Goal: Task Accomplishment & Management: Manage account settings

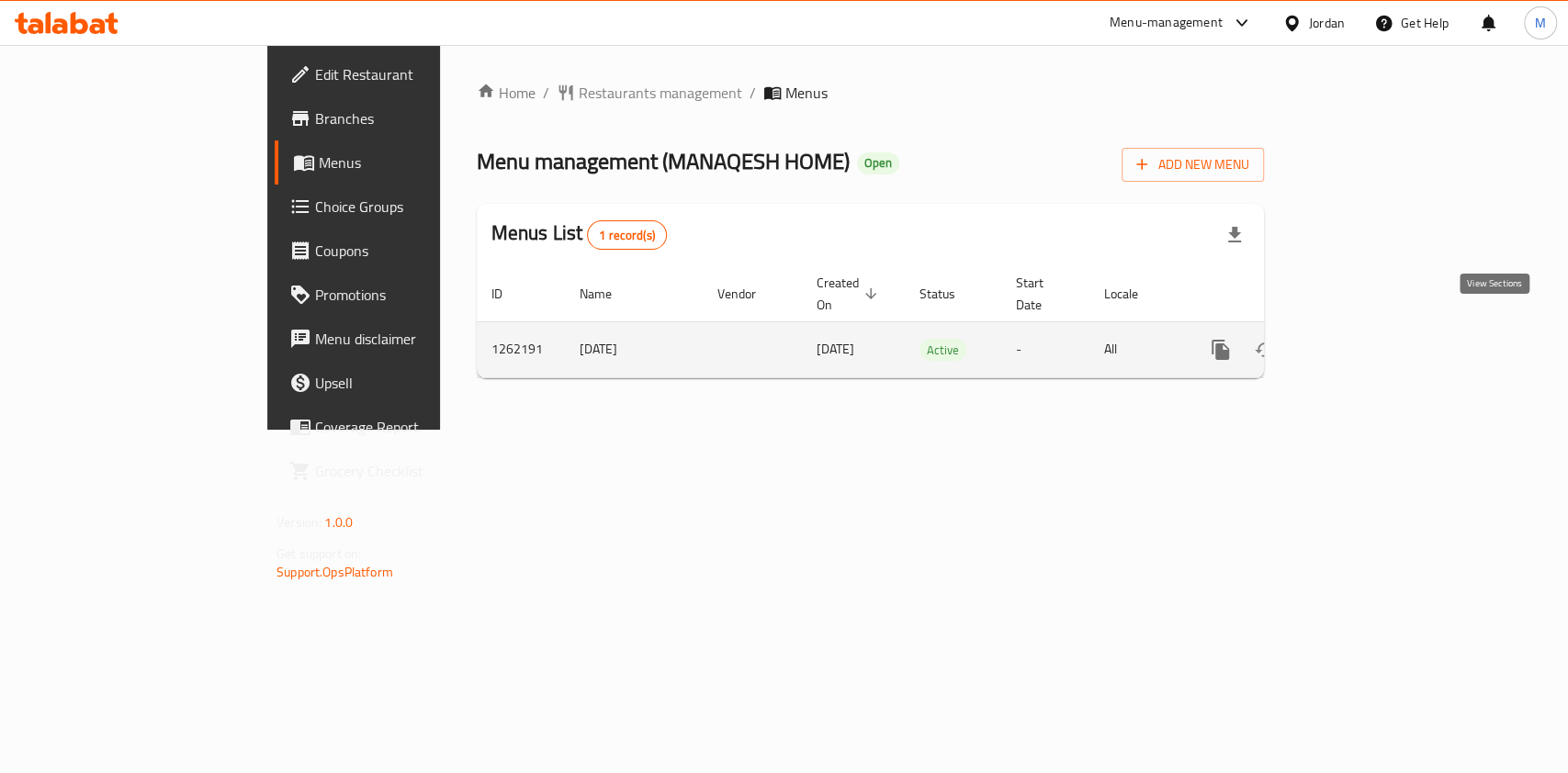
click at [1364, 339] on icon "enhanced table" at bounding box center [1353, 350] width 22 height 22
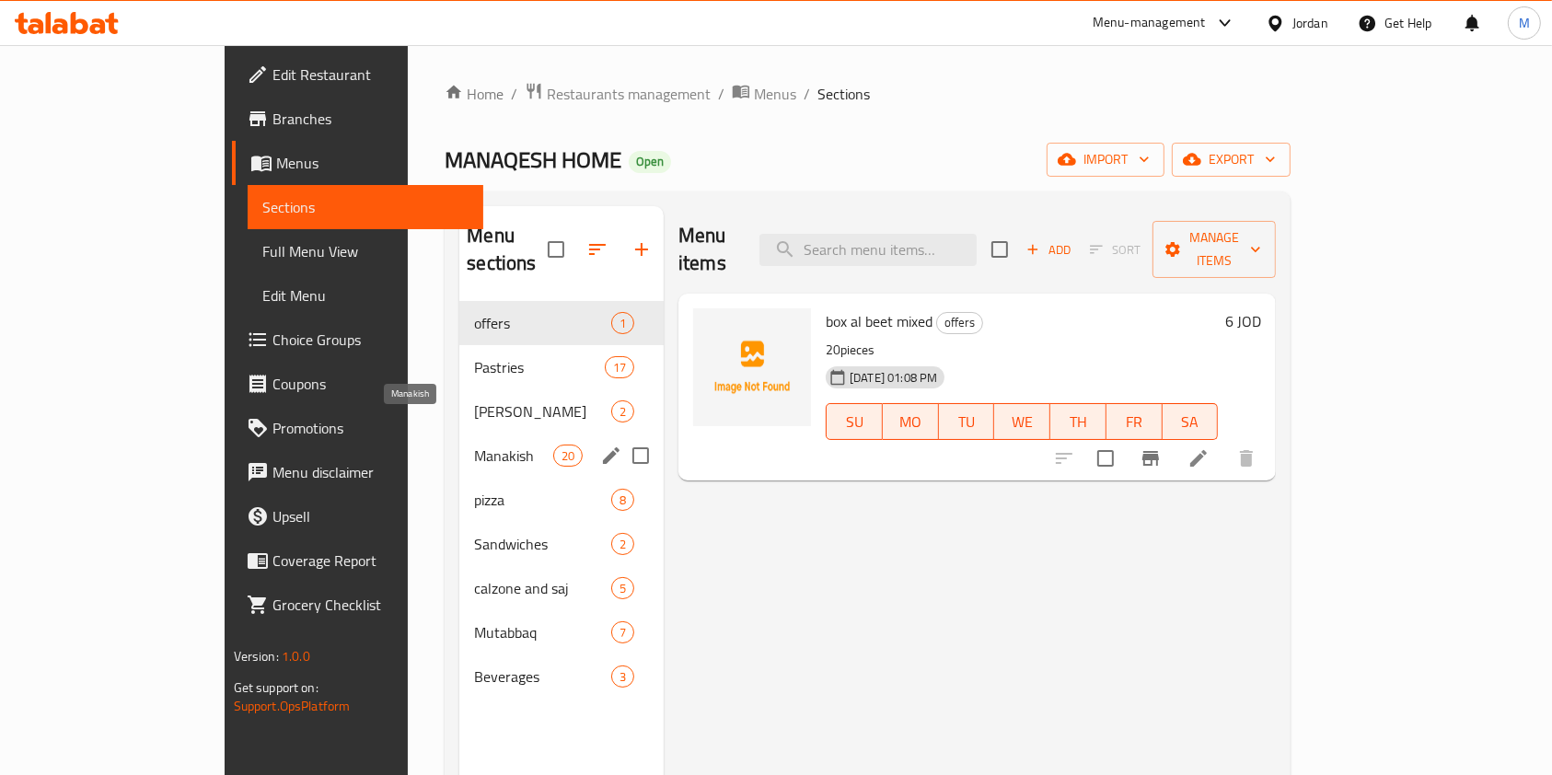
click at [474, 445] on span "Manakish" at bounding box center [513, 456] width 78 height 22
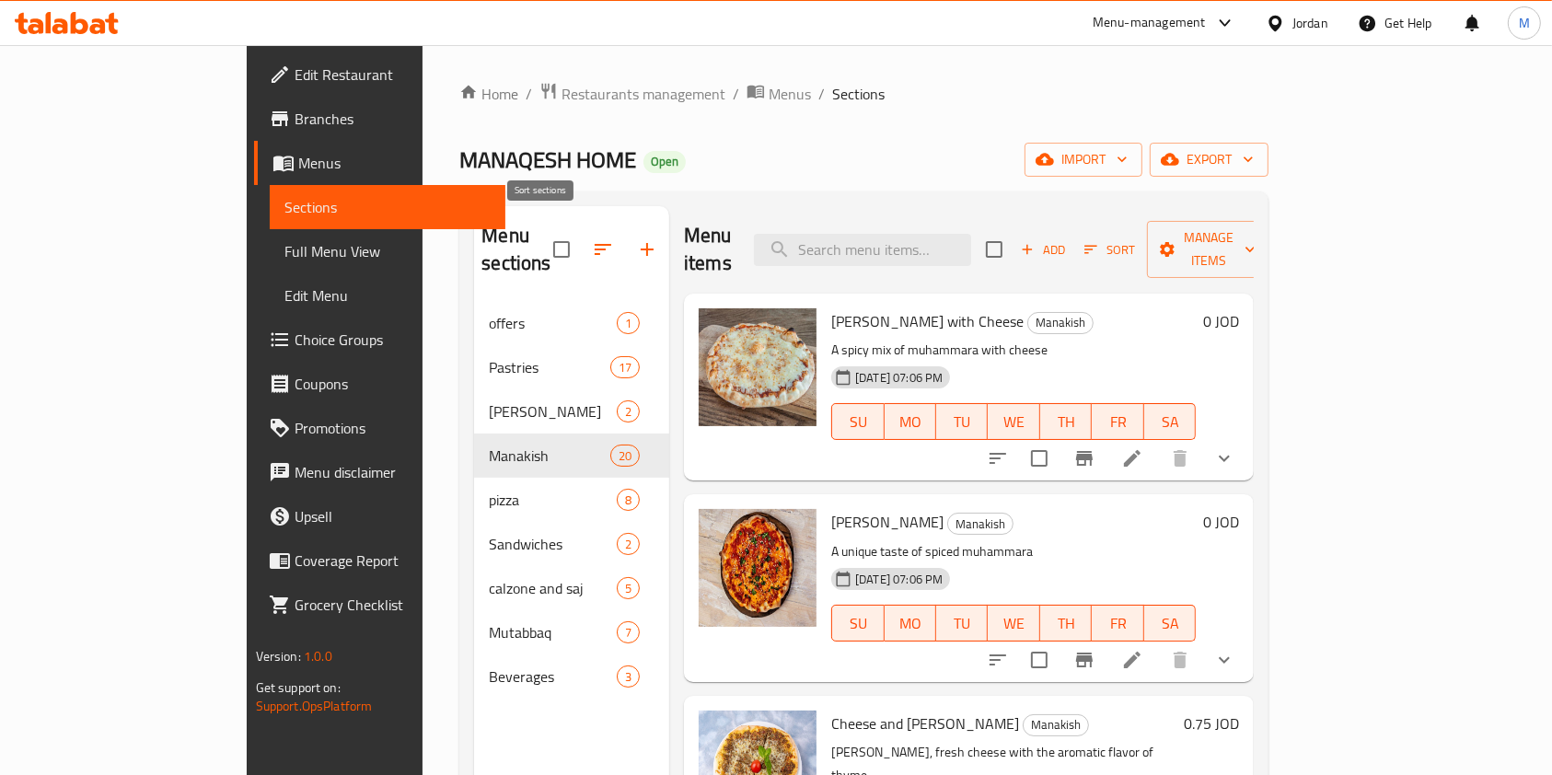
click at [581, 233] on button "button" at bounding box center [603, 249] width 44 height 44
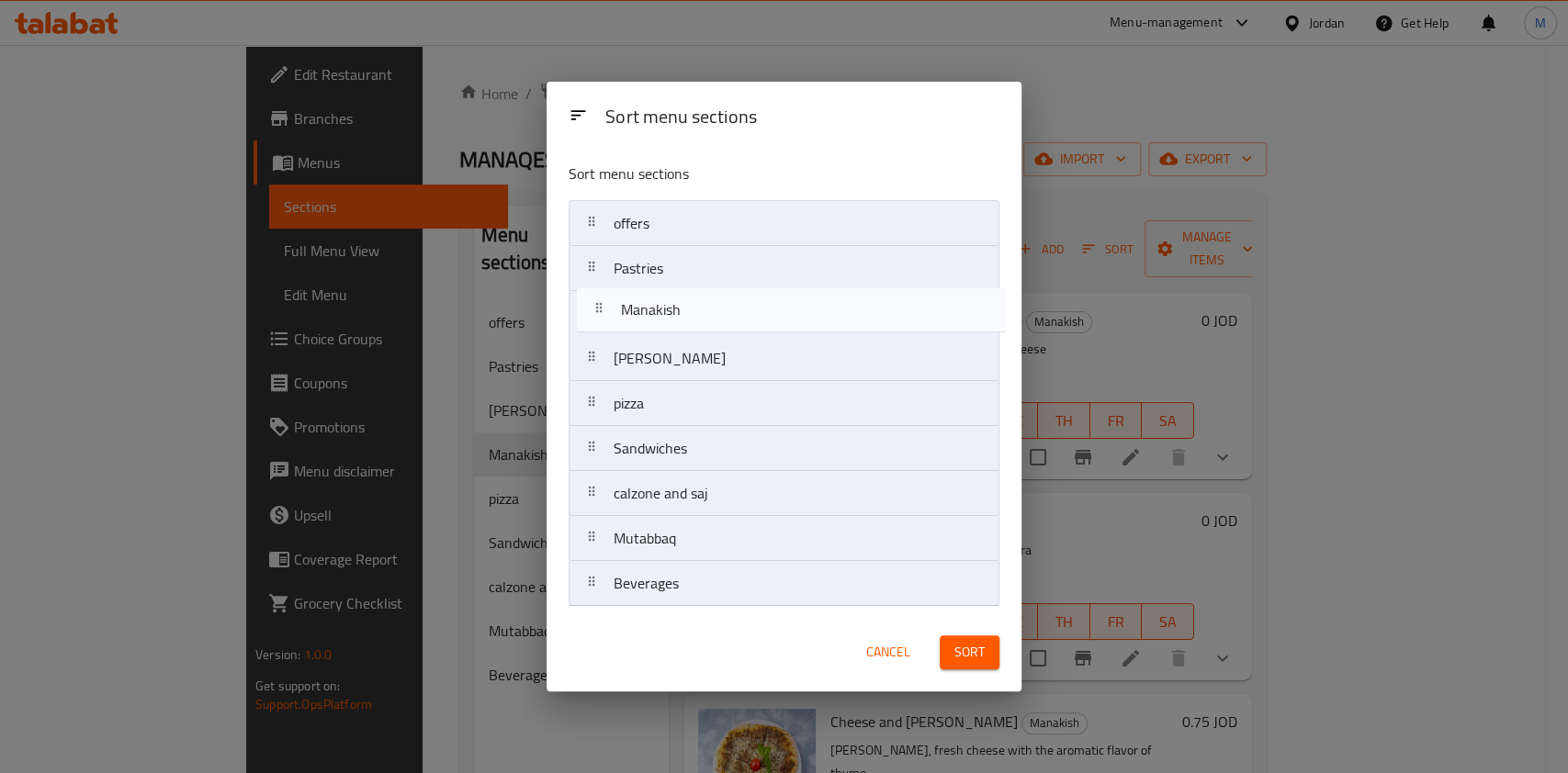
drag, startPoint x: 701, startPoint y: 358, endPoint x: 709, endPoint y: 302, distance: 56.6
click at [709, 302] on nav "offers Pastries fry Barak Manakish pizza Sandwiches calzone and saj Mutabbaq Be…" at bounding box center [784, 404] width 431 height 407
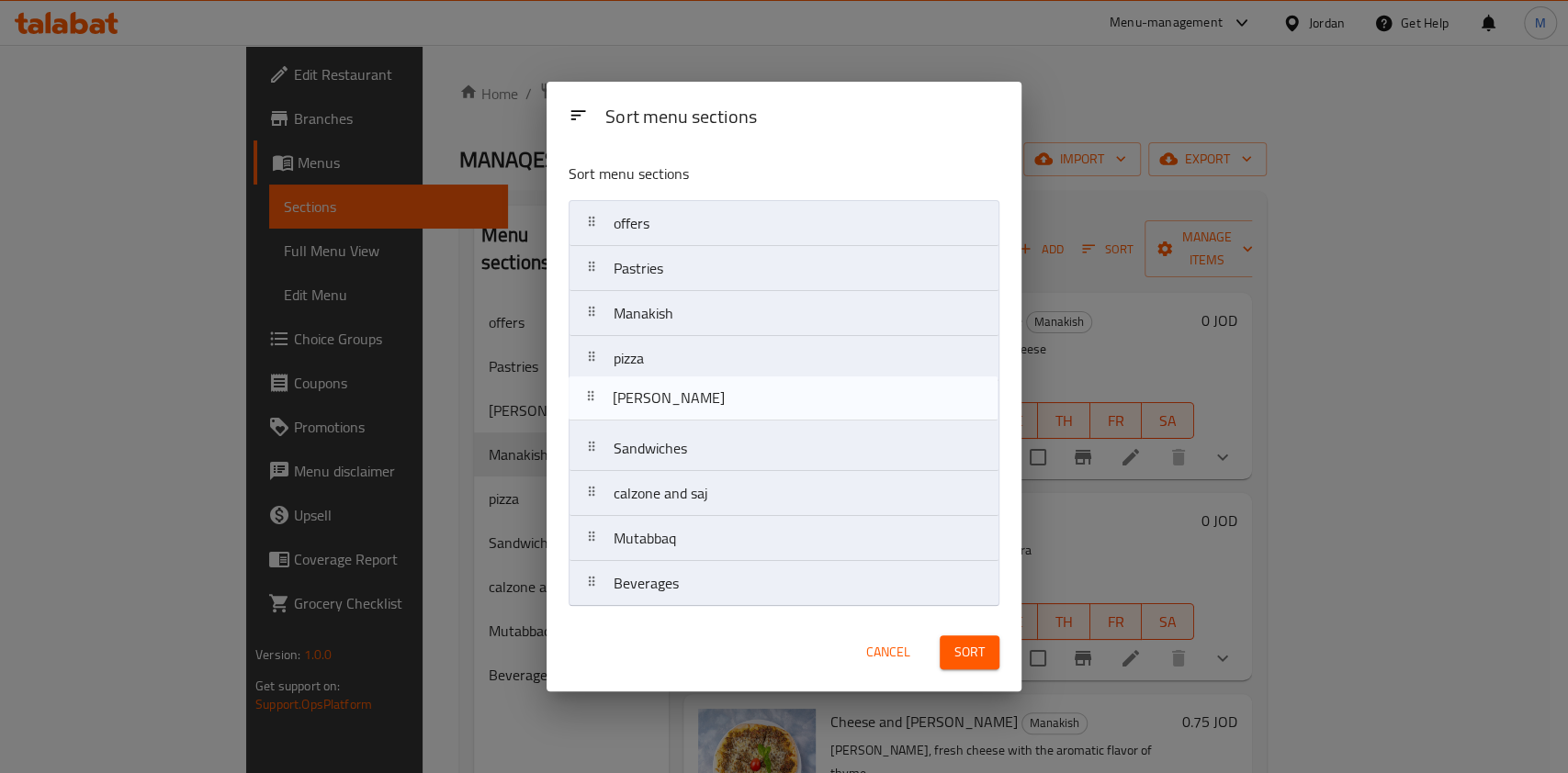
drag, startPoint x: 744, startPoint y: 375, endPoint x: 743, endPoint y: 421, distance: 46.0
click at [743, 421] on nav "offers Pastries Manakish fry Barak pizza Sandwiches calzone and saj Mutabbaq Be…" at bounding box center [784, 404] width 431 height 407
drag, startPoint x: 743, startPoint y: 421, endPoint x: 743, endPoint y: 393, distance: 28.0
click at [743, 393] on nav "offers Pastries Manakish pizza fry Barak Sandwiches calzone and saj Mutabbaq Be…" at bounding box center [784, 404] width 431 height 407
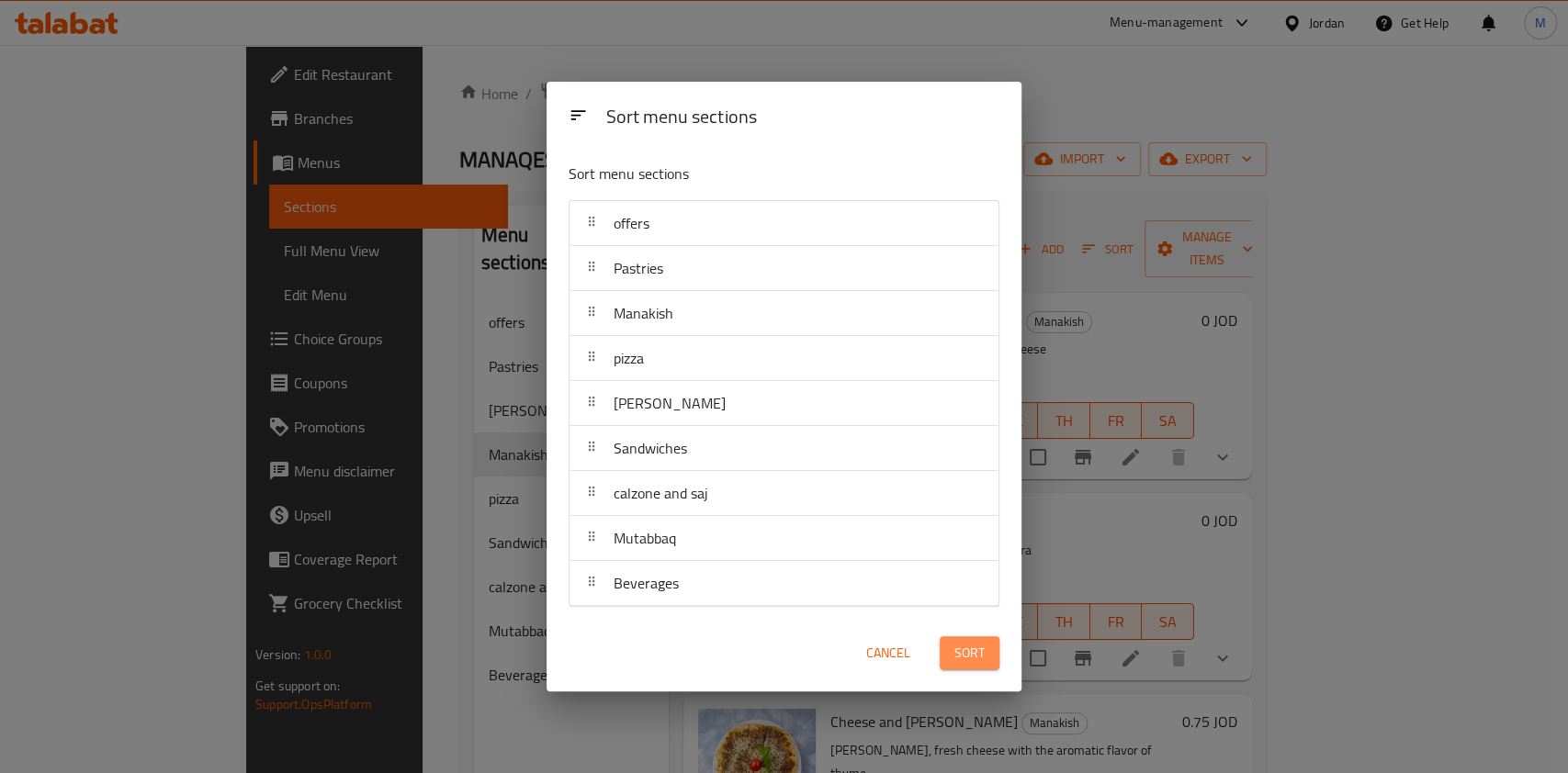
click at [959, 657] on span "Sort" at bounding box center [970, 653] width 30 height 23
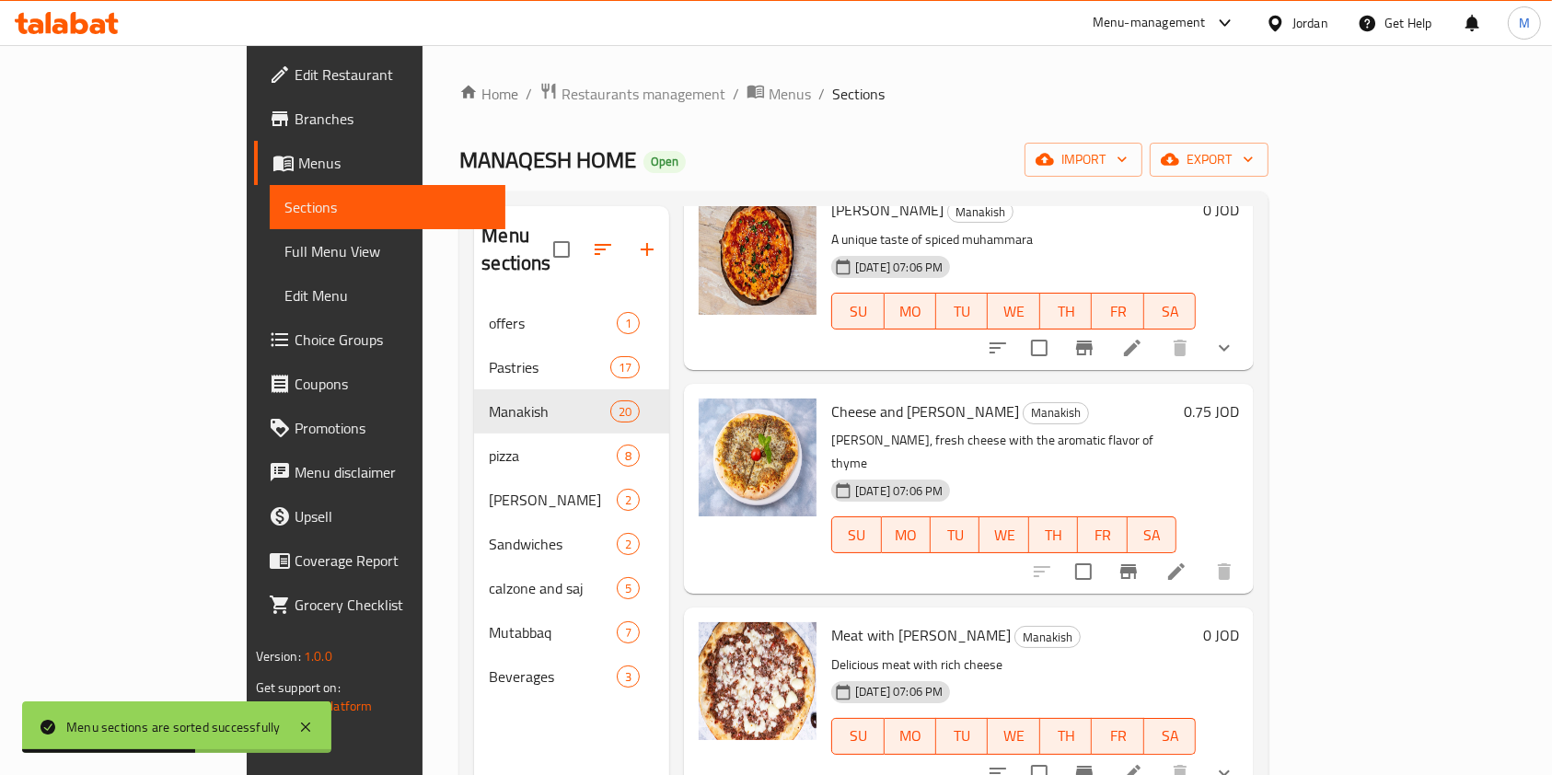
scroll to position [368, 0]
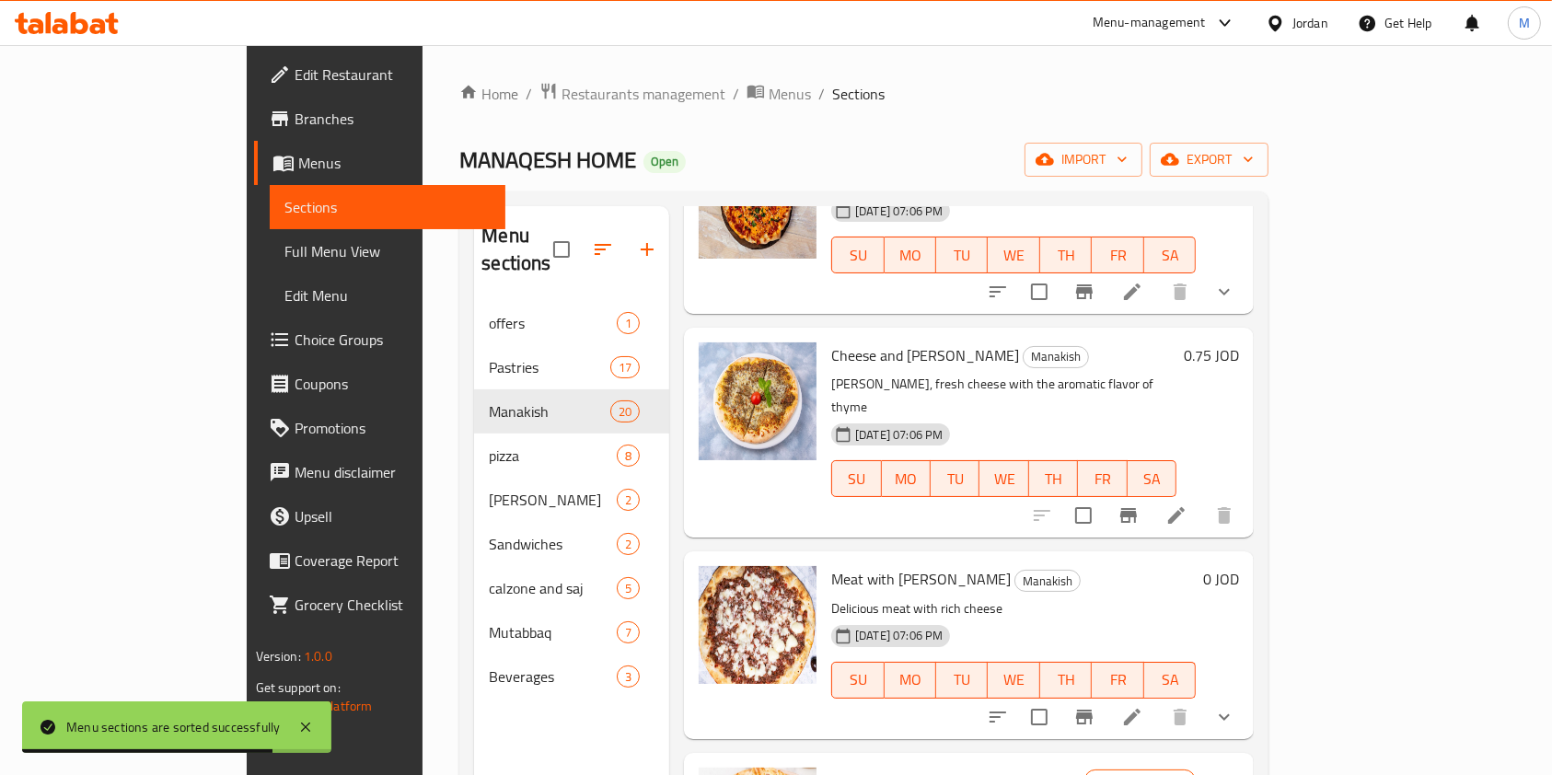
click at [1239, 343] on h6 "0.75 JOD" at bounding box center [1211, 356] width 55 height 26
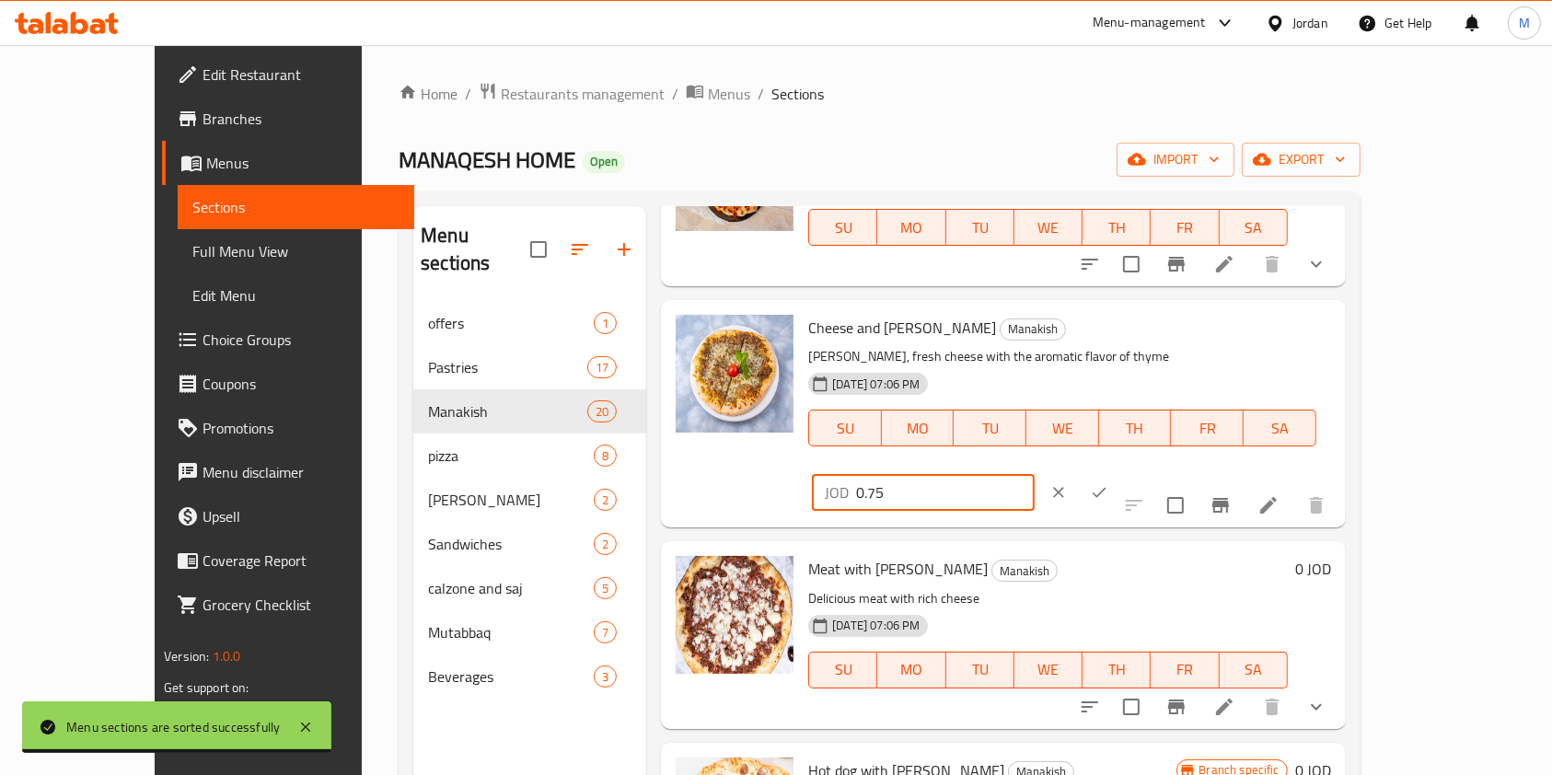
drag, startPoint x: 1292, startPoint y: 345, endPoint x: 1194, endPoint y: 354, distance: 97.9
click at [1146, 472] on div "JOD 0.75 ​" at bounding box center [979, 492] width 334 height 41
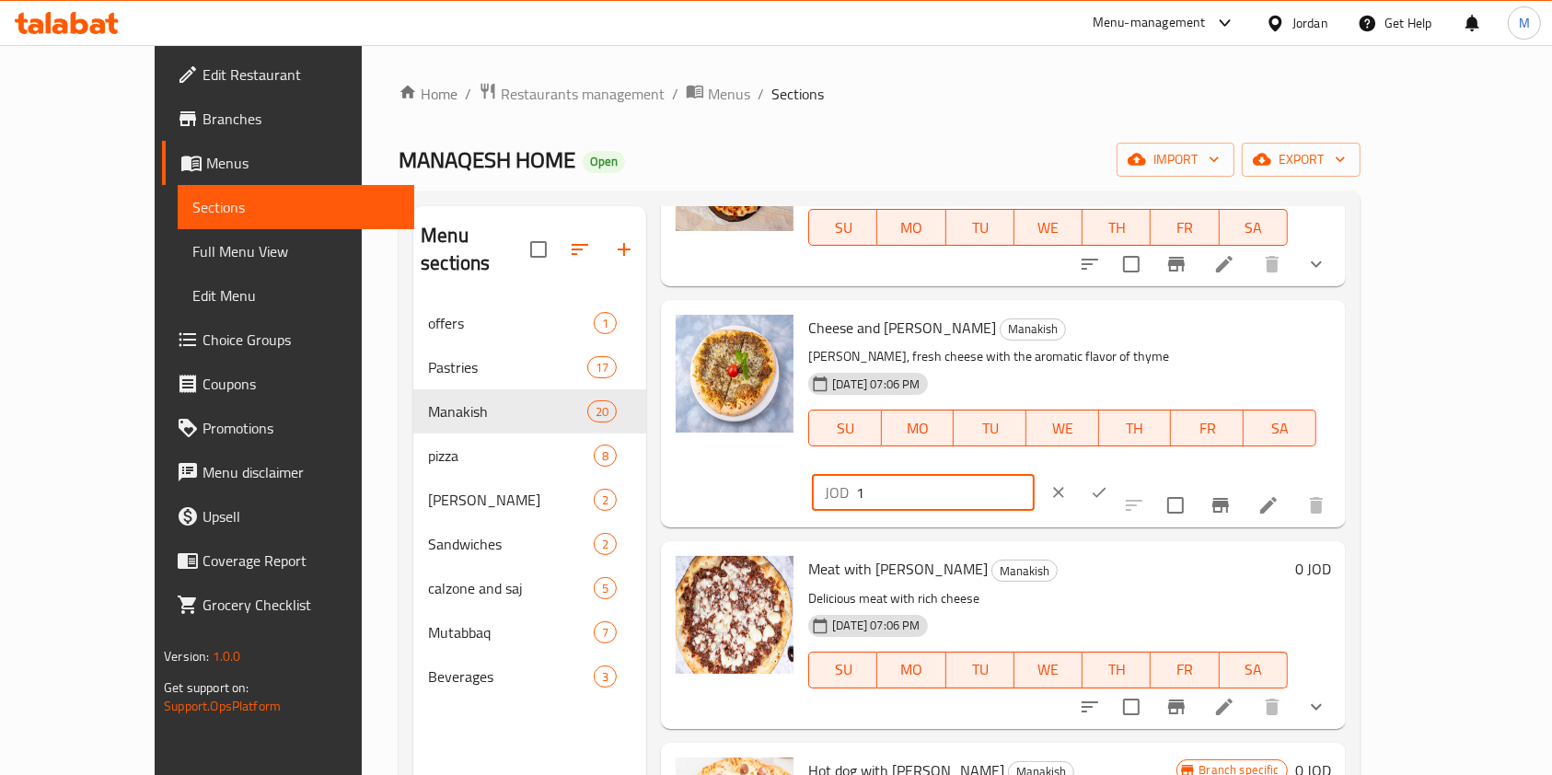
type input "1"
click at [1109, 483] on icon "ok" at bounding box center [1099, 492] width 18 height 18
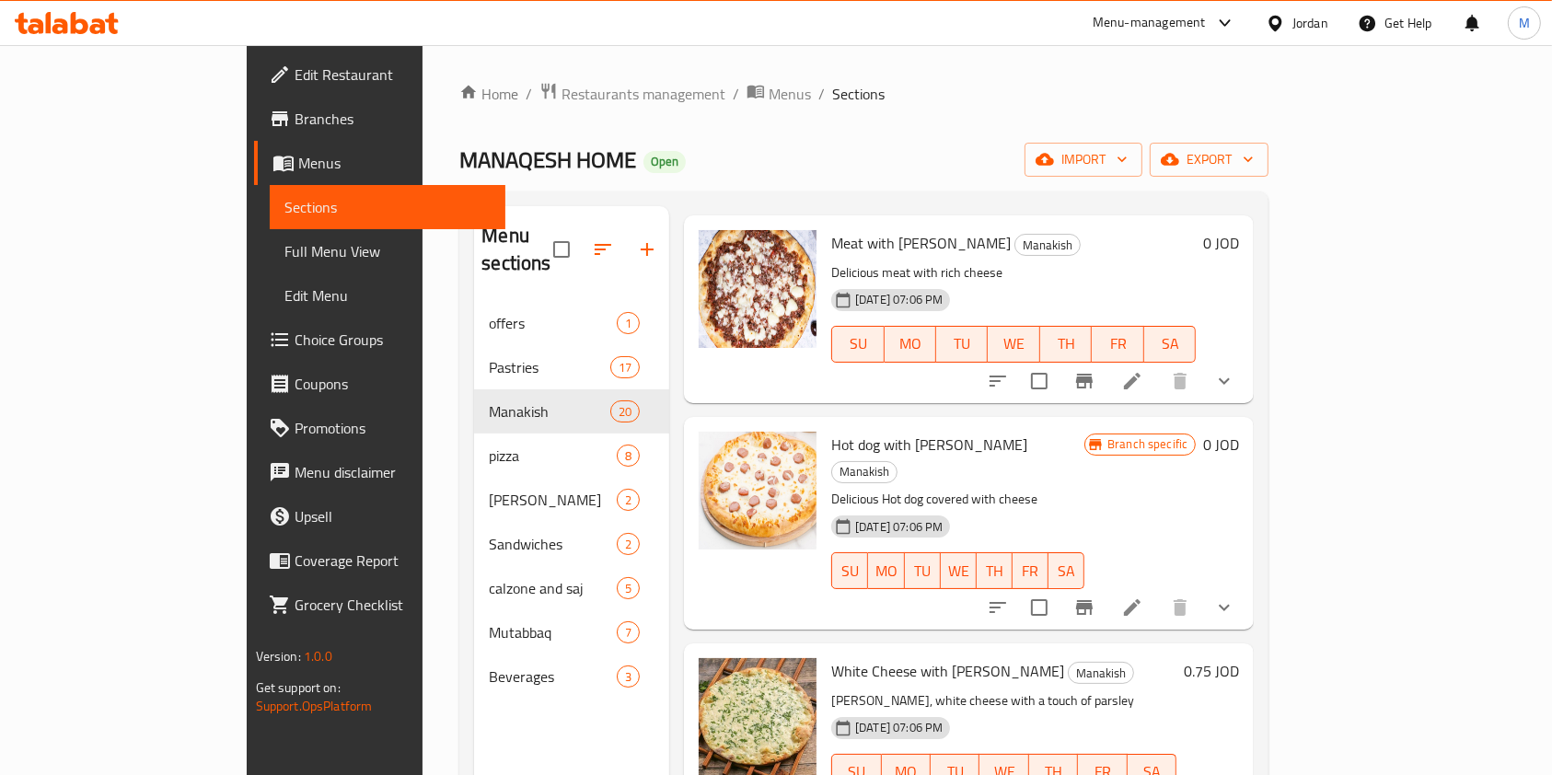
scroll to position [737, 0]
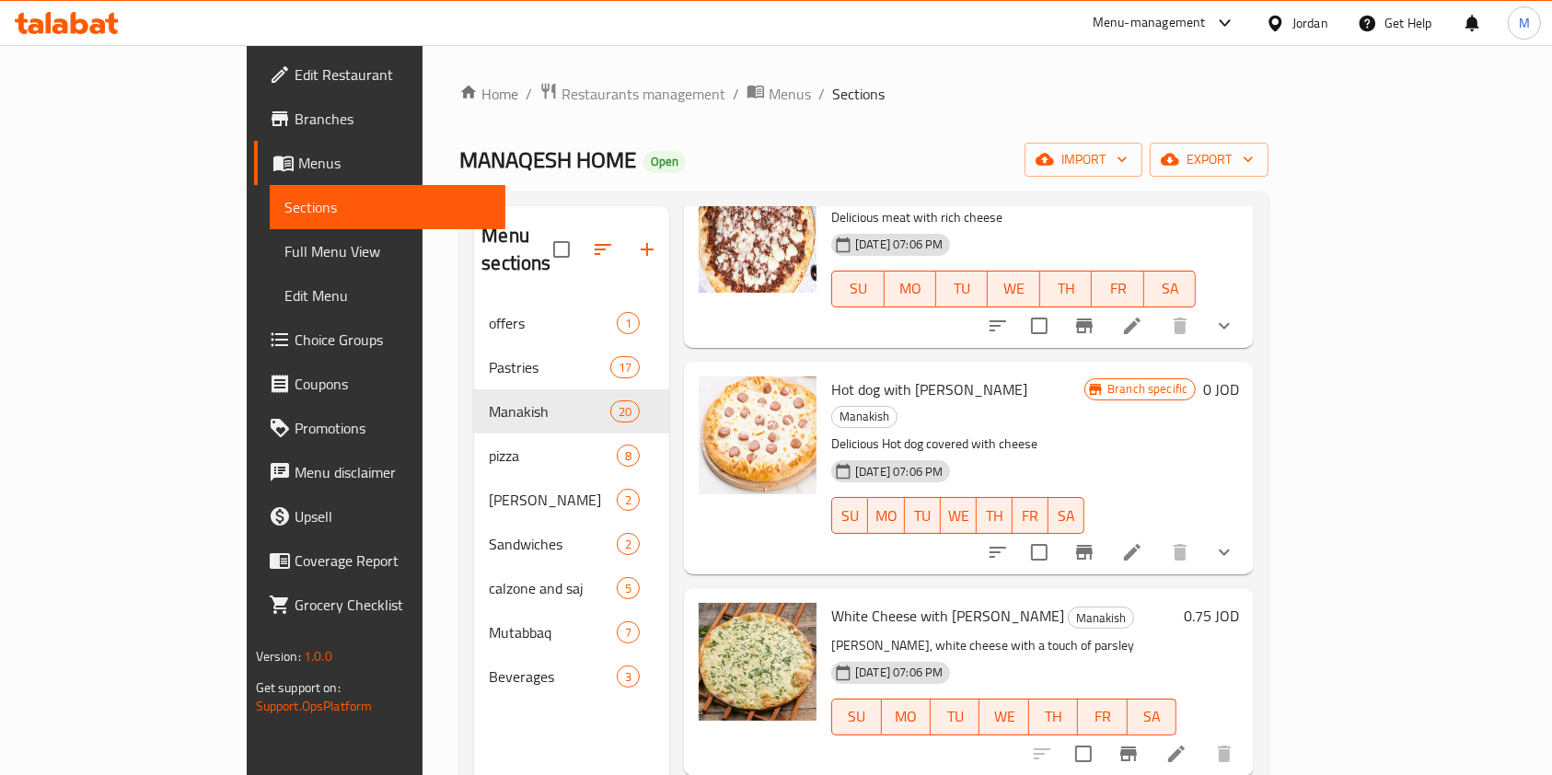
click at [1239, 603] on h6 "0.75 JOD" at bounding box center [1211, 616] width 55 height 26
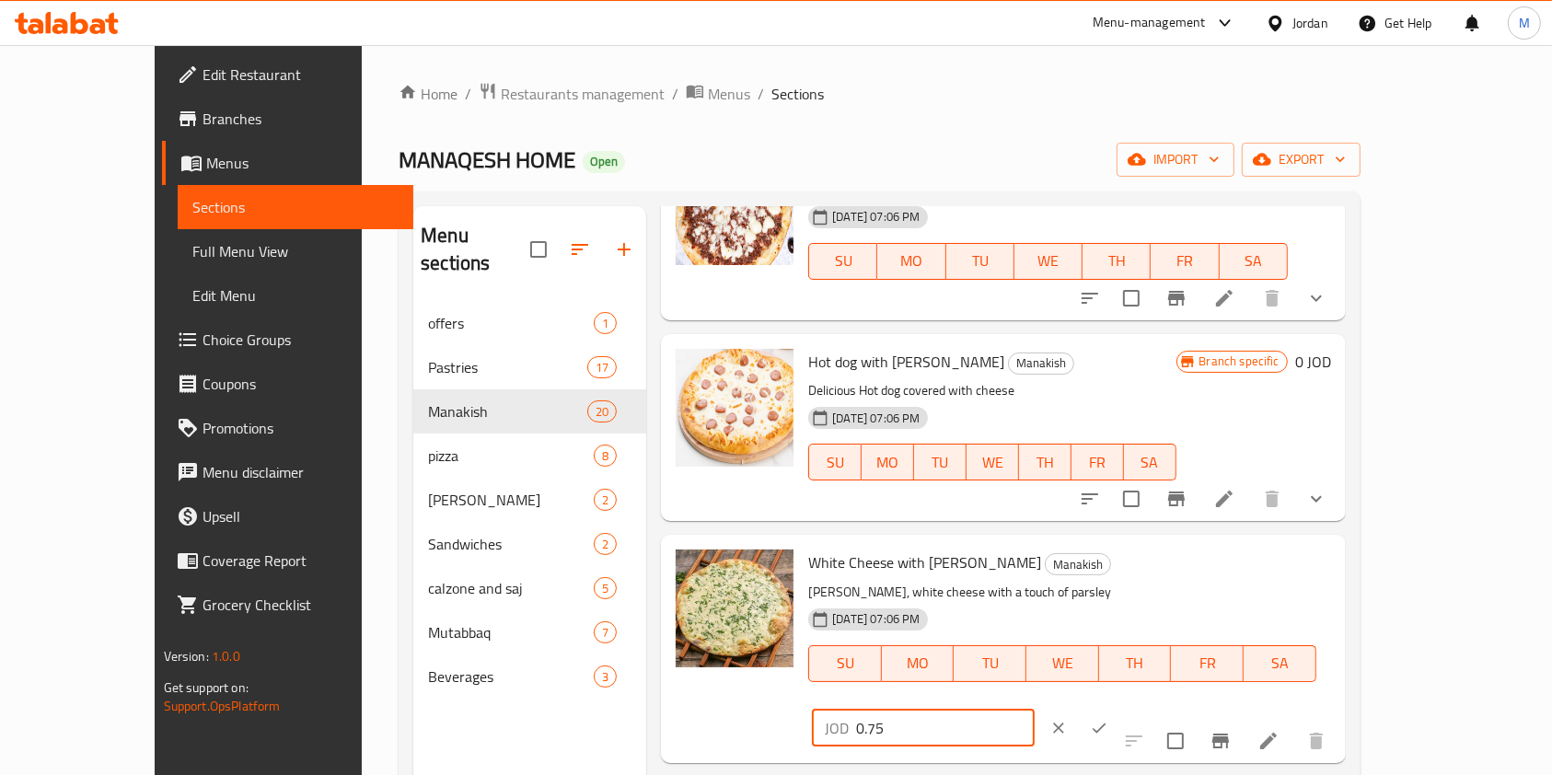
drag, startPoint x: 1323, startPoint y: 581, endPoint x: 1053, endPoint y: 611, distance: 271.5
click at [1053, 611] on div "White Cheese with Parsley Manakish Manakish Shamia, white cheese with a touch o…" at bounding box center [1069, 648] width 537 height 213
type input "1"
click at [1109, 719] on icon "ok" at bounding box center [1099, 728] width 18 height 18
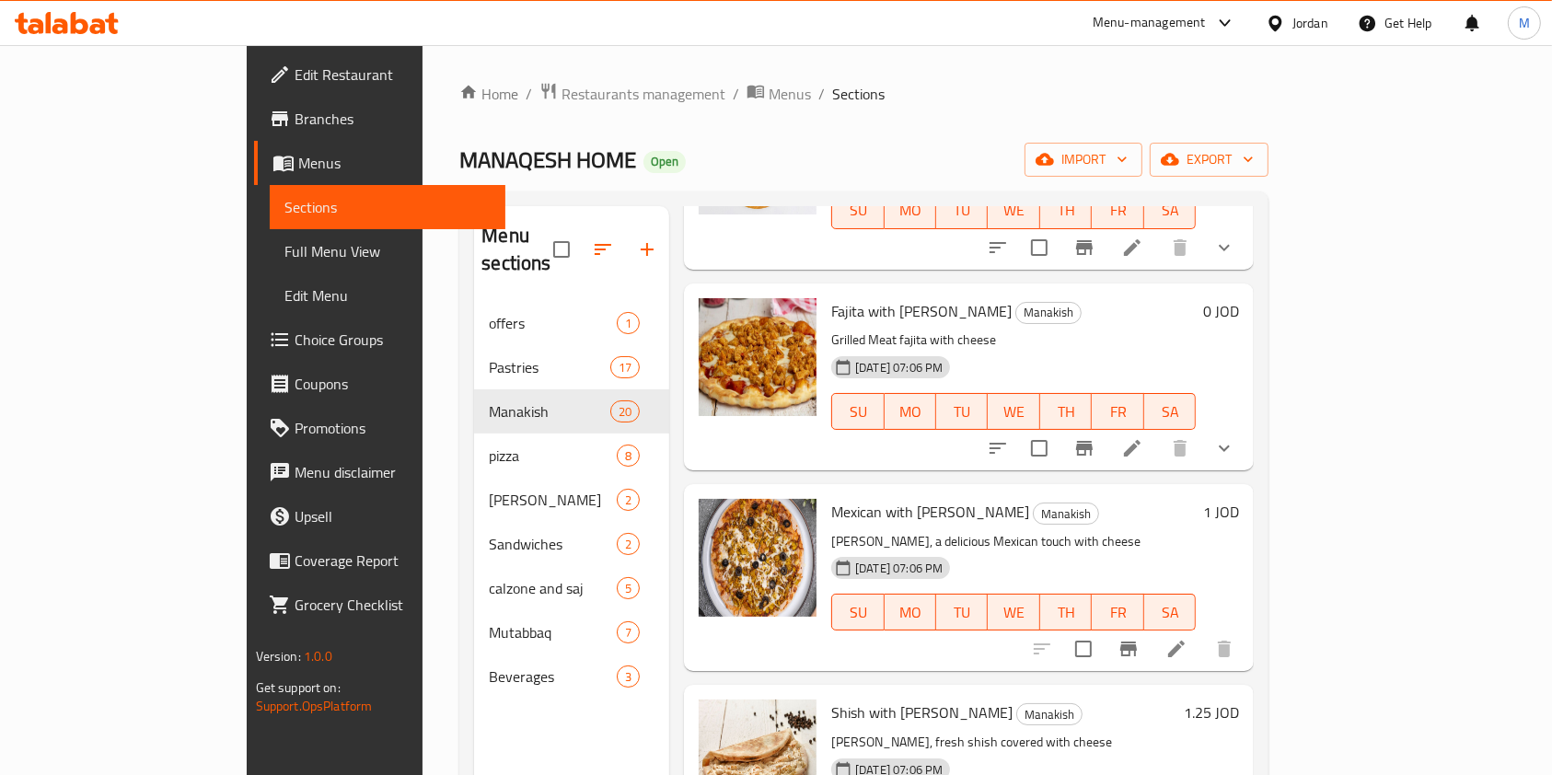
scroll to position [2086, 0]
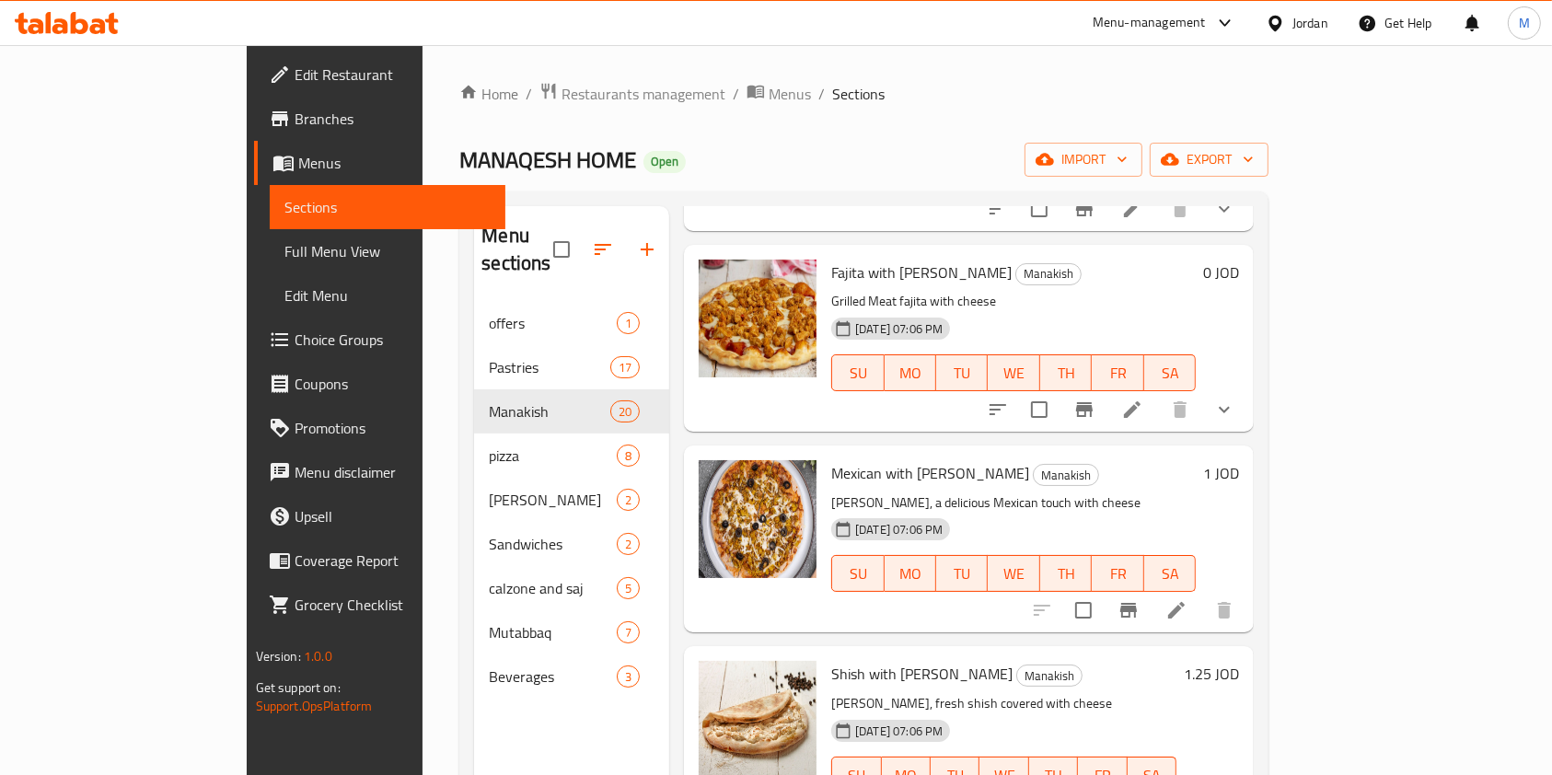
click at [1239, 460] on h6 "1 JOD" at bounding box center [1221, 473] width 36 height 26
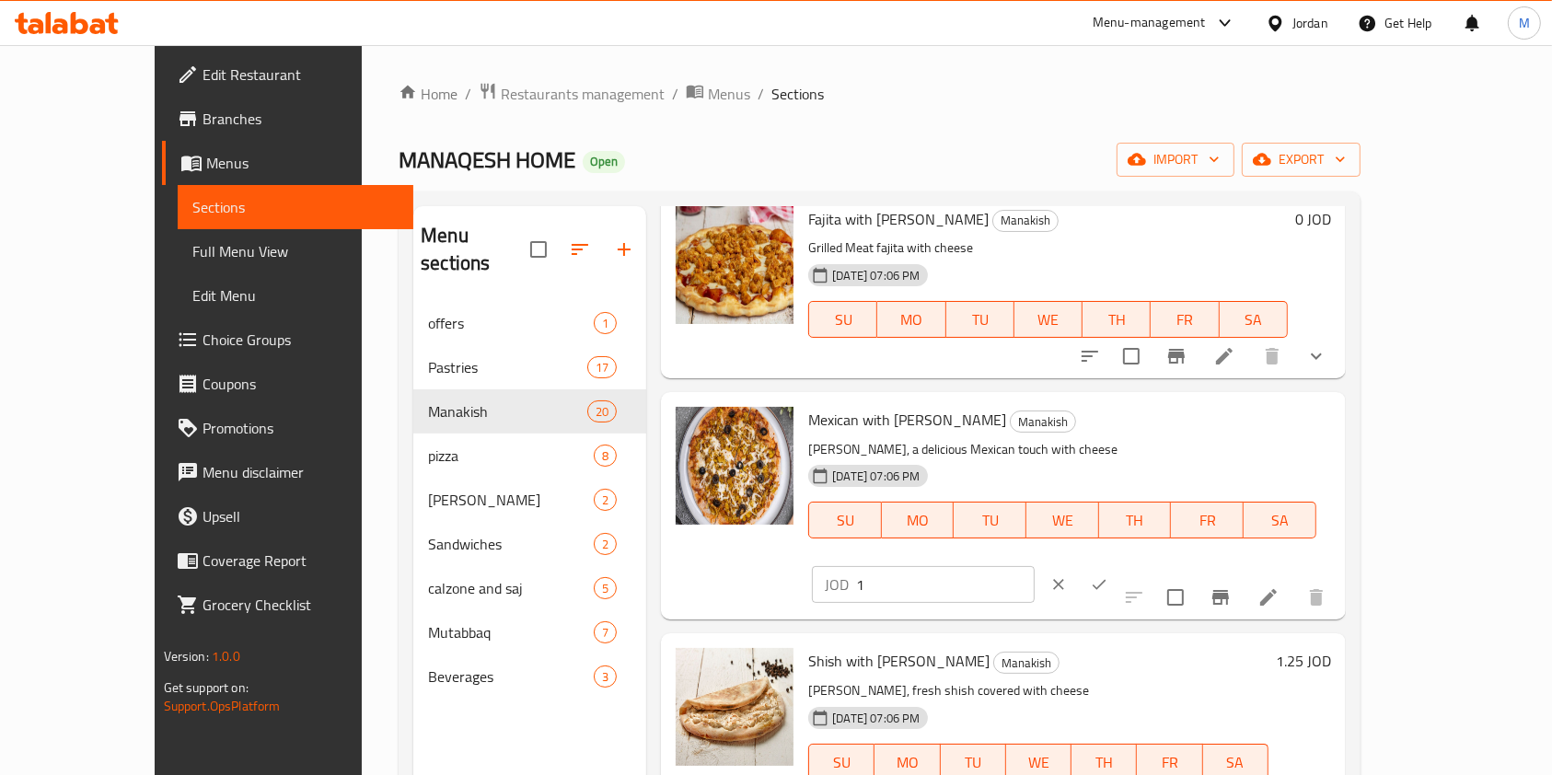
click at [1035, 566] on input "1" at bounding box center [945, 584] width 179 height 37
type input "1.3"
click at [1120, 564] on button "ok" at bounding box center [1099, 584] width 41 height 41
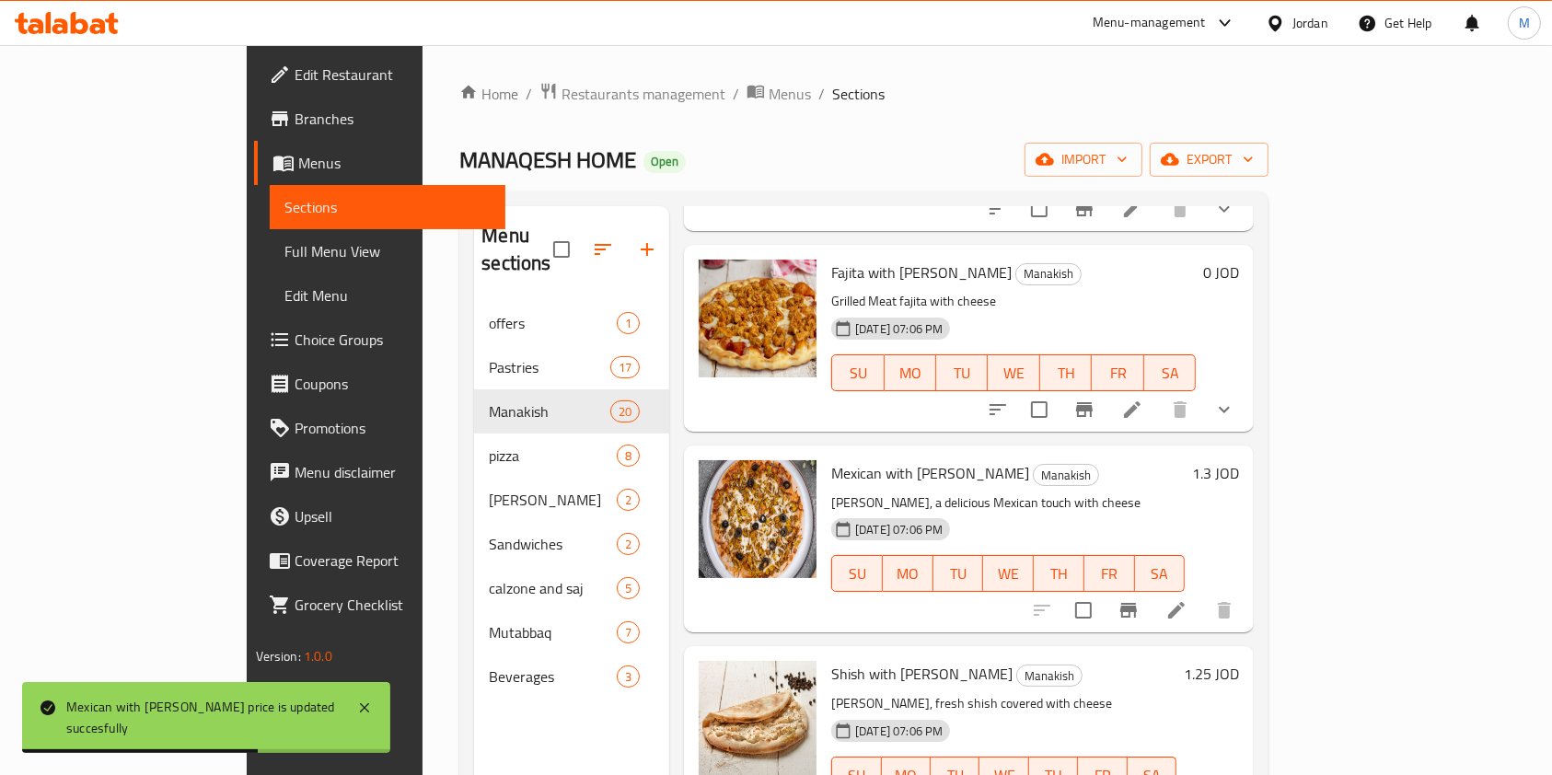
scroll to position [2332, 0]
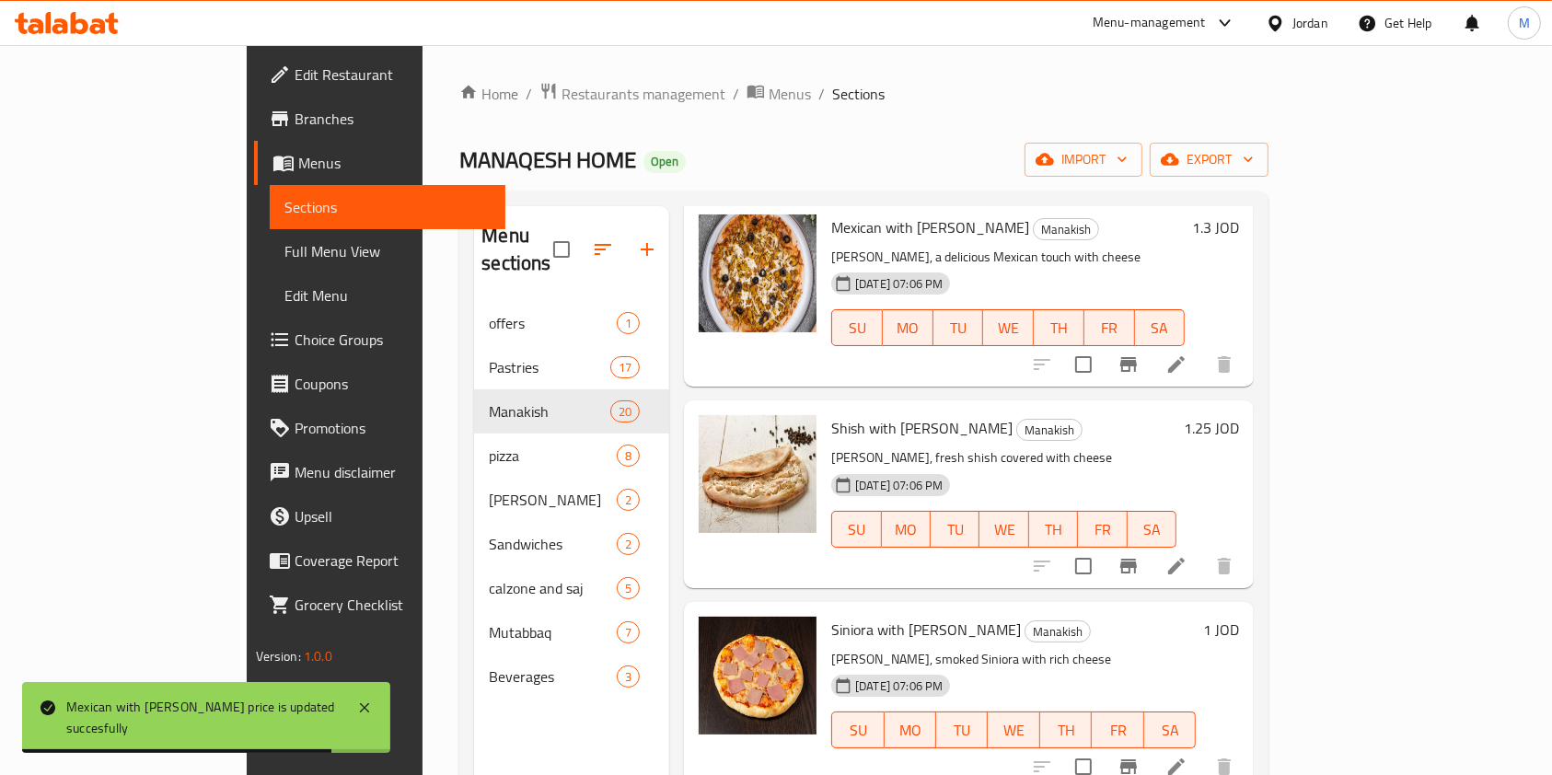
click at [1239, 415] on h6 "1.25 JOD" at bounding box center [1211, 428] width 55 height 26
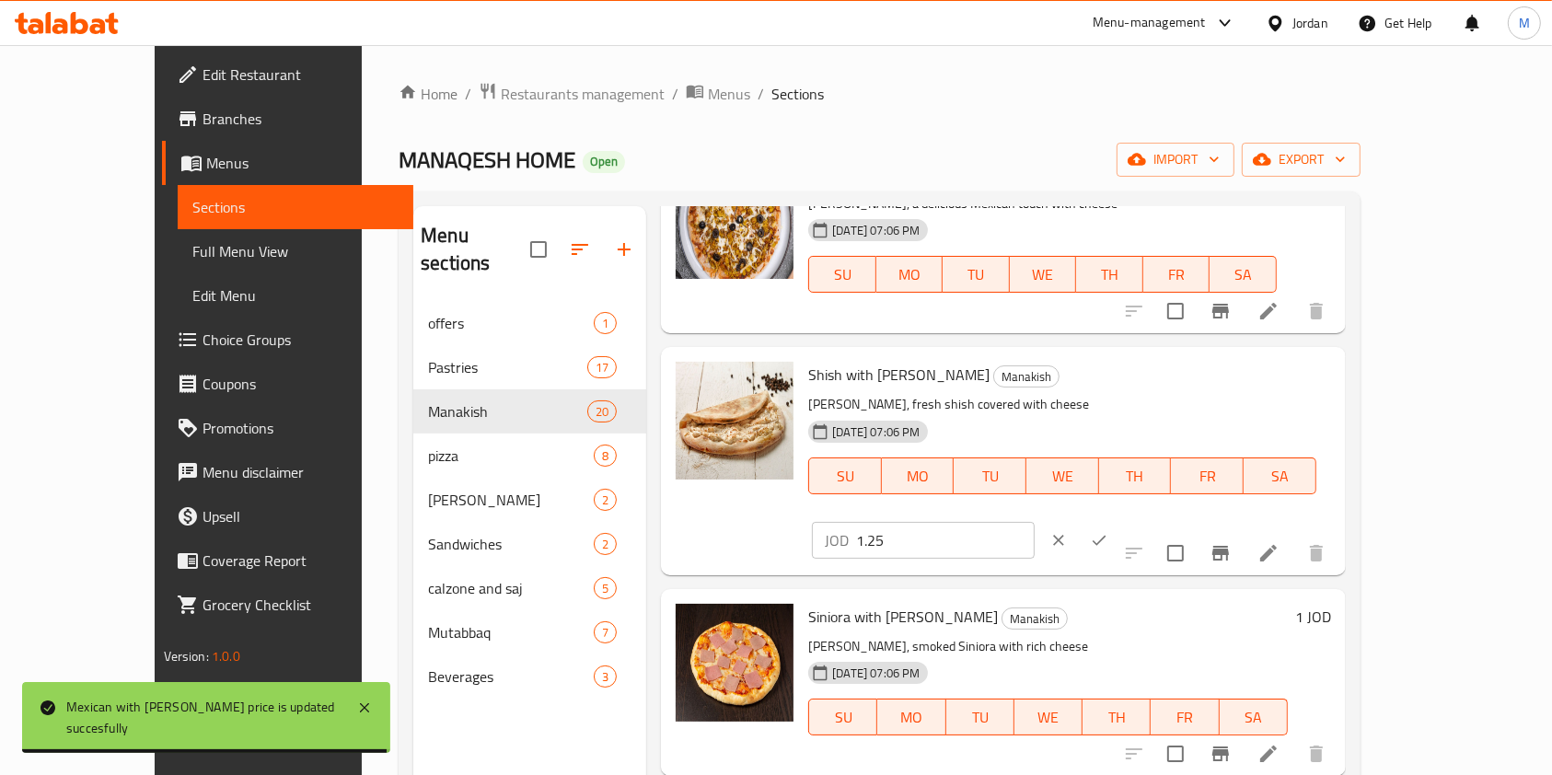
click at [1035, 522] on input "1.25" at bounding box center [945, 540] width 179 height 37
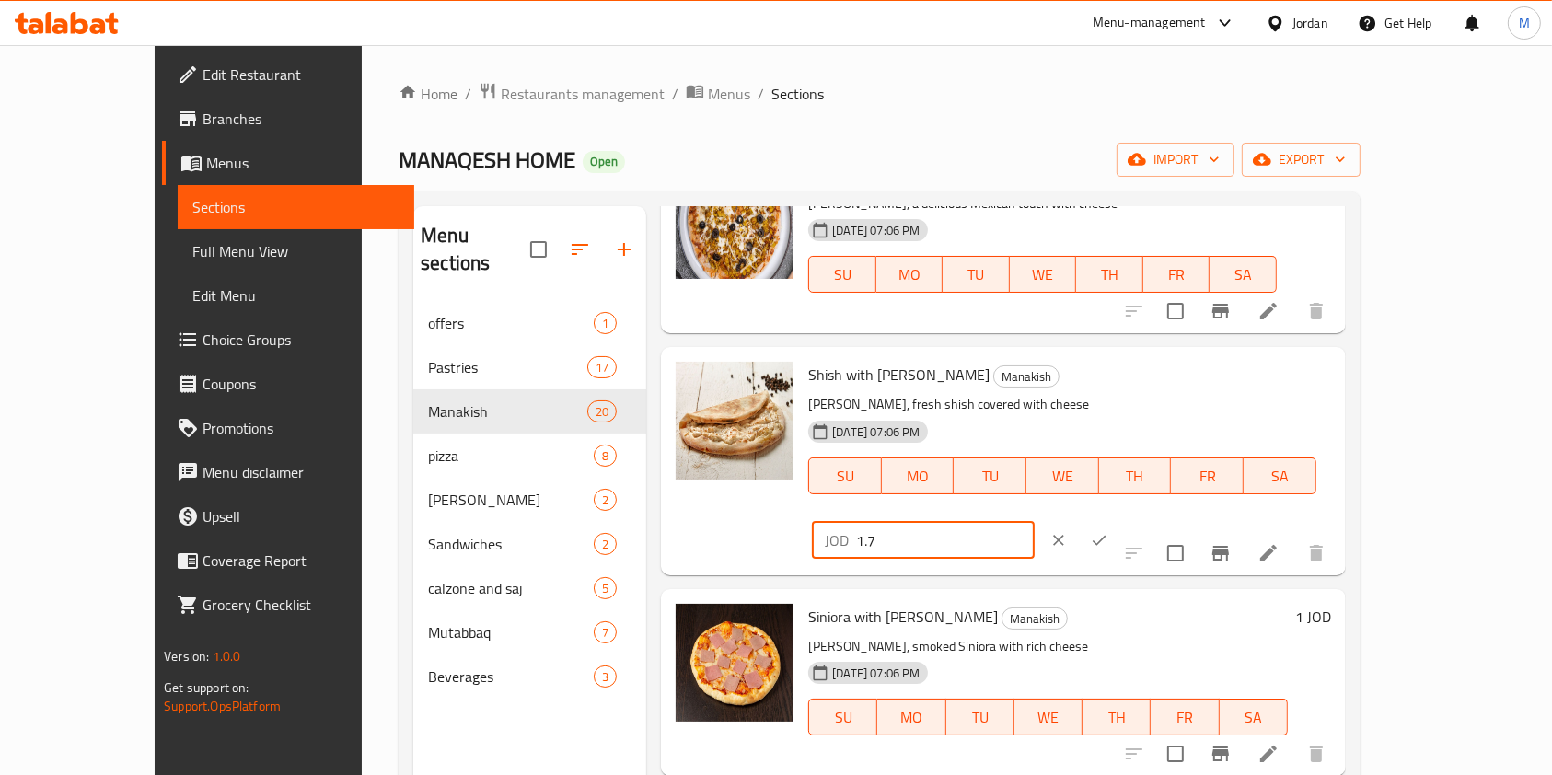
type input "1.7"
click at [1120, 520] on button "ok" at bounding box center [1099, 540] width 41 height 41
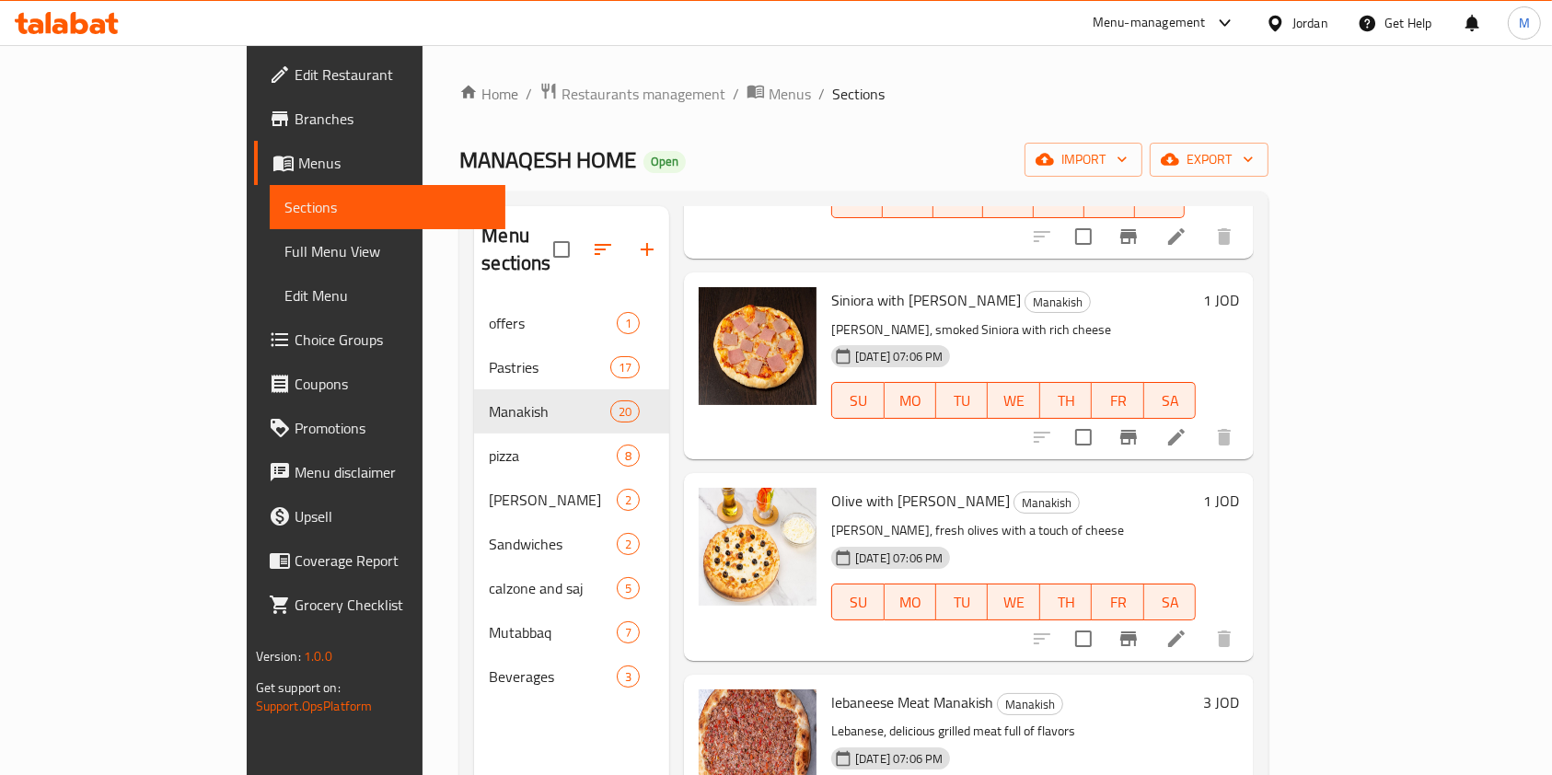
scroll to position [2700, 0]
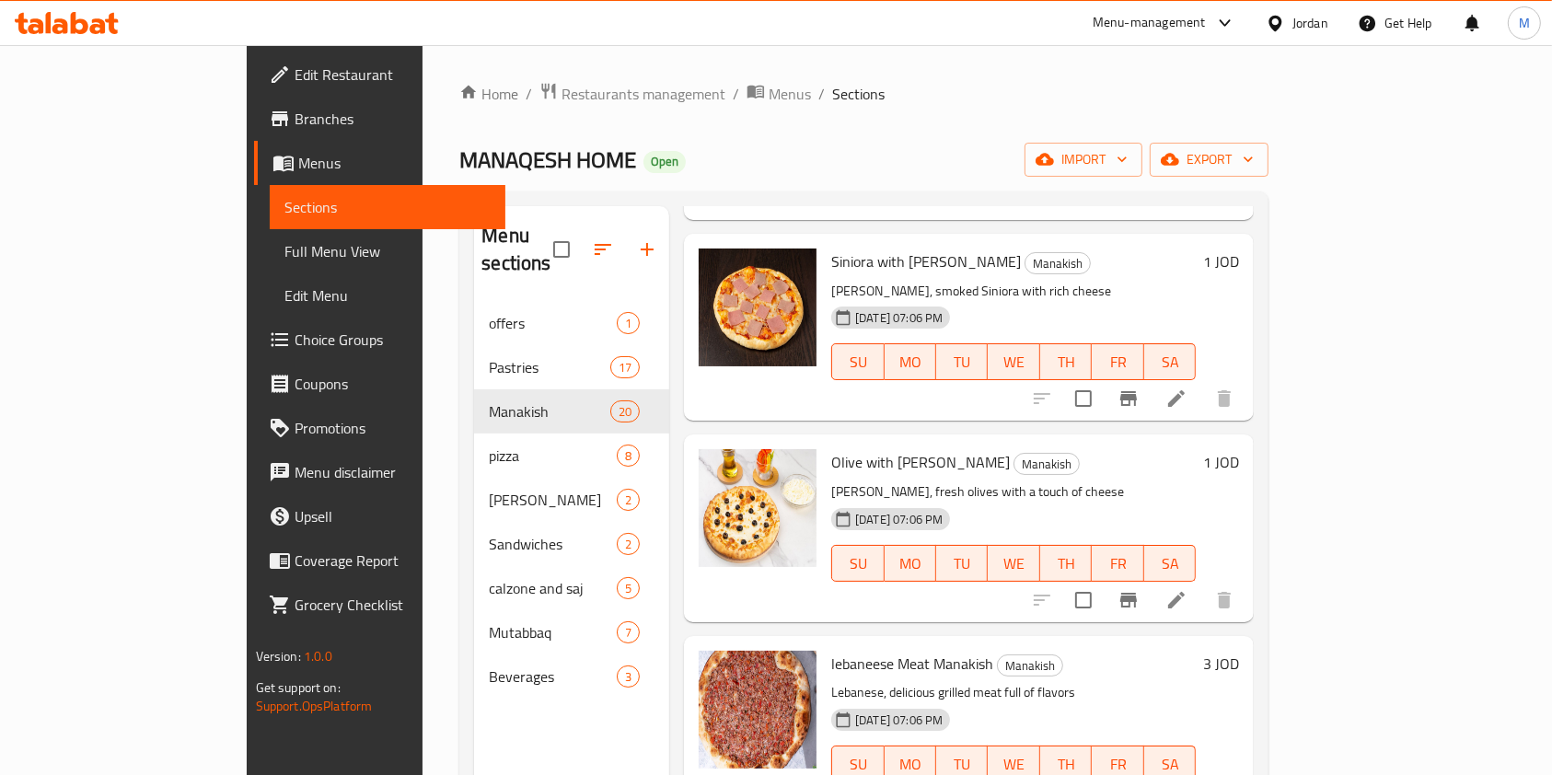
click at [1239, 449] on h6 "1 JOD" at bounding box center [1221, 462] width 36 height 26
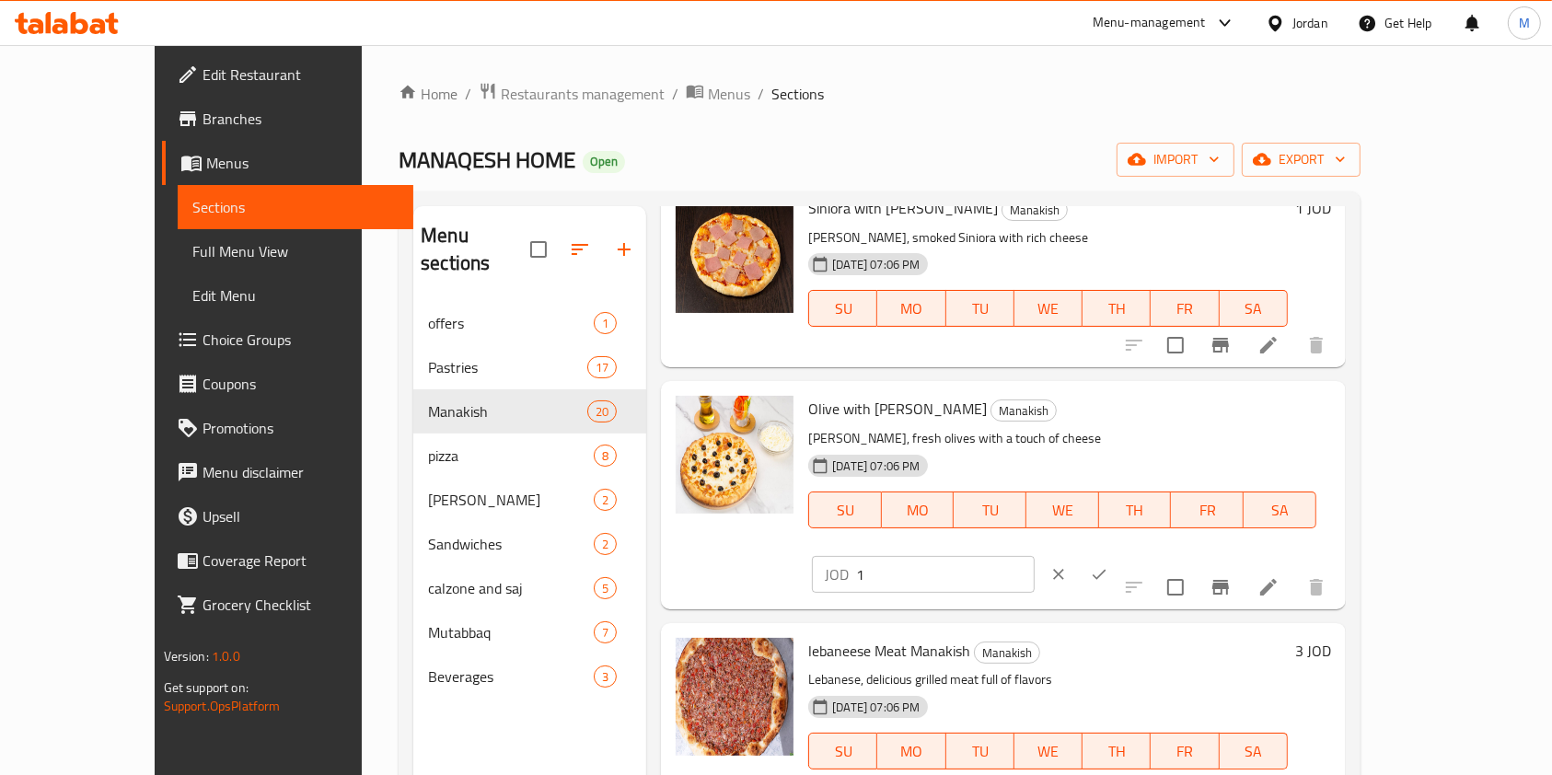
click at [1035, 556] on input "1" at bounding box center [945, 574] width 179 height 37
type input "1.3"
click at [1120, 554] on button "ok" at bounding box center [1099, 574] width 41 height 41
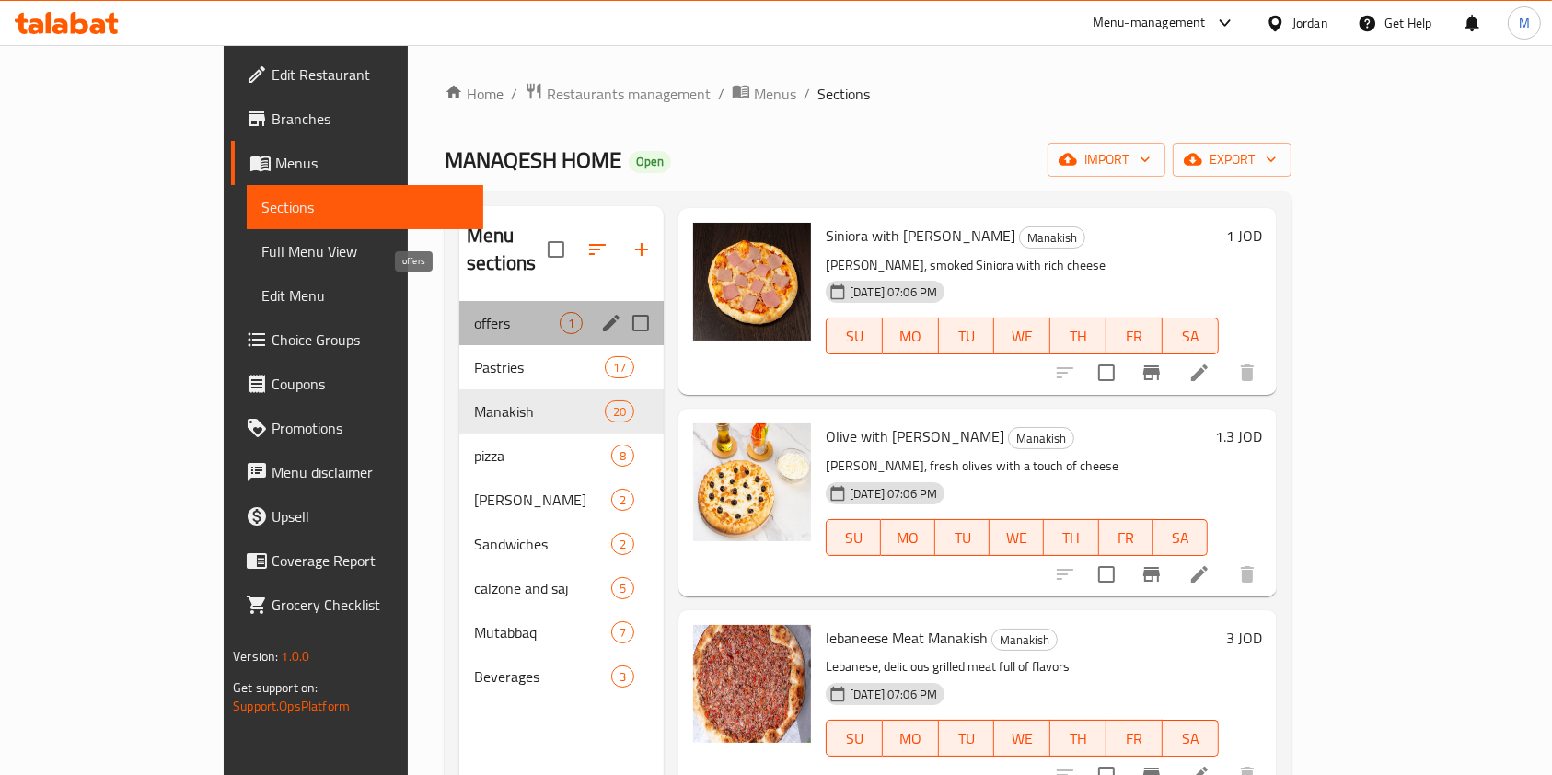
click at [498, 312] on span "offers" at bounding box center [517, 323] width 86 height 22
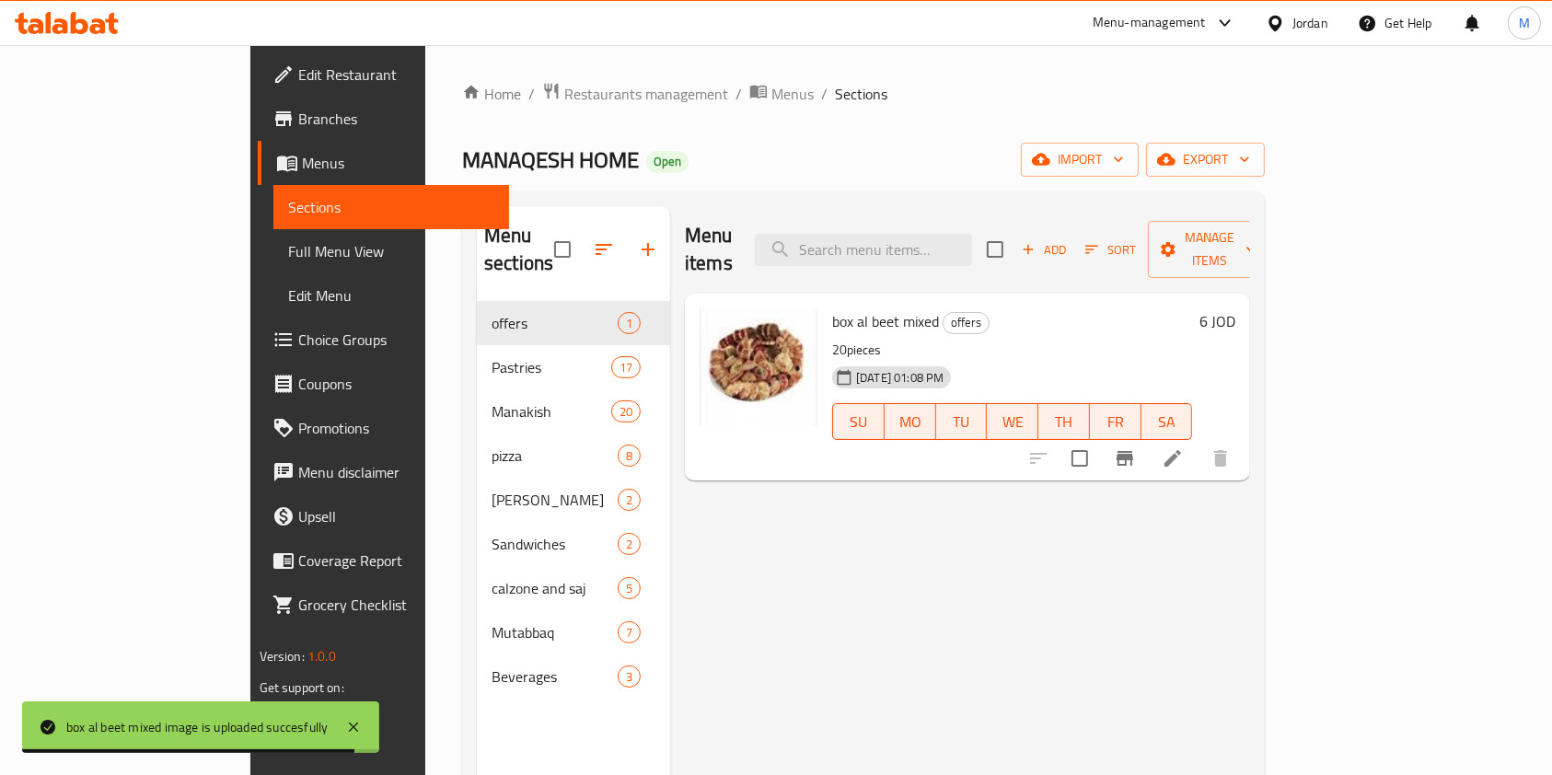
click at [511, 109] on div "Home / Restaurants management / Menus / Sections MANAQESH HOME Open import expo…" at bounding box center [863, 539] width 803 height 914
click at [510, 109] on div "Home / Restaurants management / Menus / Sections MANAQESH HOME Open import expo…" at bounding box center [863, 539] width 803 height 914
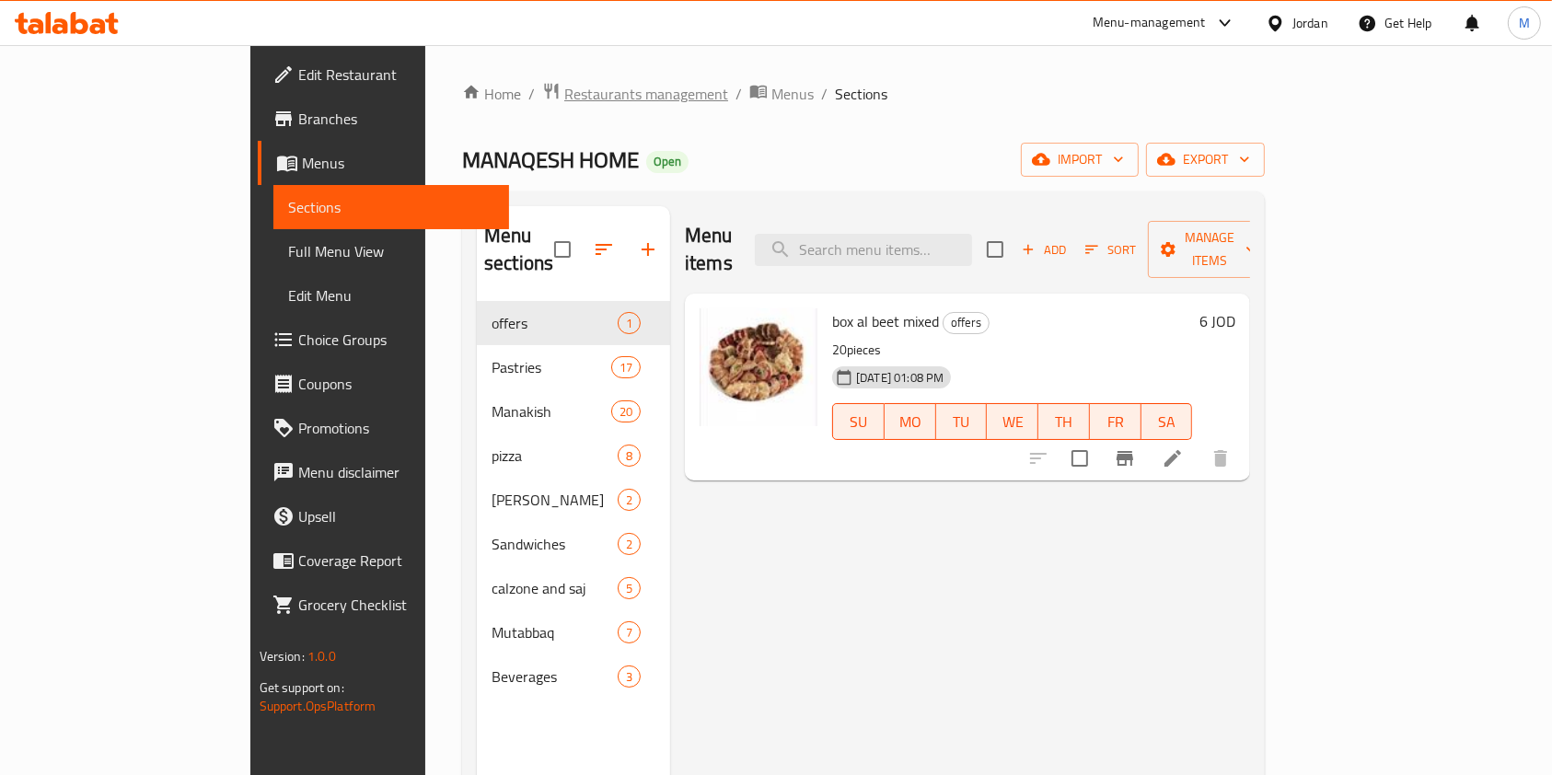
click at [564, 104] on span "Restaurants management" at bounding box center [646, 94] width 164 height 22
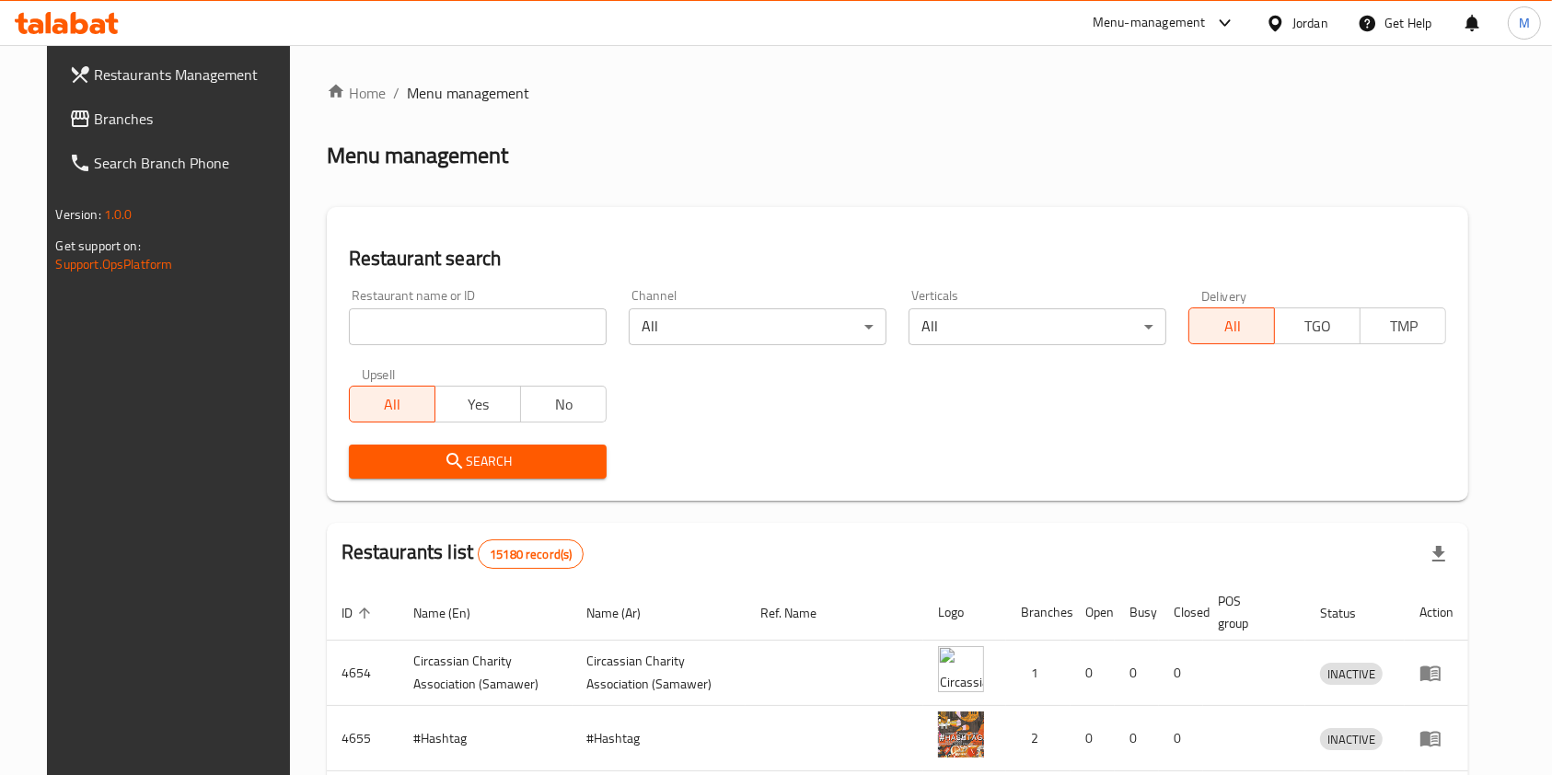
click at [481, 321] on input "search" at bounding box center [478, 326] width 258 height 37
type input "h"
click at [496, 466] on span "Search" at bounding box center [478, 461] width 228 height 23
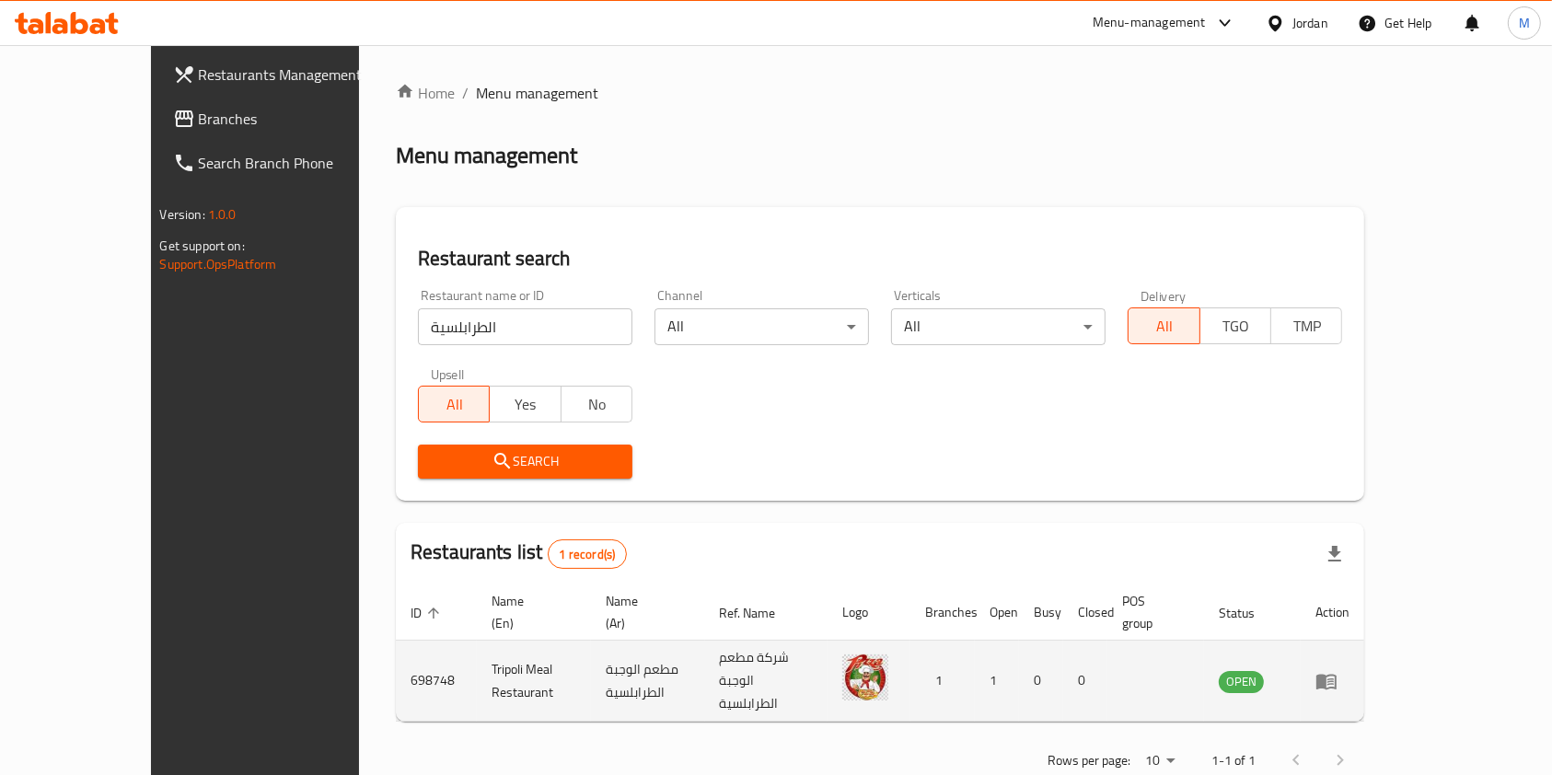
click at [396, 647] on td "698748" at bounding box center [436, 681] width 81 height 81
copy td "698748"
click at [396, 645] on td "698748" at bounding box center [436, 681] width 81 height 81
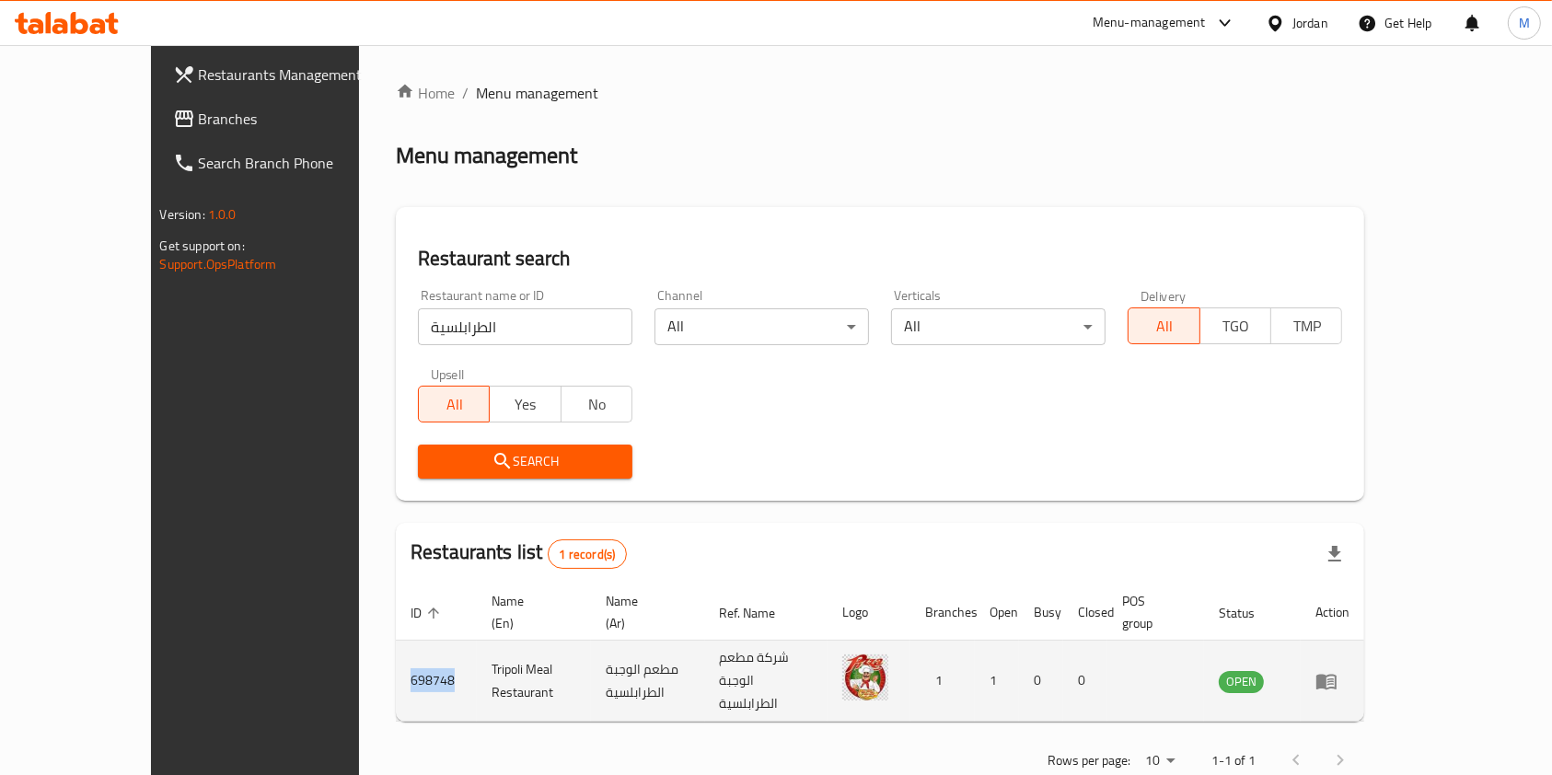
click at [396, 645] on td "698748" at bounding box center [436, 681] width 81 height 81
click at [477, 641] on td "Tripoli Meal Restaurant" at bounding box center [534, 681] width 114 height 81
copy td "Tripoli Meal Restaurant"
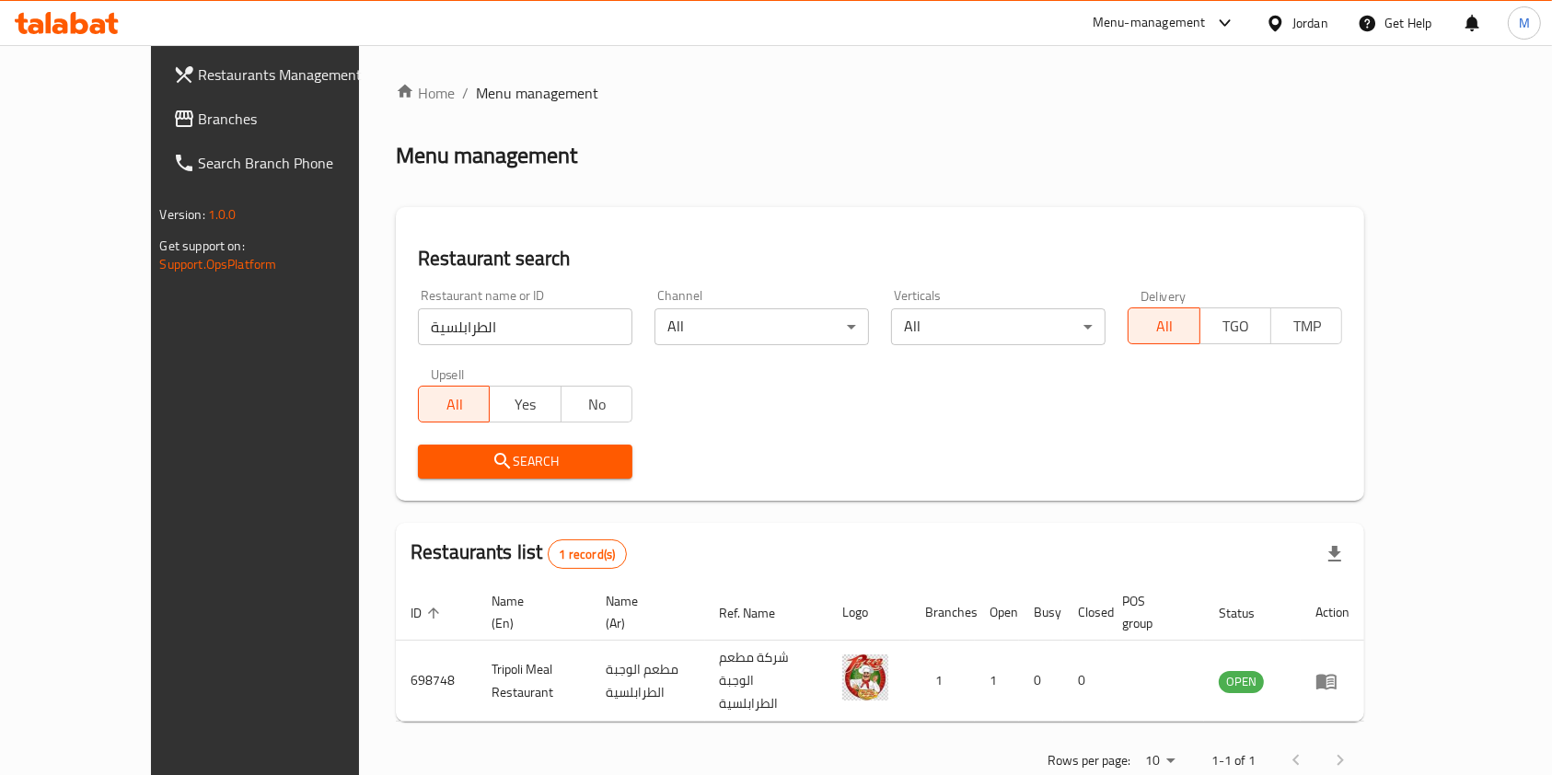
click at [462, 333] on input "الطرابلسية" at bounding box center [525, 326] width 215 height 37
click button "Search" at bounding box center [525, 462] width 215 height 34
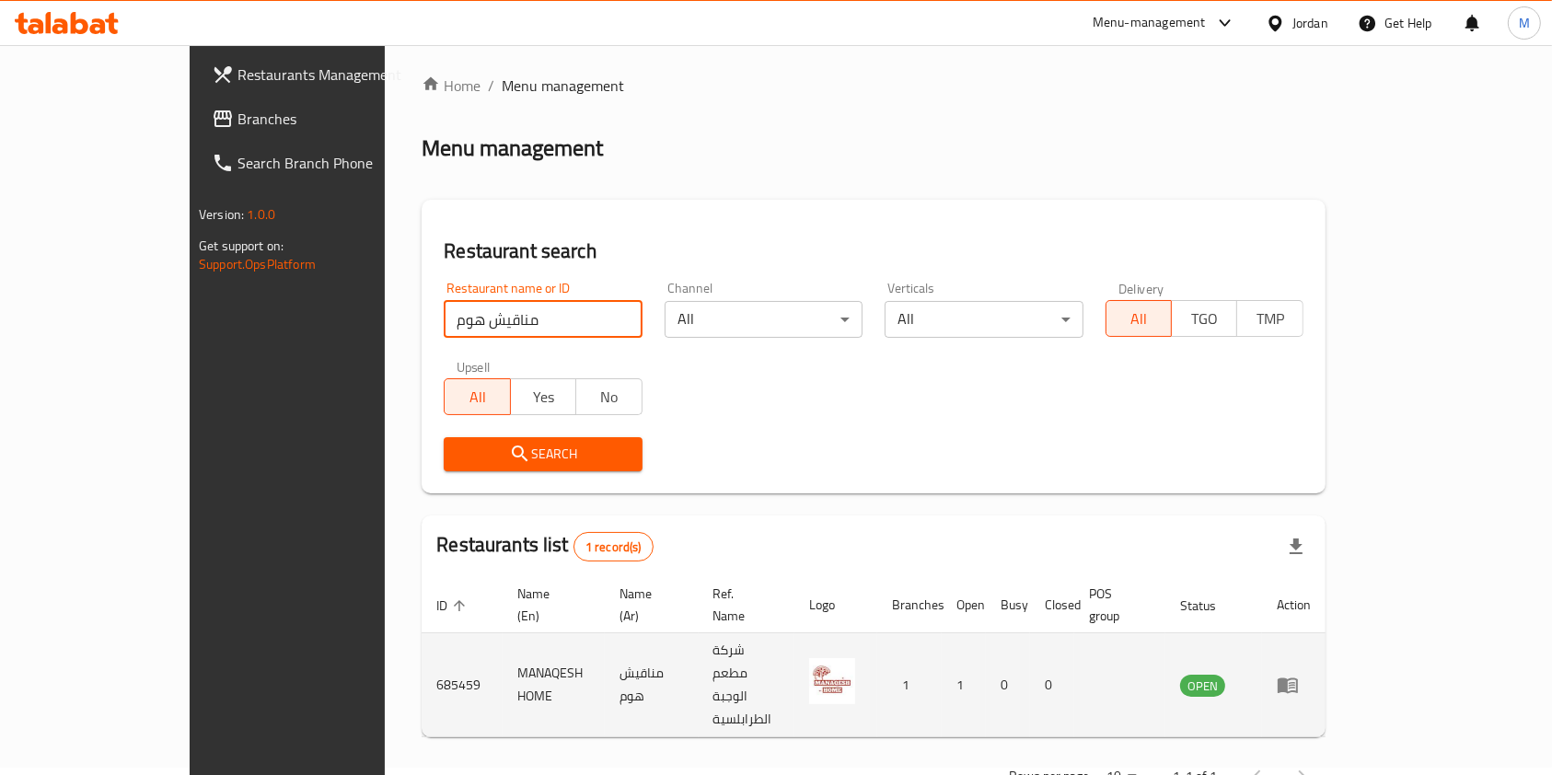
scroll to position [9, 0]
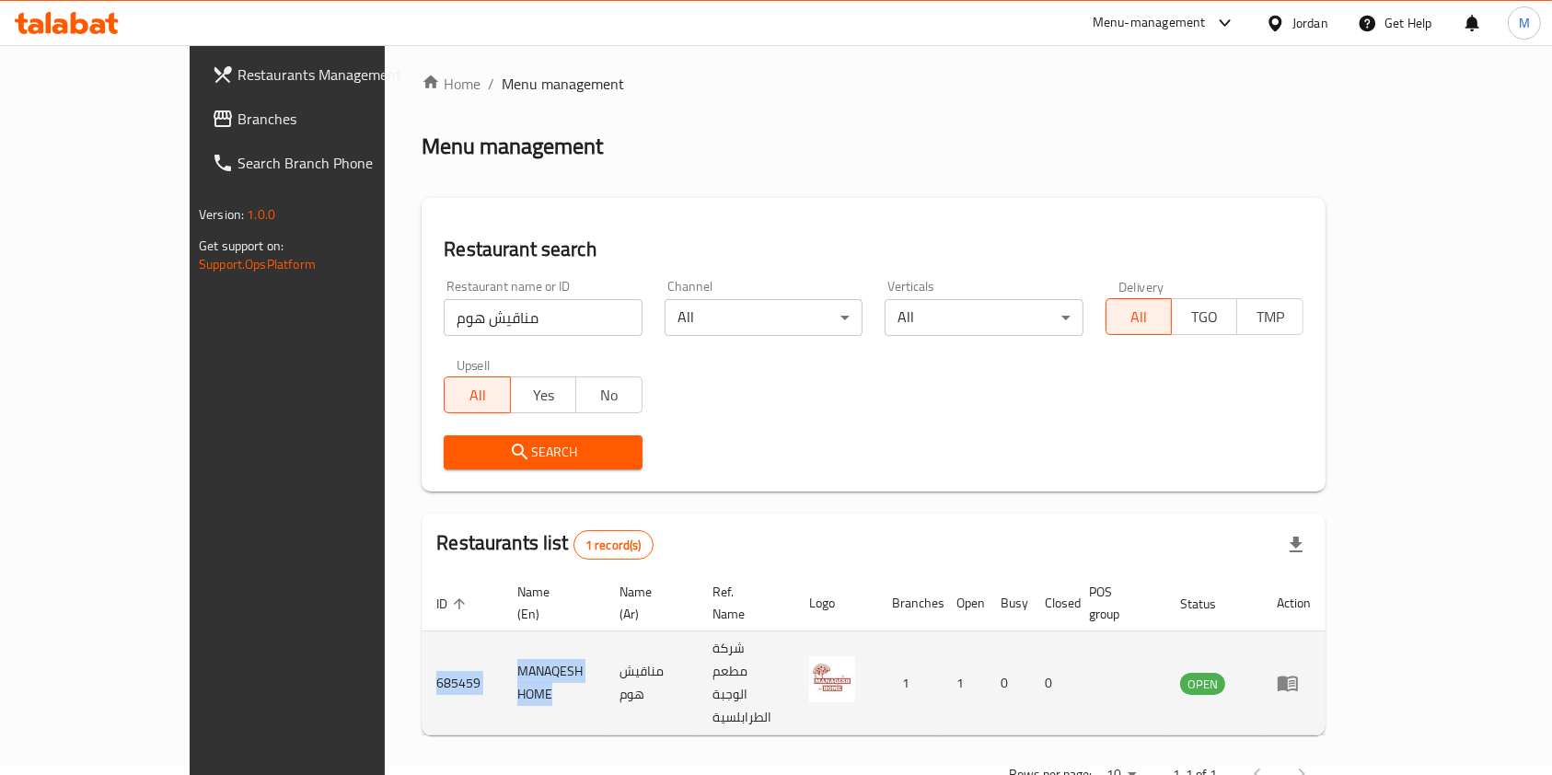
drag, startPoint x: 491, startPoint y: 652, endPoint x: 306, endPoint y: 649, distance: 185.1
click at [422, 649] on tr "685459 MANAQESH HOME مناقيش هوم شركة مطعم الوجبة الطرابلسية 1 1 0 0 OPEN" at bounding box center [874, 684] width 904 height 104
copy tr "685459 MANAQESH HOME"
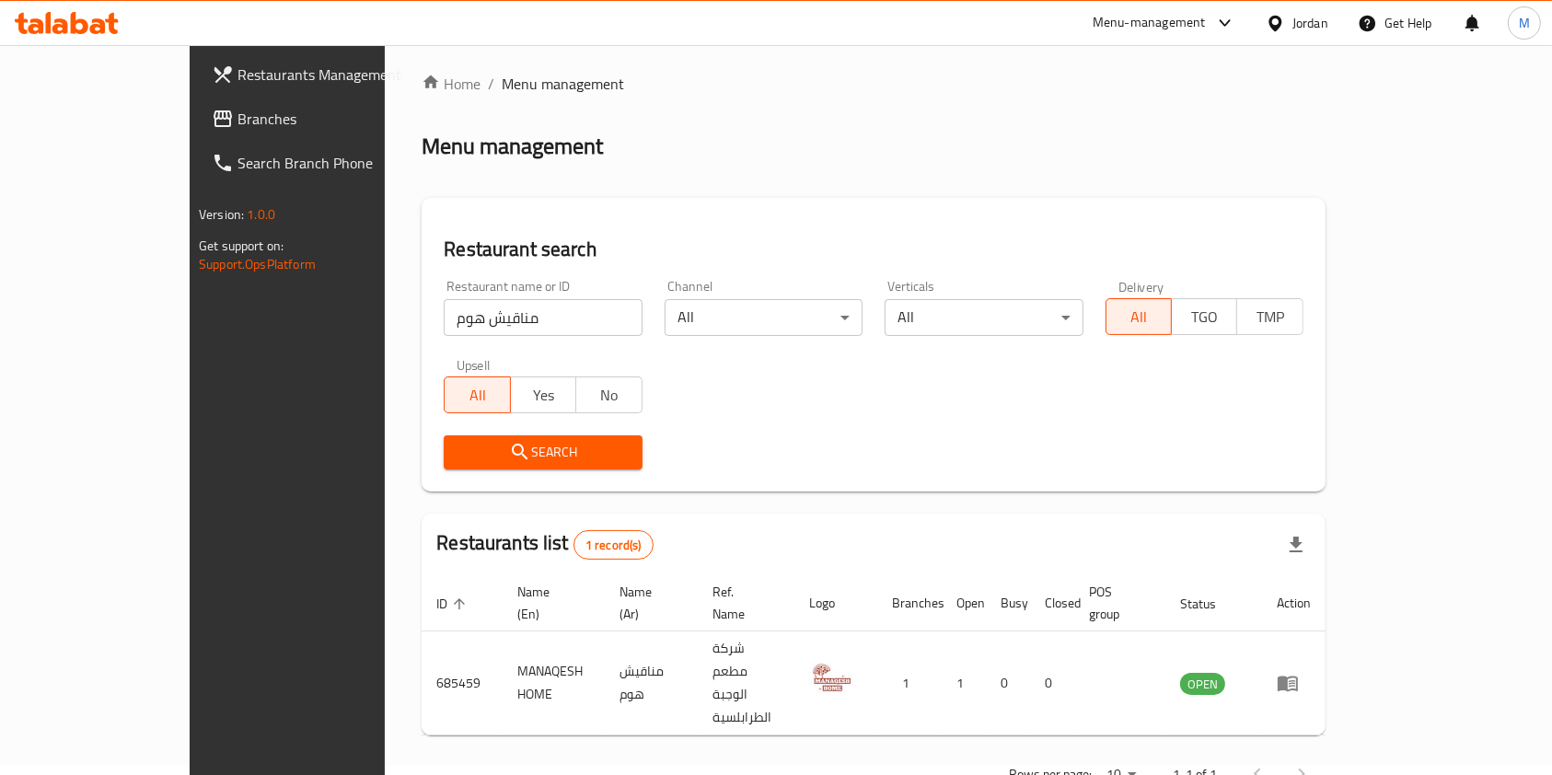
click at [461, 326] on input "مناقيش هوم" at bounding box center [543, 317] width 198 height 37
click at [504, 436] on button "Search" at bounding box center [543, 453] width 198 height 34
click at [504, 436] on div at bounding box center [776, 387] width 1552 height 775
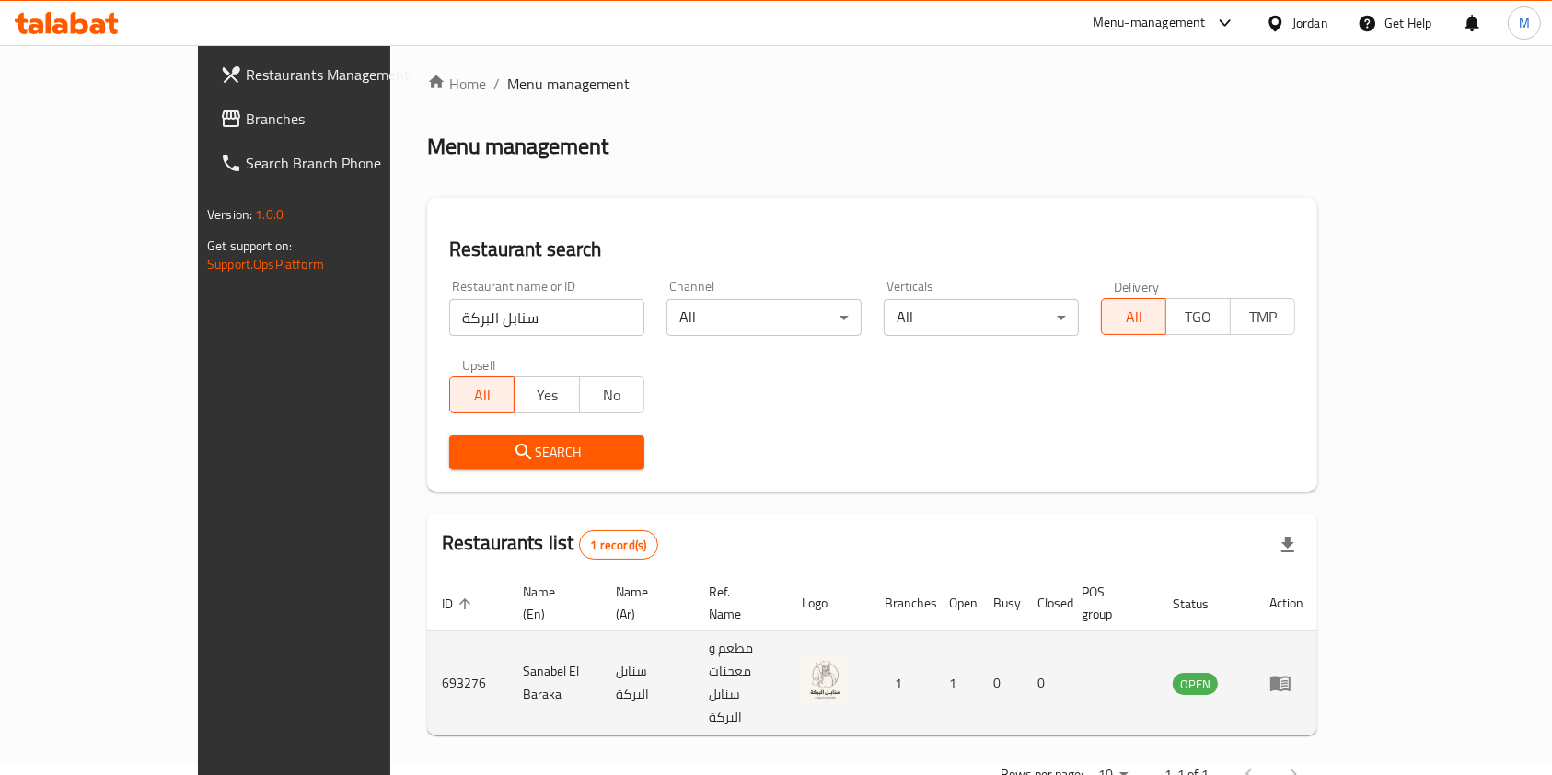
click at [508, 656] on td "Sanabel El Baraka" at bounding box center [554, 684] width 93 height 104
click at [508, 641] on td "Sanabel El Baraka" at bounding box center [554, 684] width 93 height 104
drag, startPoint x: 468, startPoint y: 641, endPoint x: 325, endPoint y: 645, distance: 142.8
click at [427, 645] on tr "693276 Sanabel El Baraka سنابل البركة مطعم و معجنات سنابل البركة 1 1 0 0 OPEN" at bounding box center [872, 684] width 891 height 104
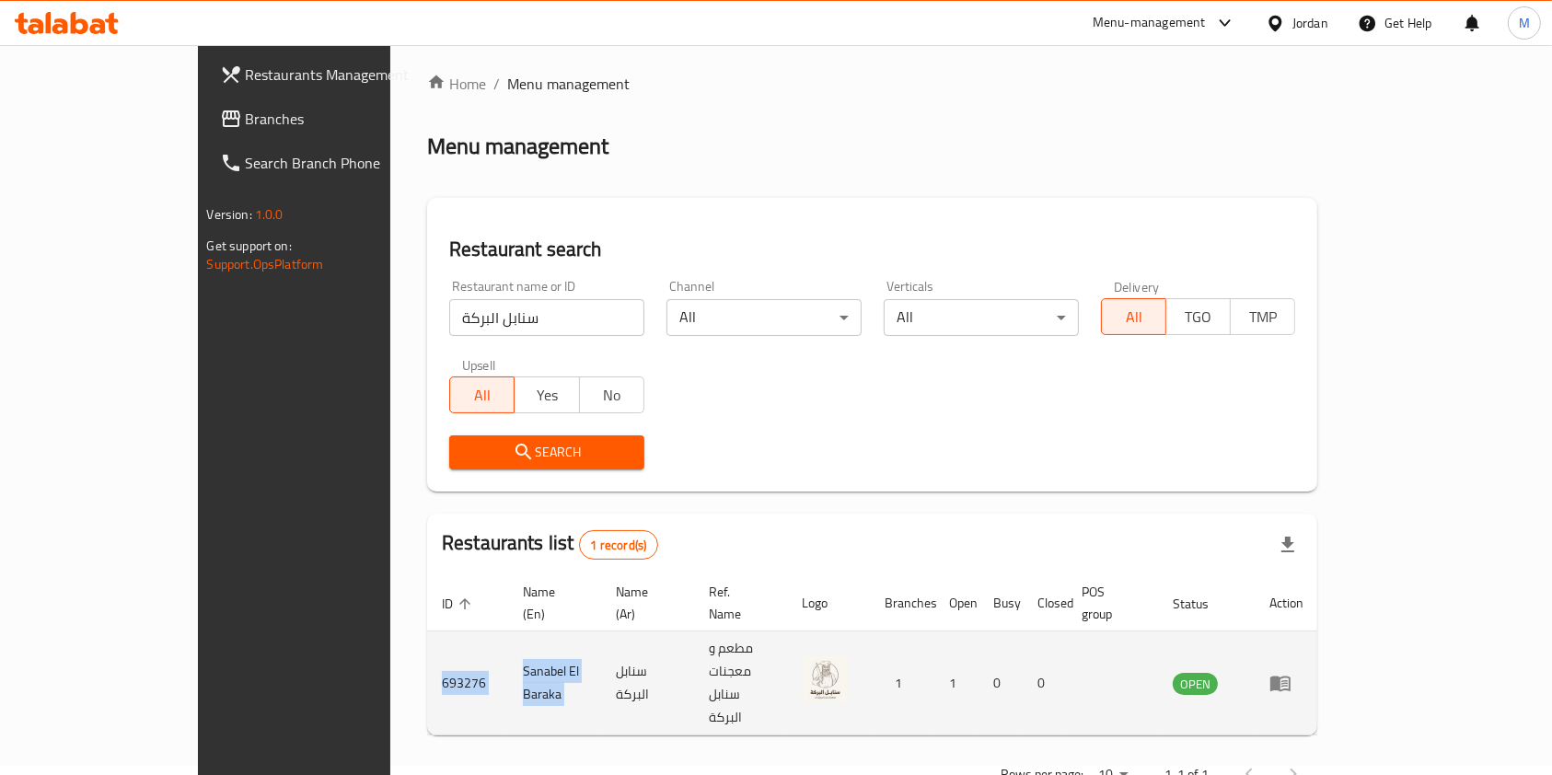
copy tr "693276 Sanabel El Baraka"
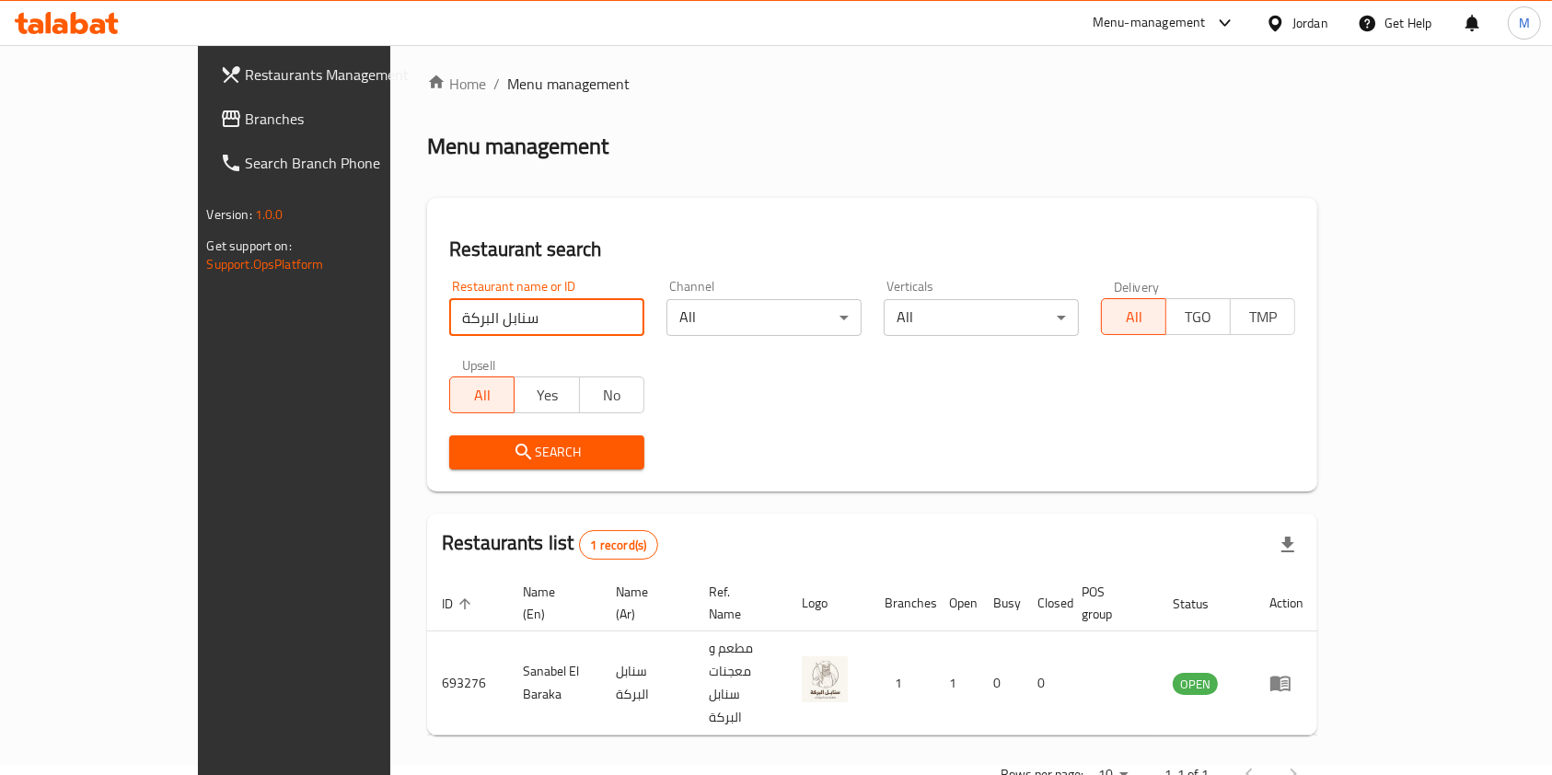
click at [457, 316] on input "سنابل البركة" at bounding box center [546, 317] width 195 height 37
click button "Search" at bounding box center [546, 453] width 195 height 34
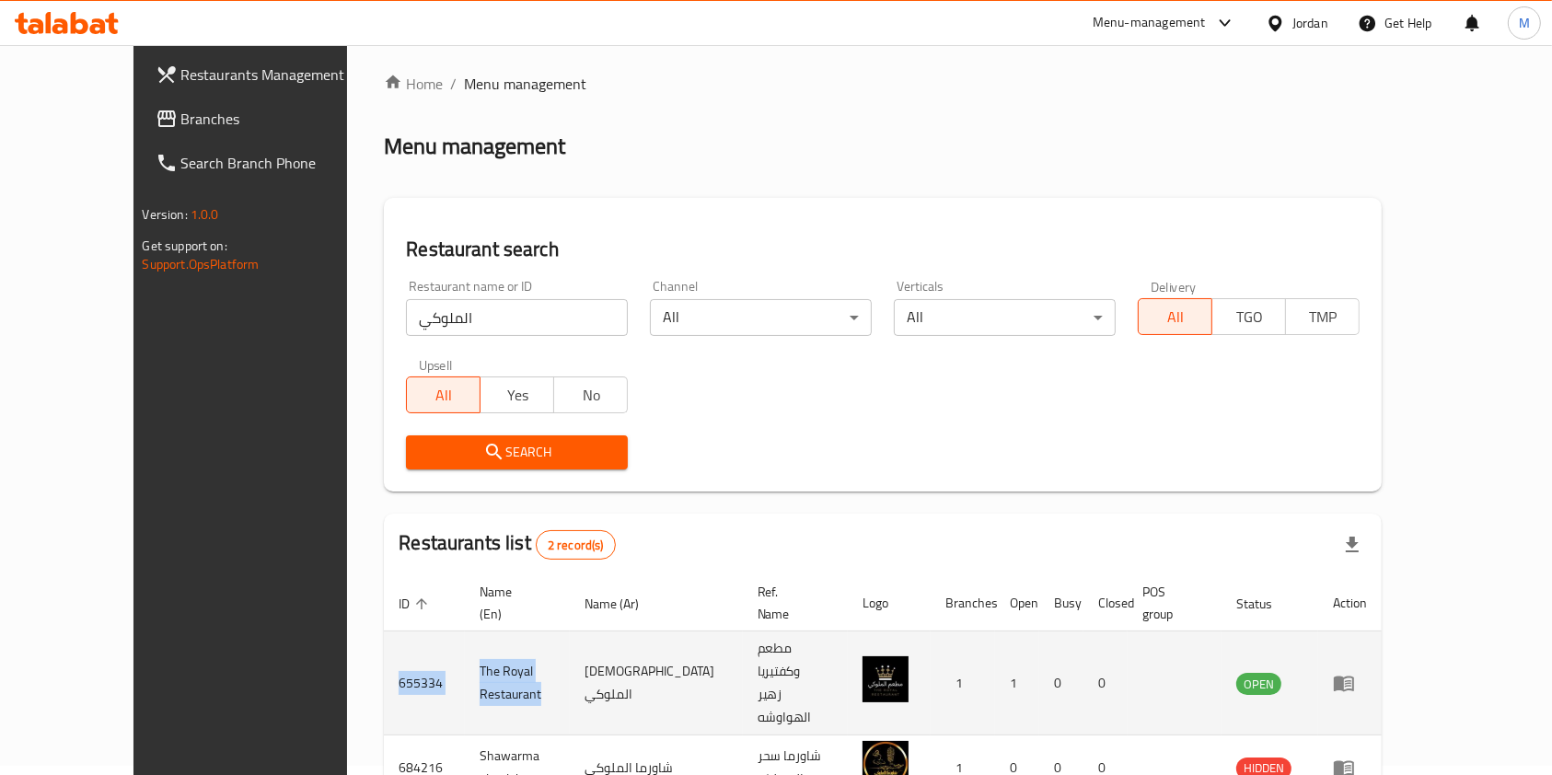
drag, startPoint x: 505, startPoint y: 643, endPoint x: 311, endPoint y: 657, distance: 193.9
click at [384, 657] on tr "655334 The Royal Restaurant مطعم الملوكي مطعم وكفتيريا زهير الهواوشه 1 1 0 0 OP…" at bounding box center [883, 684] width 998 height 104
copy tr "655334 The Royal Restaurant"
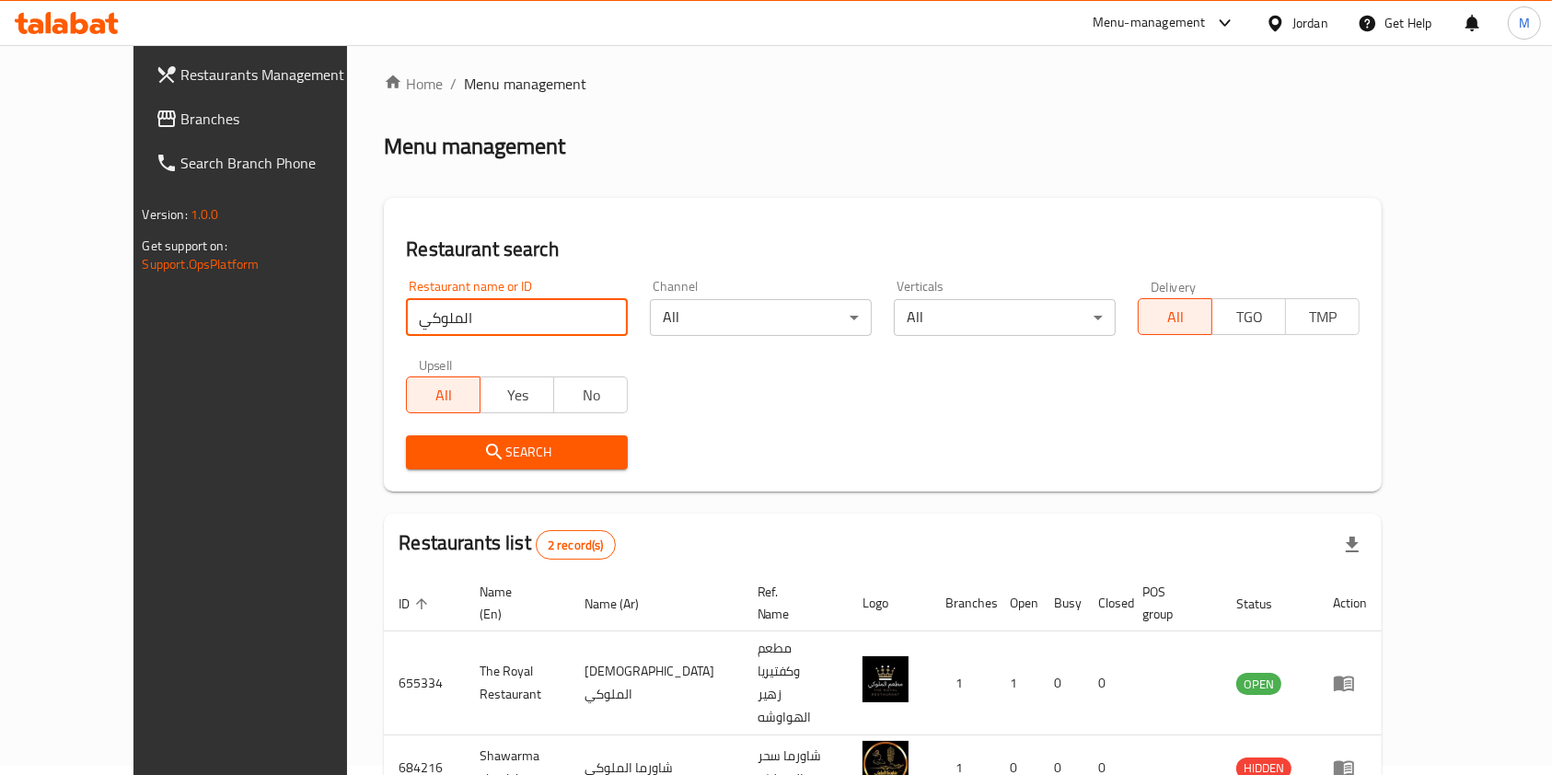
click at [465, 310] on input "الملوكي" at bounding box center [517, 317] width 222 height 37
click button "Search" at bounding box center [517, 453] width 222 height 34
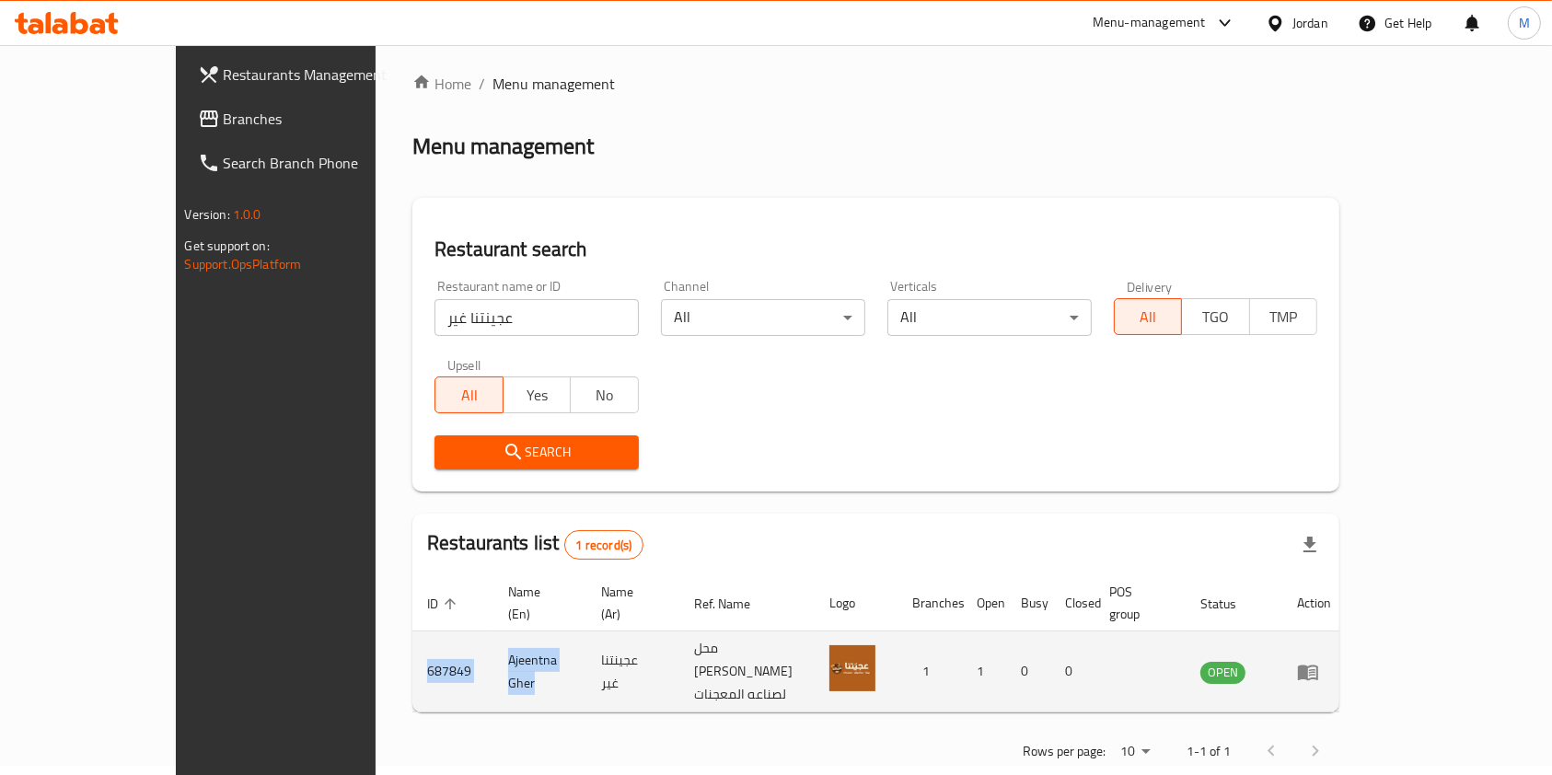
drag, startPoint x: 461, startPoint y: 646, endPoint x: 312, endPoint y: 656, distance: 149.4
click at [412, 656] on tr "687849 Ajeentna Gher عجينتنا غير محل خليل الحليق لصناعه المعجنات 1 1 0 0 OPEN" at bounding box center [879, 672] width 934 height 81
copy tr "687849 Ajeentna Gher"
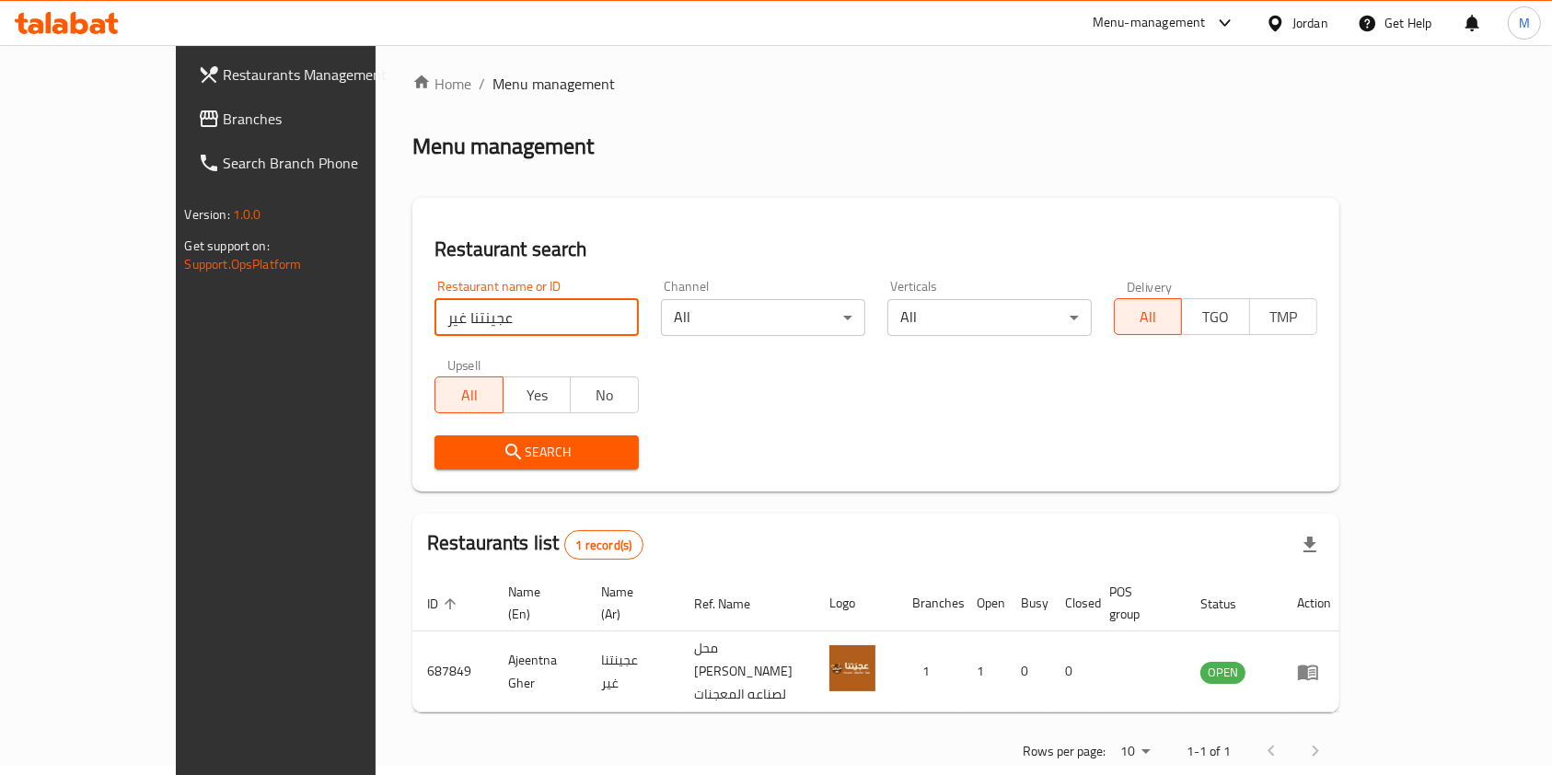
click at [435, 310] on input "عجينتنا غير" at bounding box center [537, 317] width 204 height 37
click button "Search" at bounding box center [537, 453] width 204 height 34
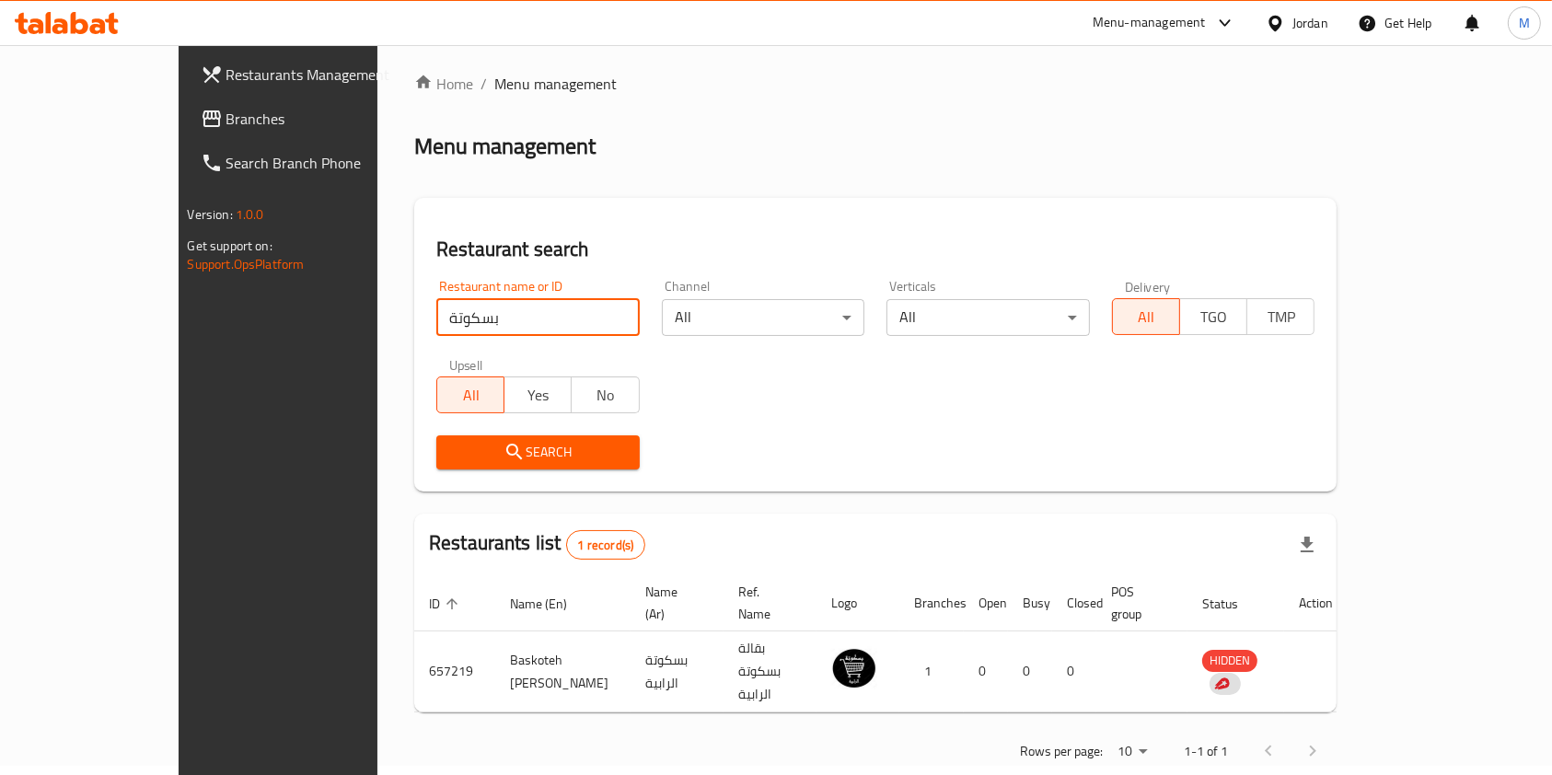
scroll to position [0, 0]
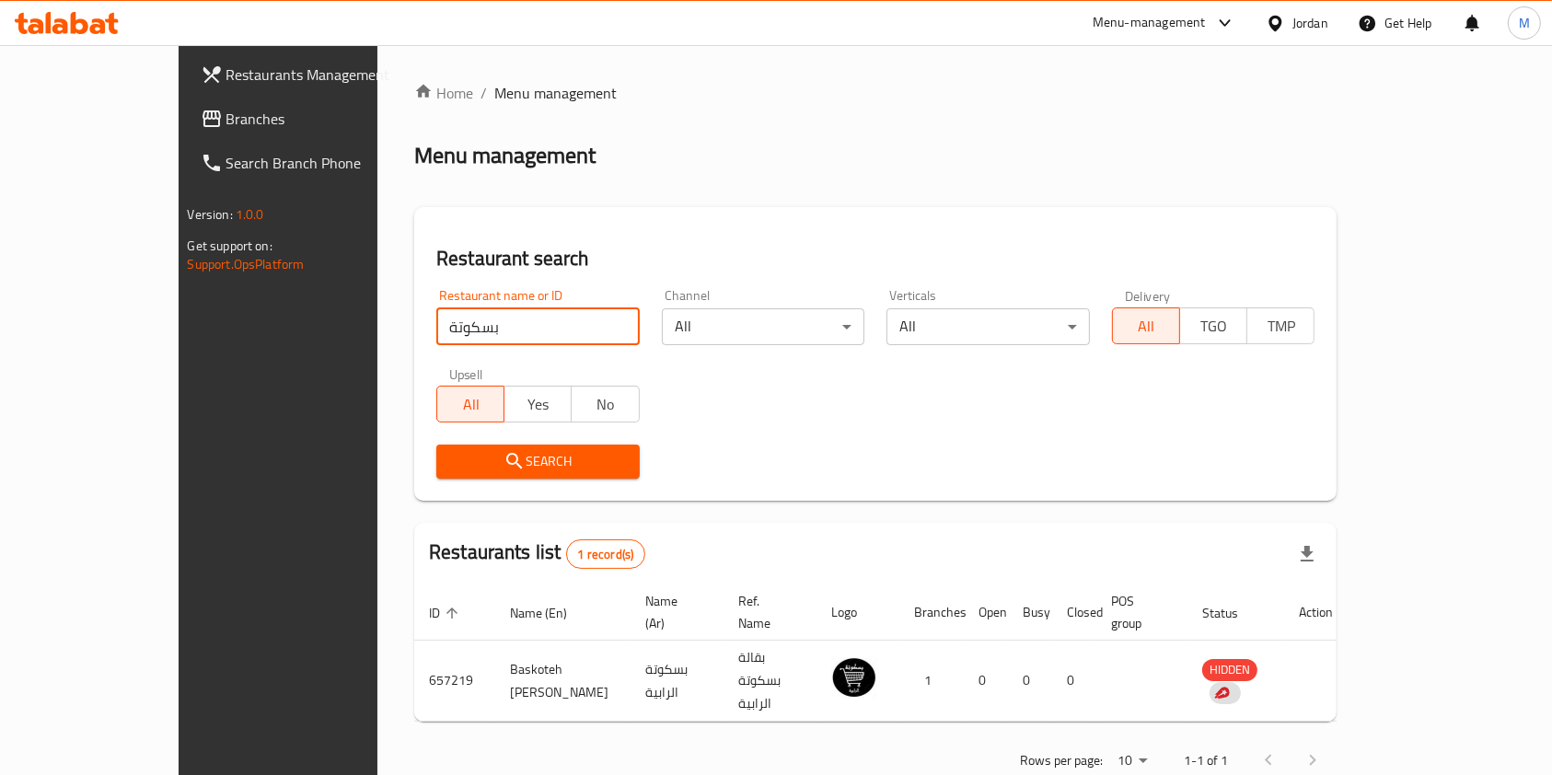
drag, startPoint x: 338, startPoint y: 326, endPoint x: 319, endPoint y: 331, distance: 19.9
click at [436, 331] on input "بسكوتة" at bounding box center [537, 326] width 203 height 37
click button "Search" at bounding box center [537, 462] width 203 height 34
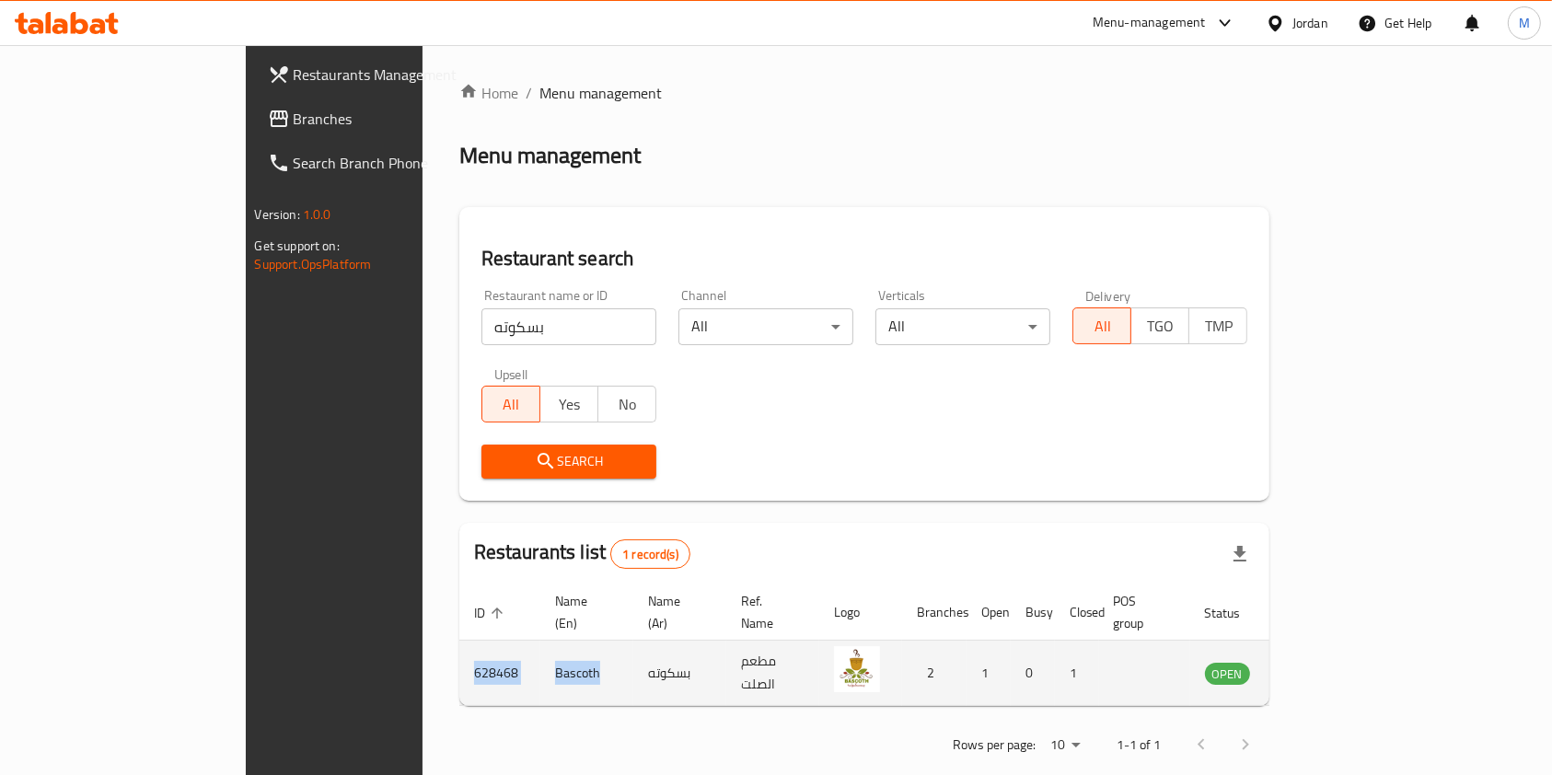
drag, startPoint x: 437, startPoint y: 661, endPoint x: 310, endPoint y: 666, distance: 127.1
click at [459, 666] on tr "628468 Bascoth بسكوته مطعم الصلت 2 1 0 1 OPEN" at bounding box center [904, 673] width 891 height 65
copy tr "628468 Bascoth"
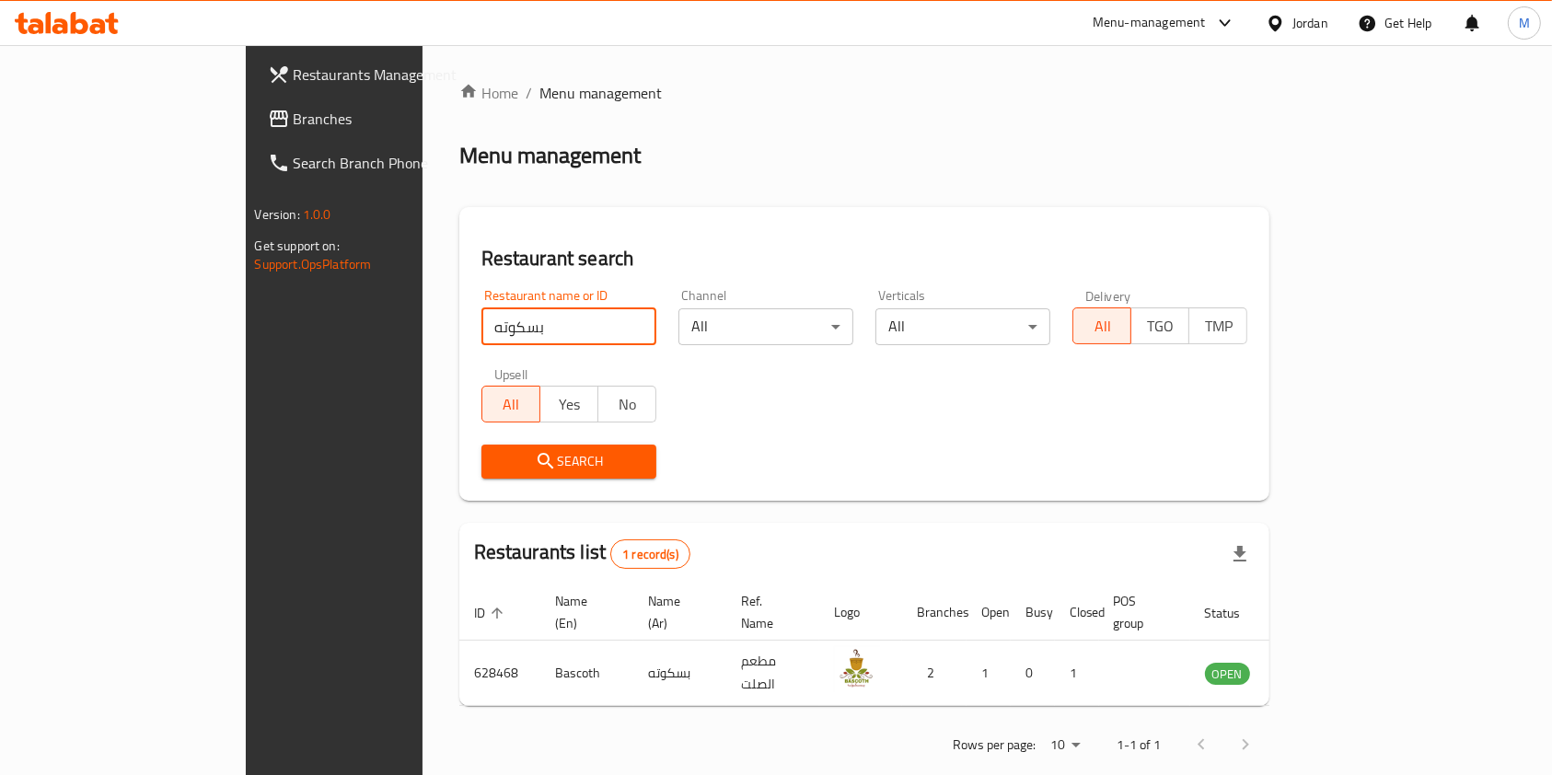
click at [482, 339] on input "بسكوته" at bounding box center [569, 326] width 175 height 37
type input "s"
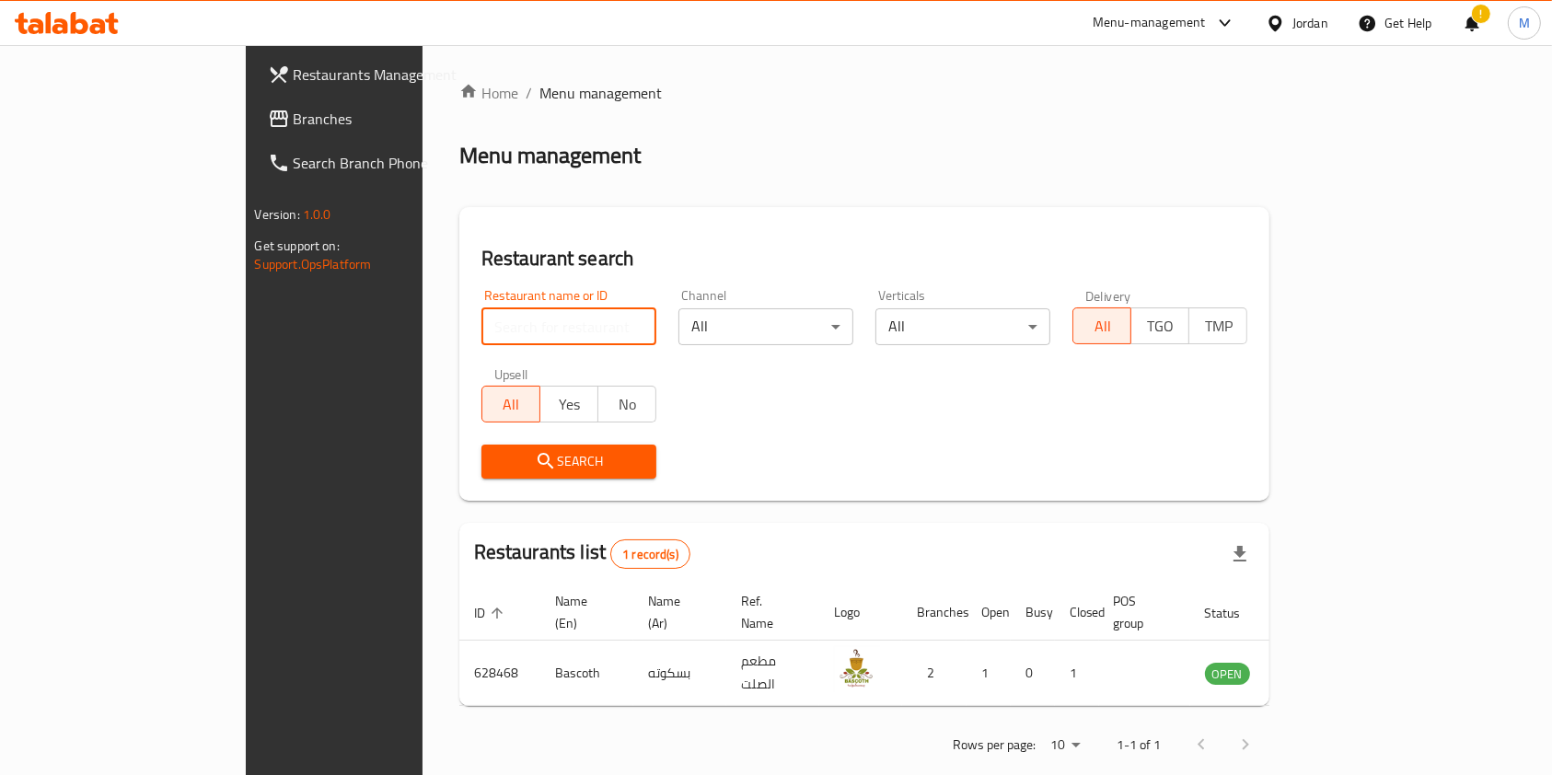
paste input "Pesto pasta"
type input "Pesto pasta"
click at [496, 460] on span "Search" at bounding box center [568, 461] width 145 height 23
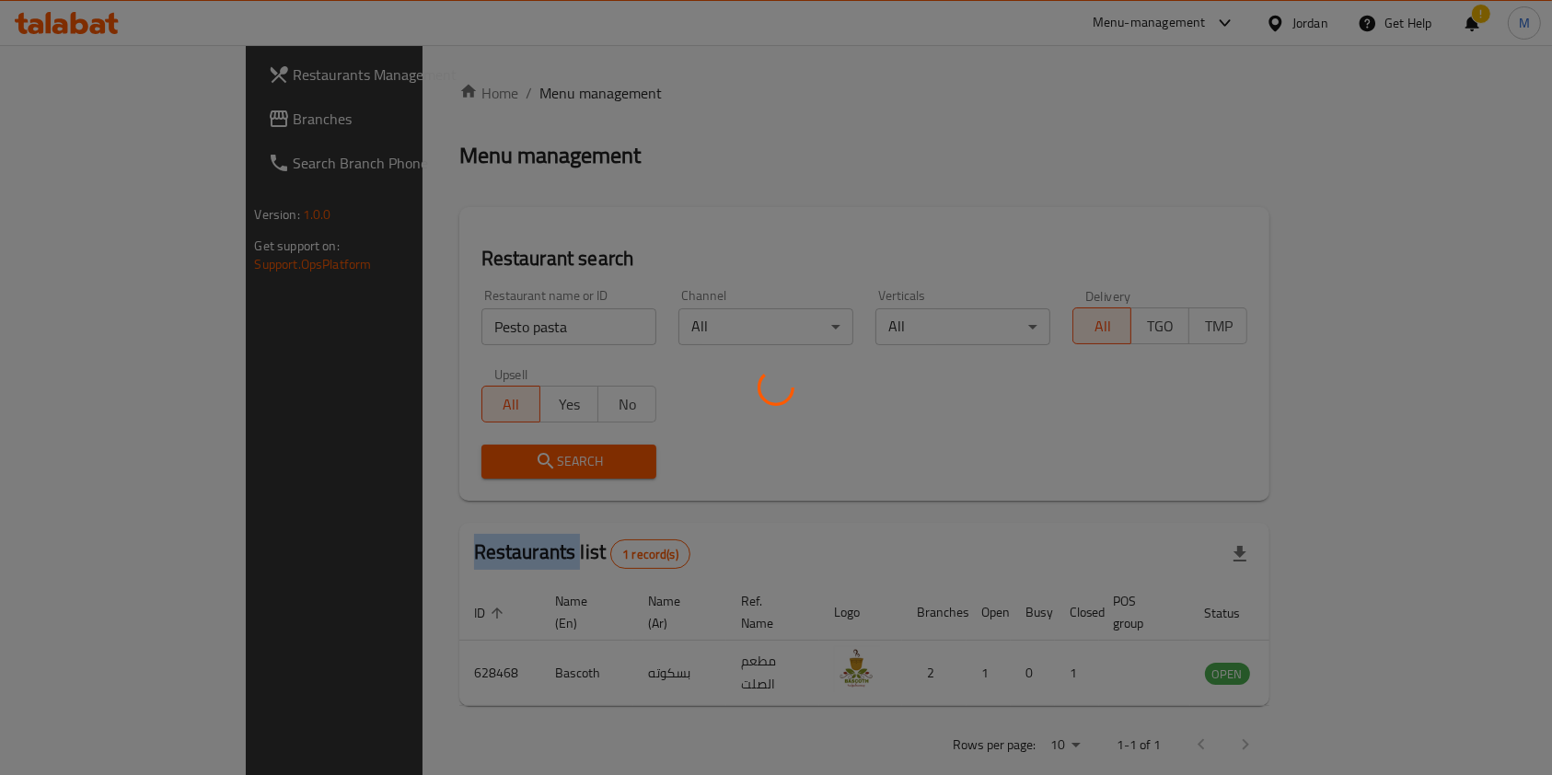
click at [476, 460] on div at bounding box center [776, 387] width 1552 height 775
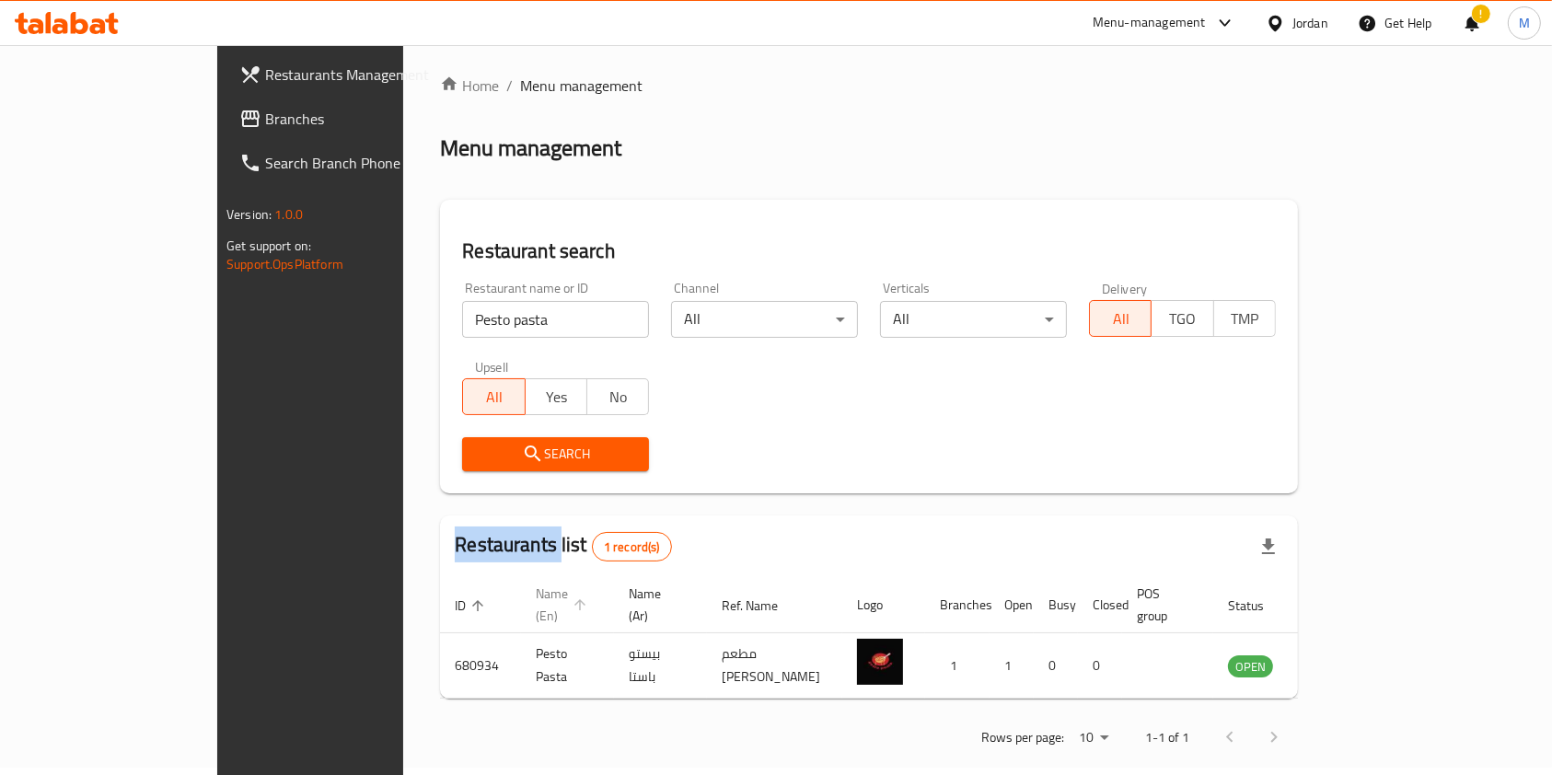
scroll to position [9, 0]
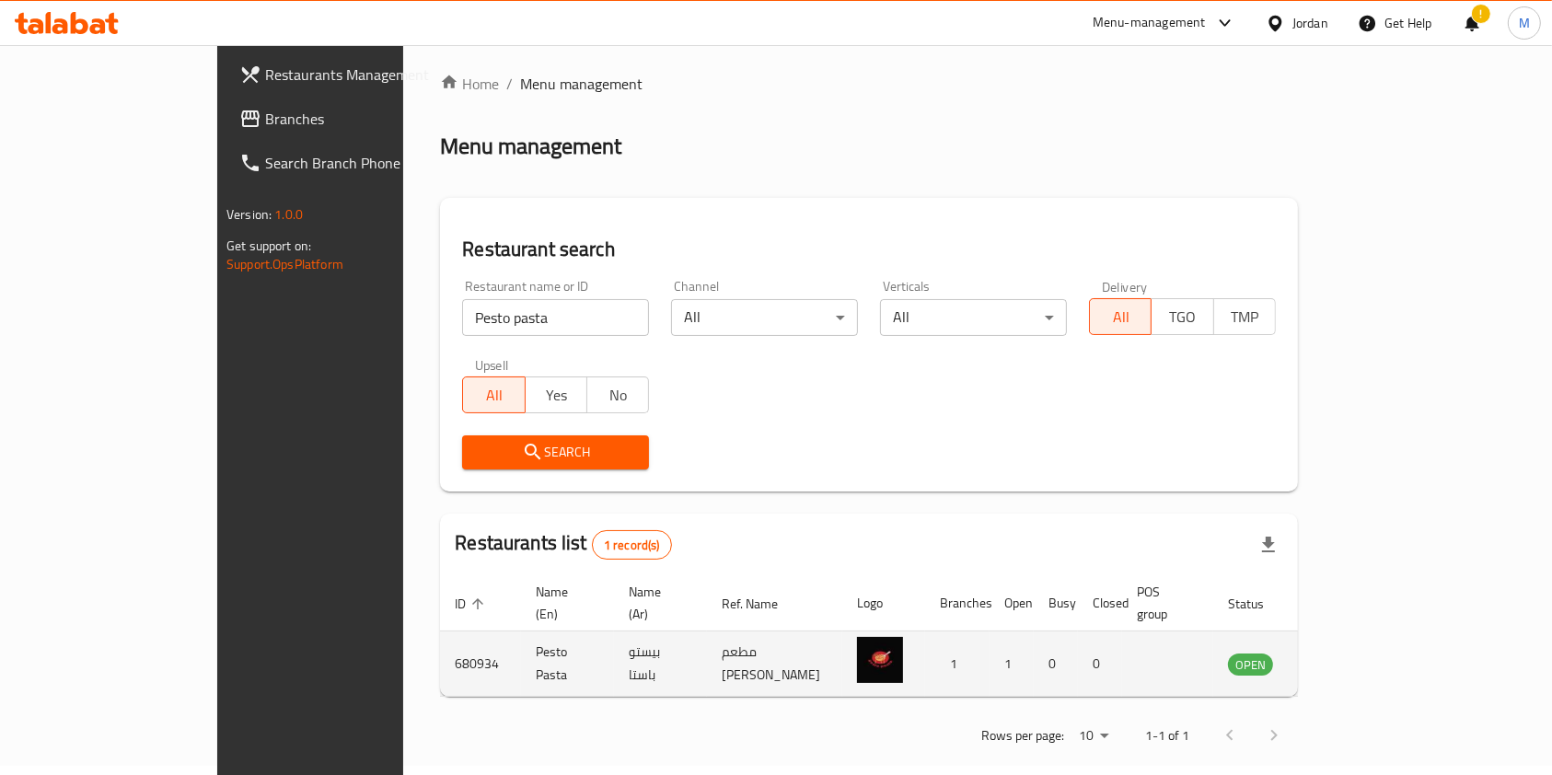
drag, startPoint x: 1431, startPoint y: 638, endPoint x: 1453, endPoint y: 634, distance: 22.4
click at [1310, 638] on td "OPEN" at bounding box center [1262, 664] width 97 height 65
click at [1347, 653] on icon "enhanced table" at bounding box center [1336, 664] width 22 height 22
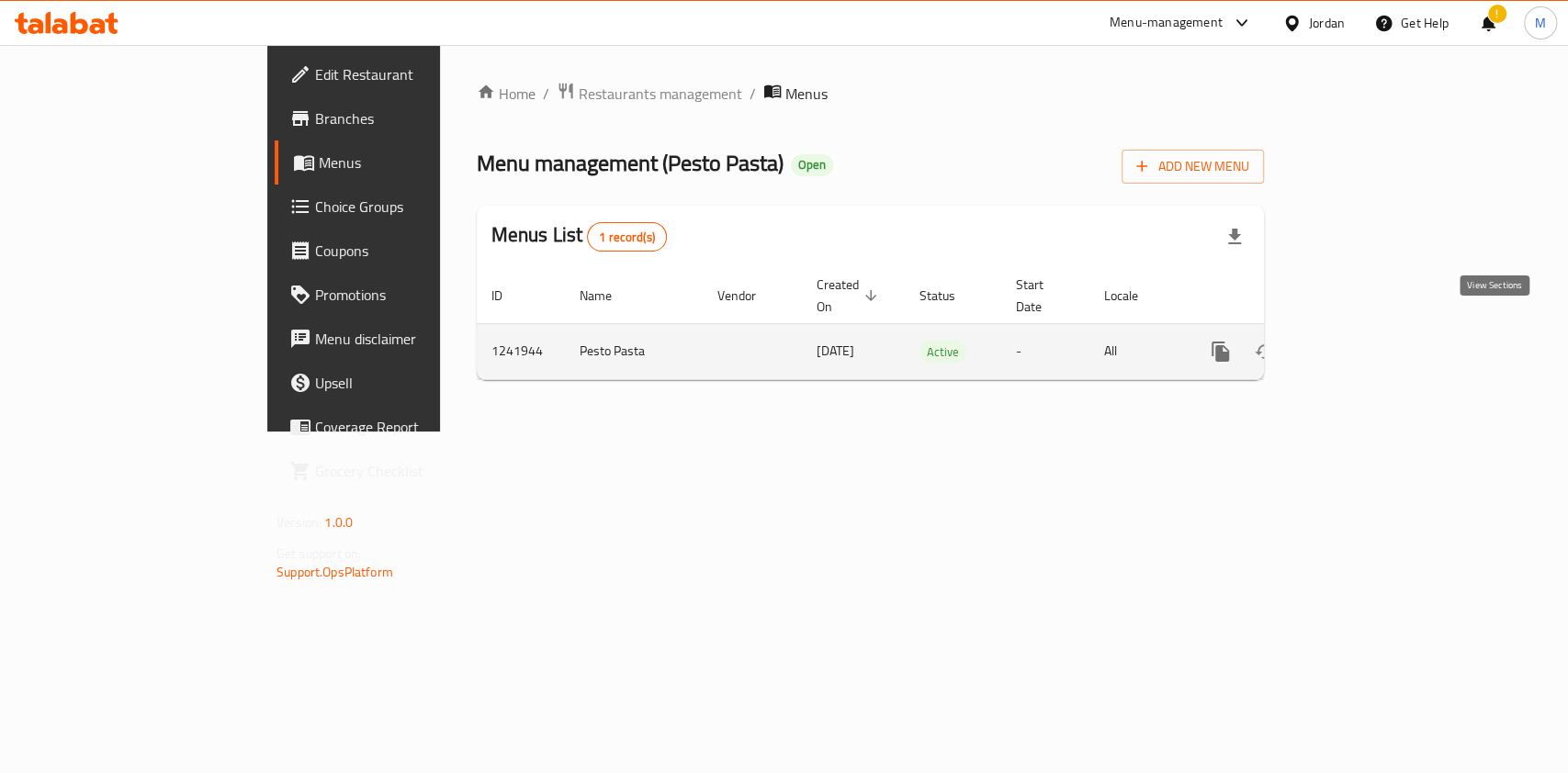
click at [1362, 343] on icon "enhanced table" at bounding box center [1353, 351] width 17 height 17
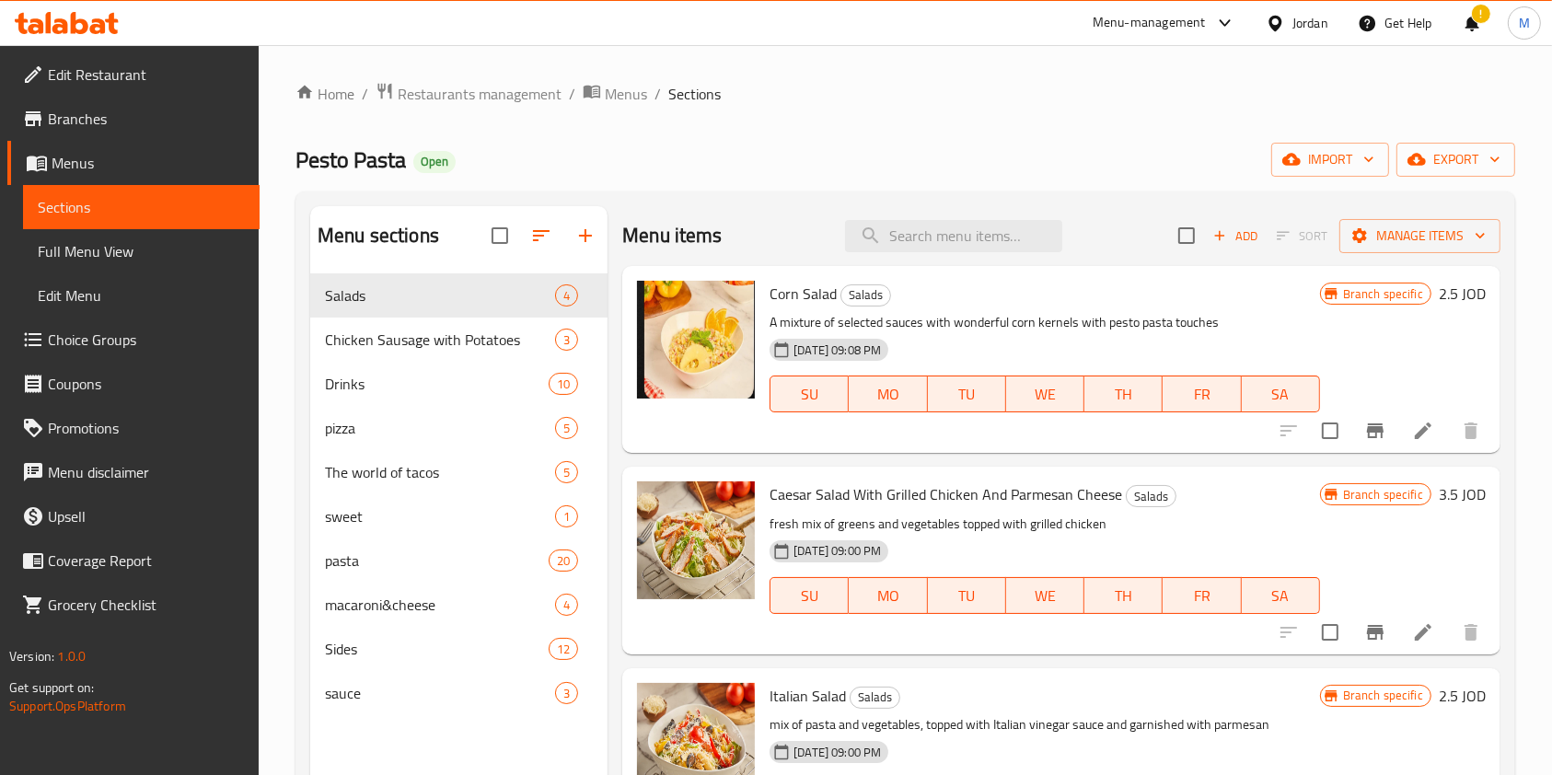
click at [63, 119] on span "Branches" at bounding box center [146, 119] width 197 height 22
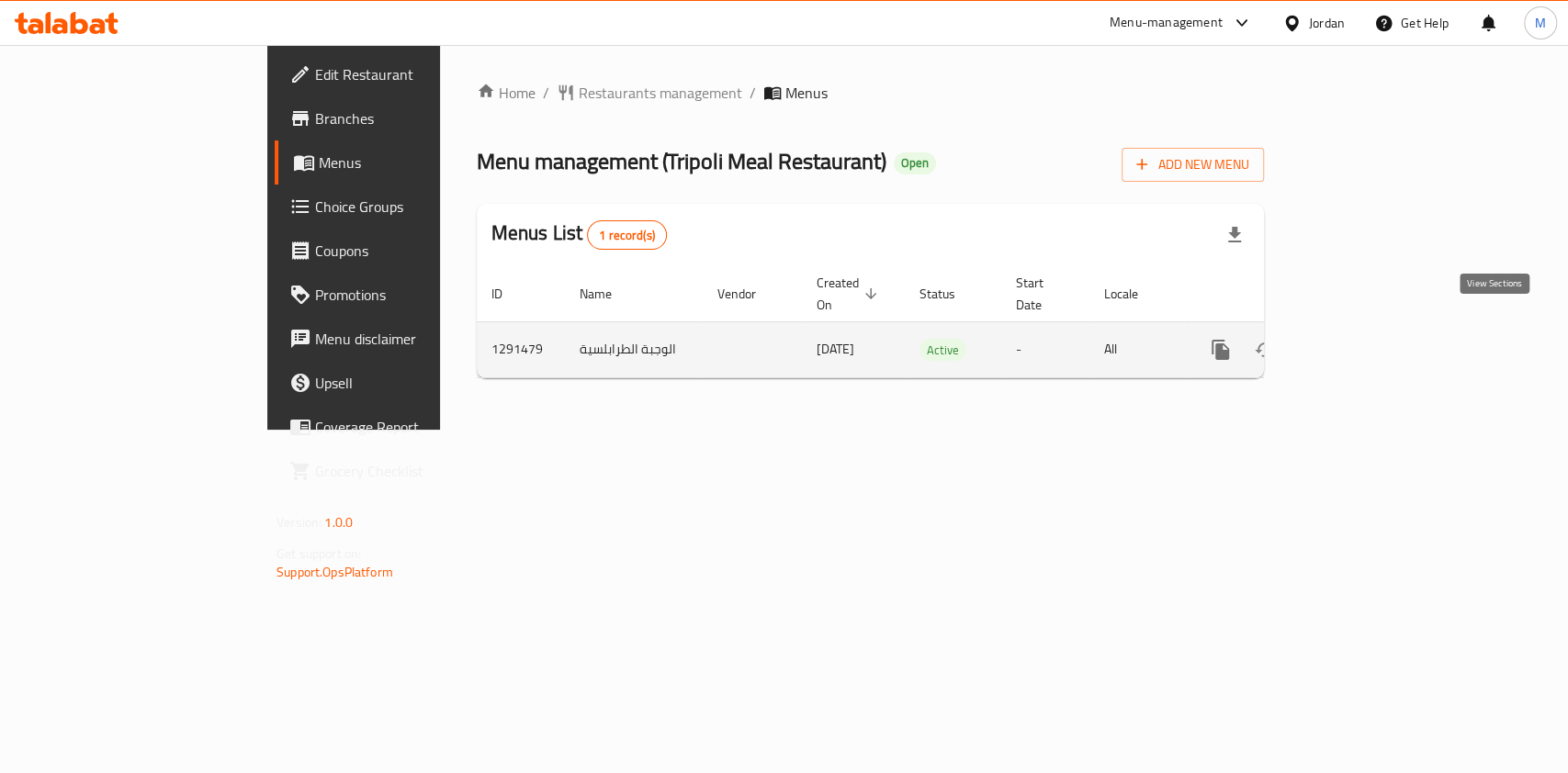
click at [1364, 339] on icon "enhanced table" at bounding box center [1353, 350] width 22 height 22
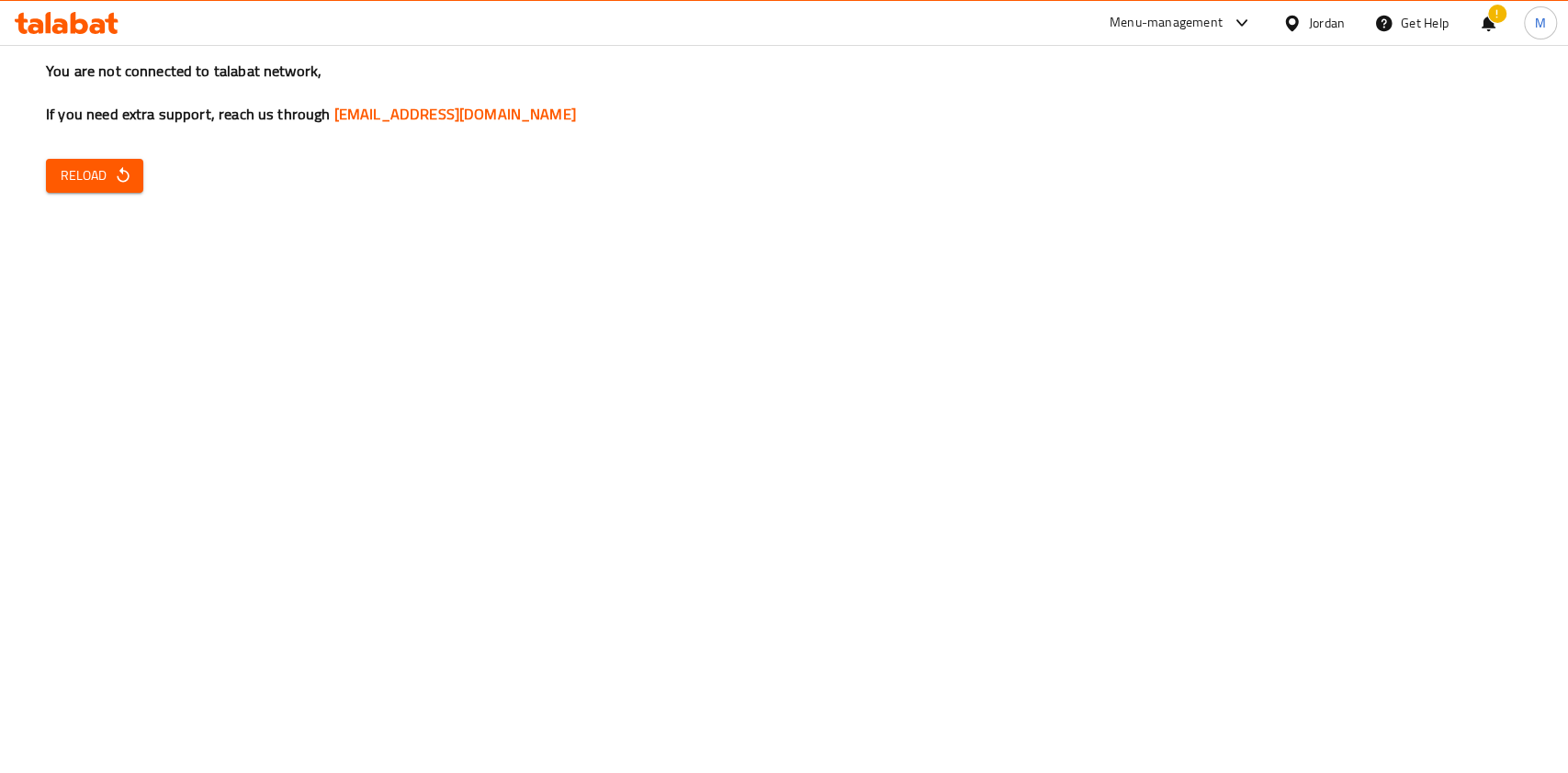
click at [75, 208] on div "You are not connected to talabat network, If you need extra support, reach us t…" at bounding box center [784, 386] width 1568 height 773
click at [103, 194] on div "You are not connected to talabat network, If you need extra support, reach us t…" at bounding box center [784, 386] width 1568 height 773
click at [104, 182] on span "Reload" at bounding box center [95, 176] width 68 height 23
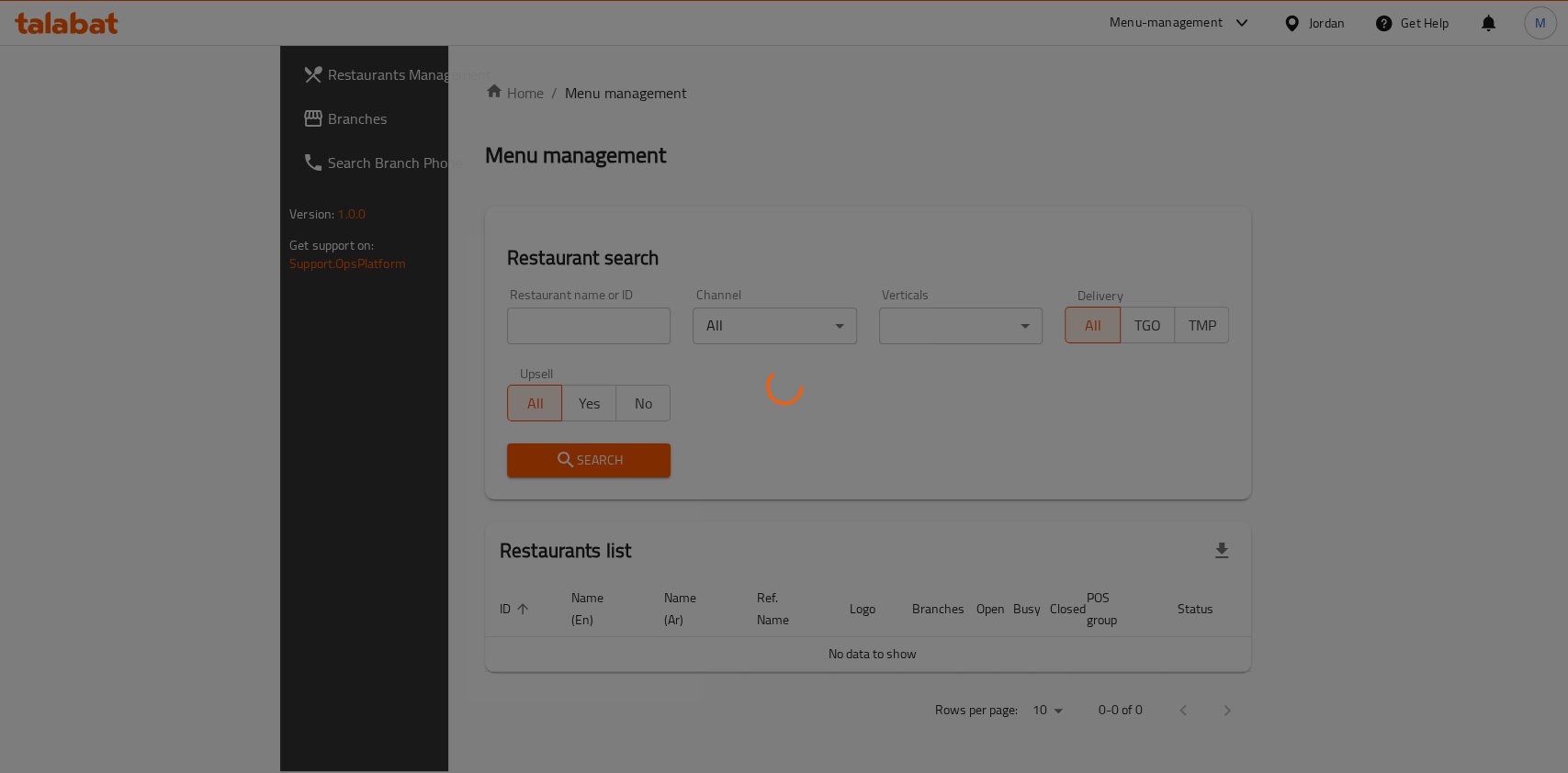
click at [478, 343] on div at bounding box center [784, 386] width 1568 height 773
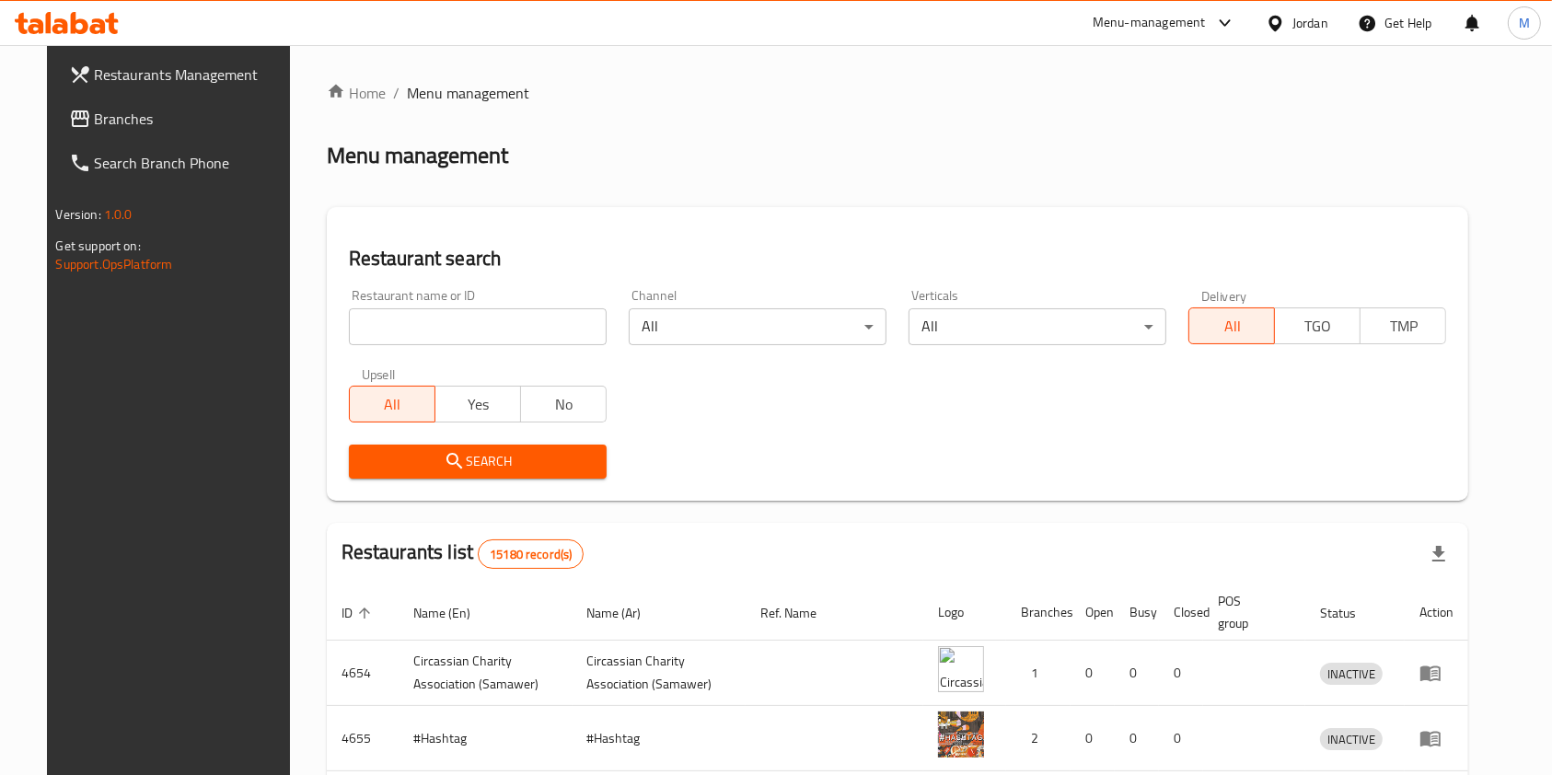
click at [455, 345] on div "Restaurant name or ID Restaurant name or ID" at bounding box center [478, 317] width 280 height 78
click at [454, 341] on input "search" at bounding box center [478, 326] width 258 height 37
paste input "Burger park"
type input "Burger park"
click button "Search" at bounding box center [478, 462] width 258 height 34
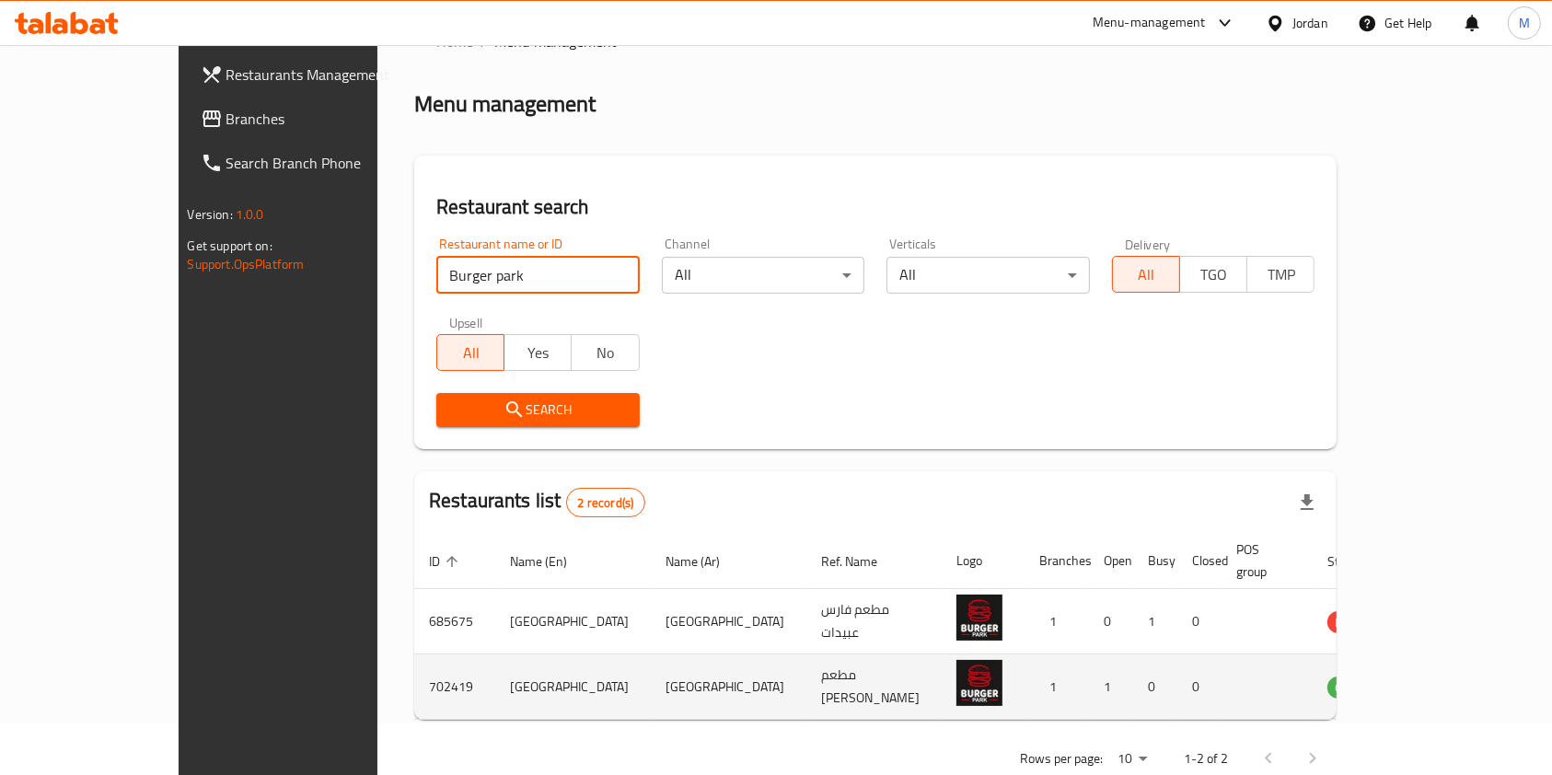
scroll to position [74, 0]
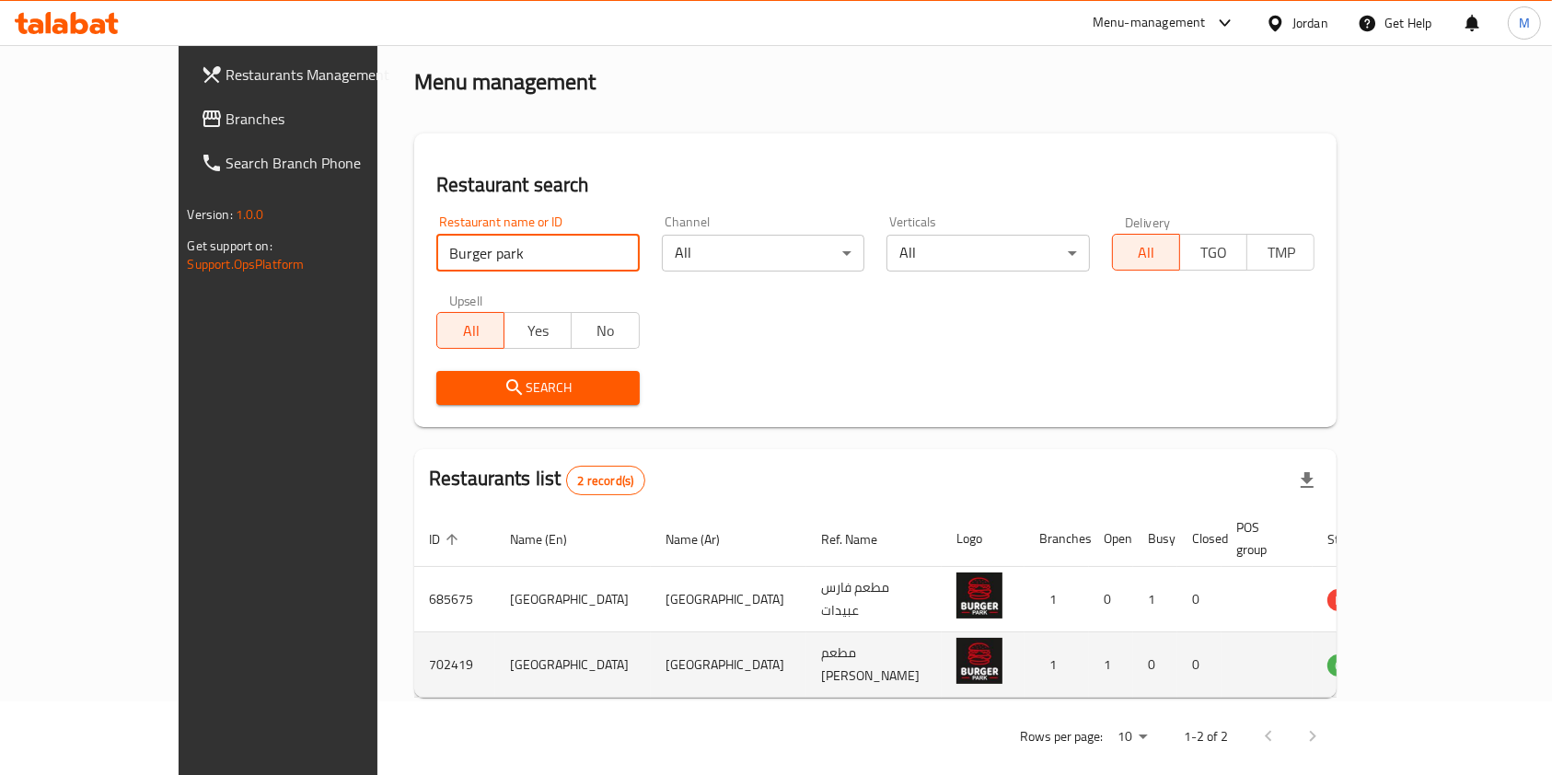
click at [414, 663] on td "702419" at bounding box center [454, 665] width 81 height 65
click at [495, 652] on td "[GEOGRAPHIC_DATA]" at bounding box center [573, 665] width 156 height 65
copy td "[GEOGRAPHIC_DATA]"
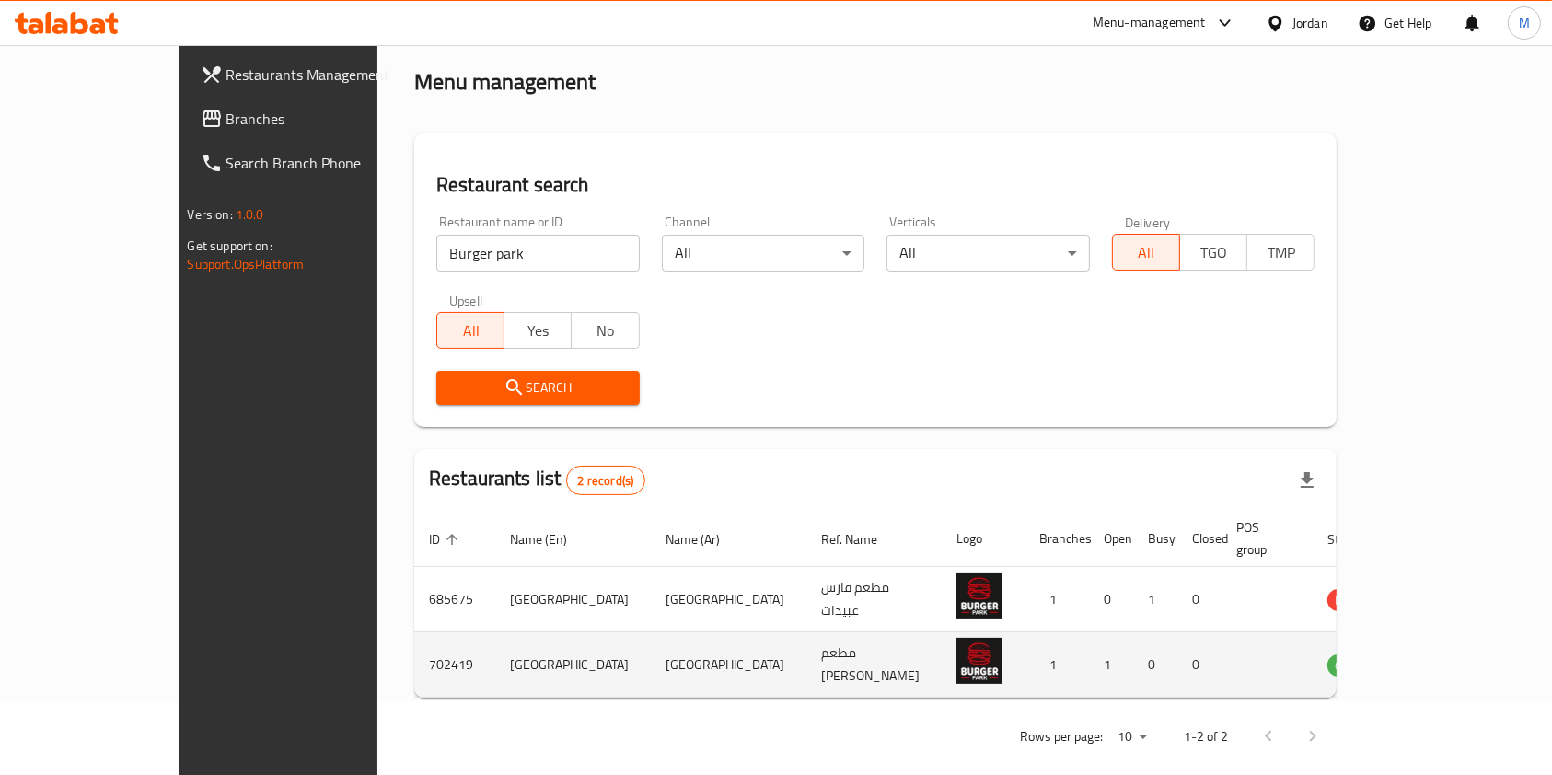
click at [1446, 653] on td "enhanced table" at bounding box center [1442, 665] width 64 height 65
click at [1446, 658] on icon "enhanced table" at bounding box center [1435, 666] width 20 height 16
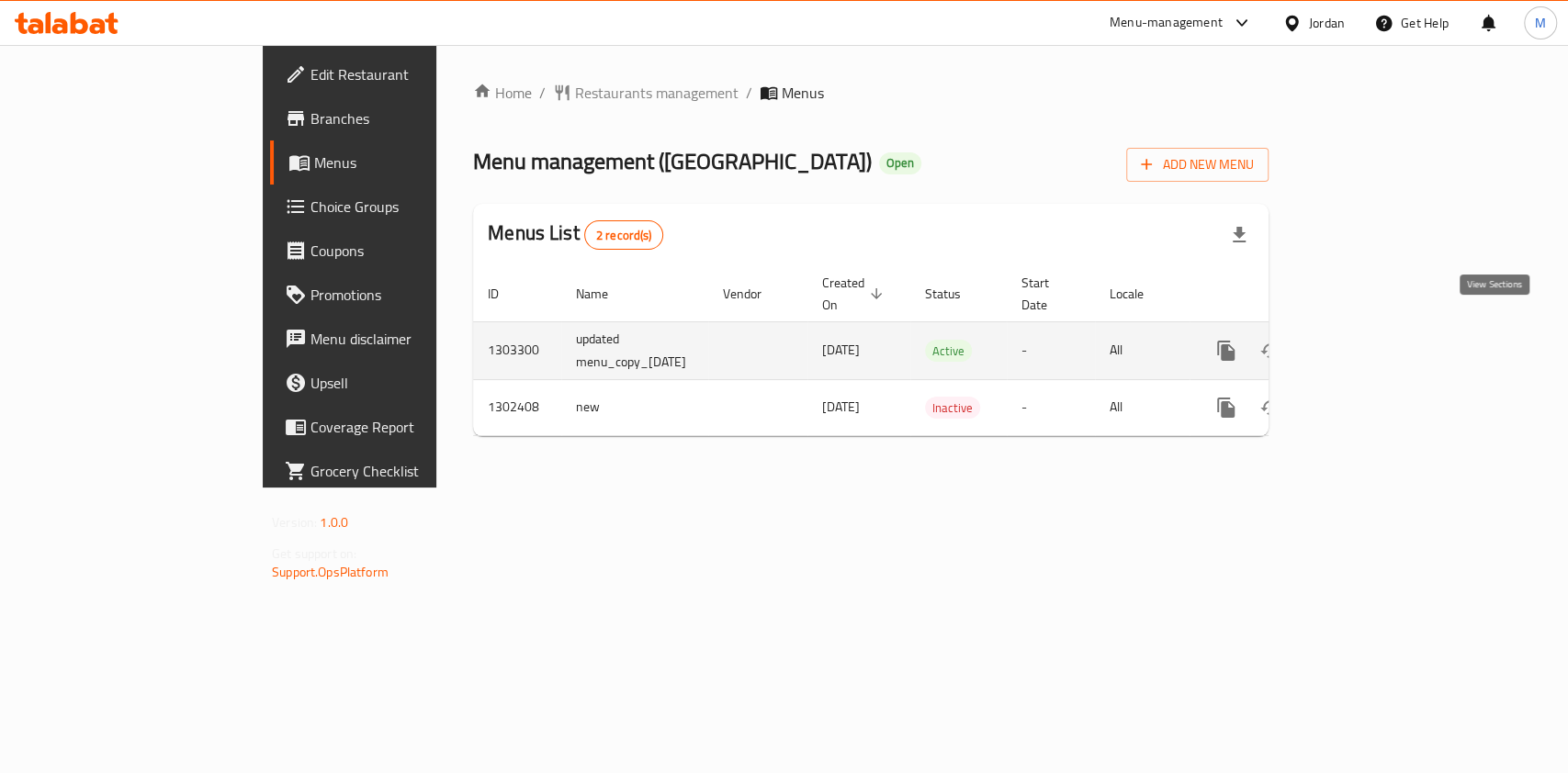
click at [1370, 340] on icon "enhanced table" at bounding box center [1359, 351] width 22 height 22
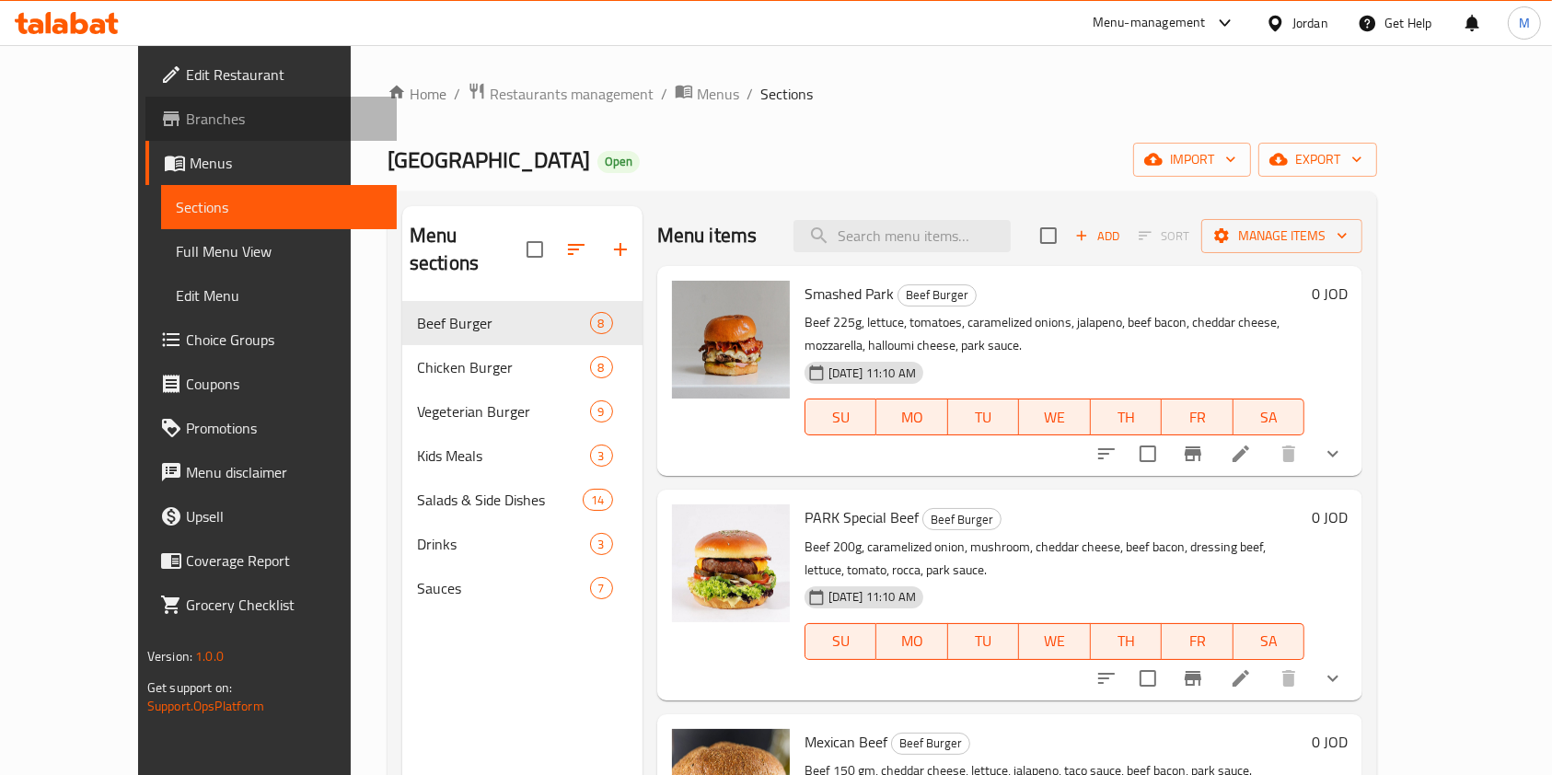
click at [145, 102] on link "Branches" at bounding box center [271, 119] width 252 height 44
